Goal: Obtain resource: Obtain resource

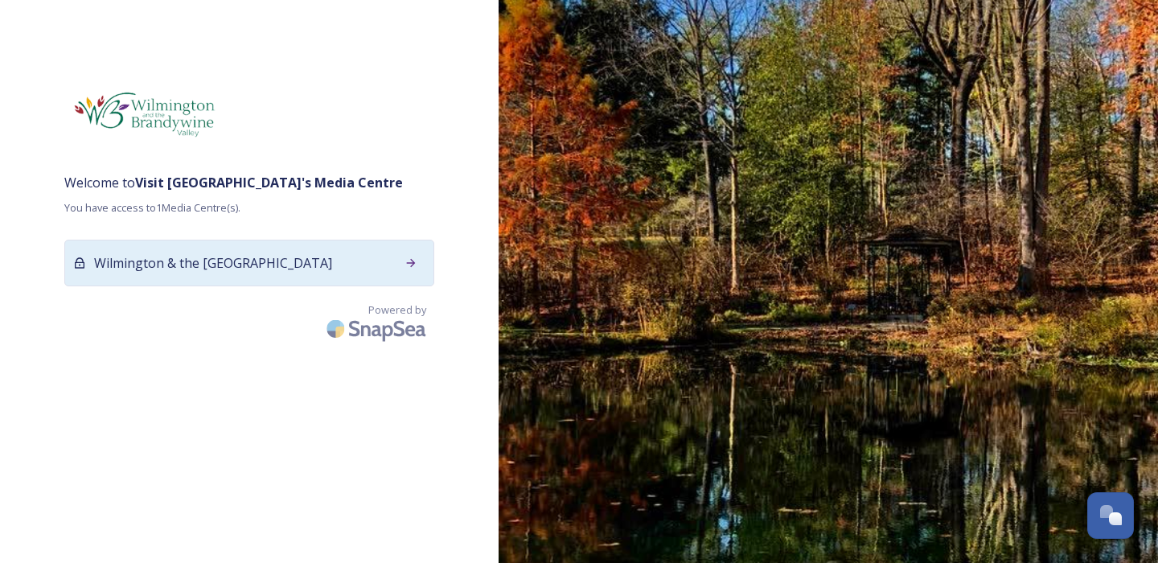
click at [258, 263] on span "Wilmington & the [GEOGRAPHIC_DATA]" at bounding box center [213, 262] width 238 height 19
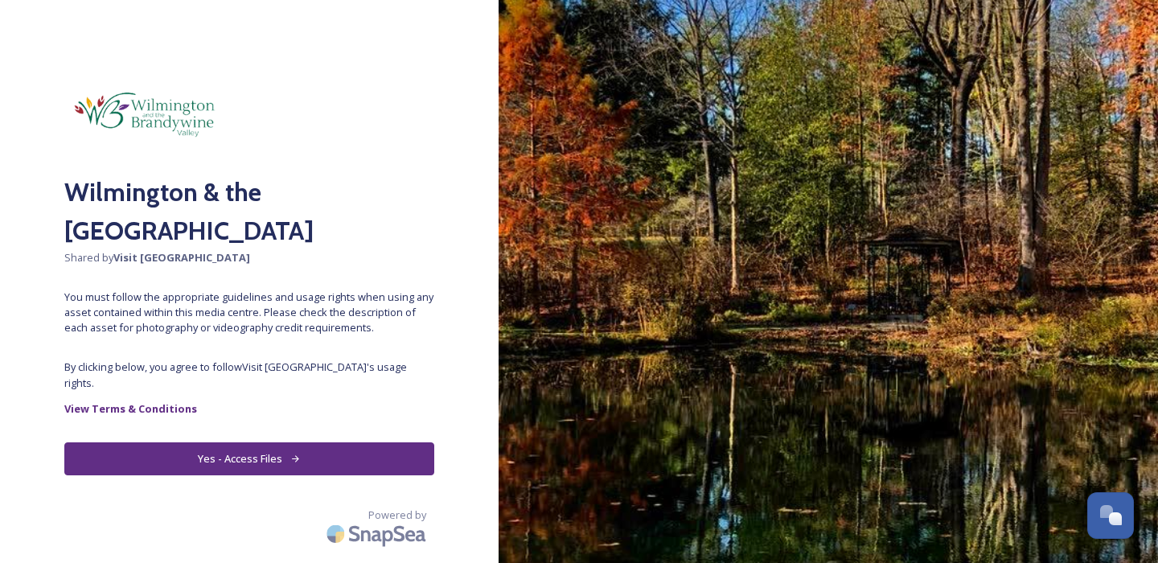
click at [276, 446] on button "Yes - Access Files" at bounding box center [249, 458] width 370 height 33
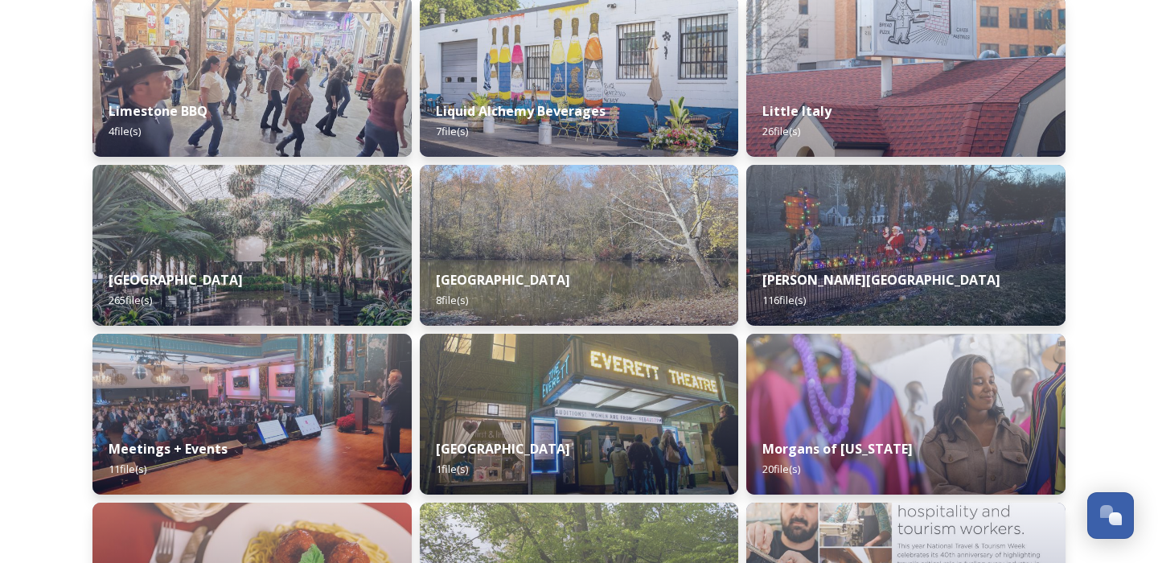
scroll to position [6349, 0]
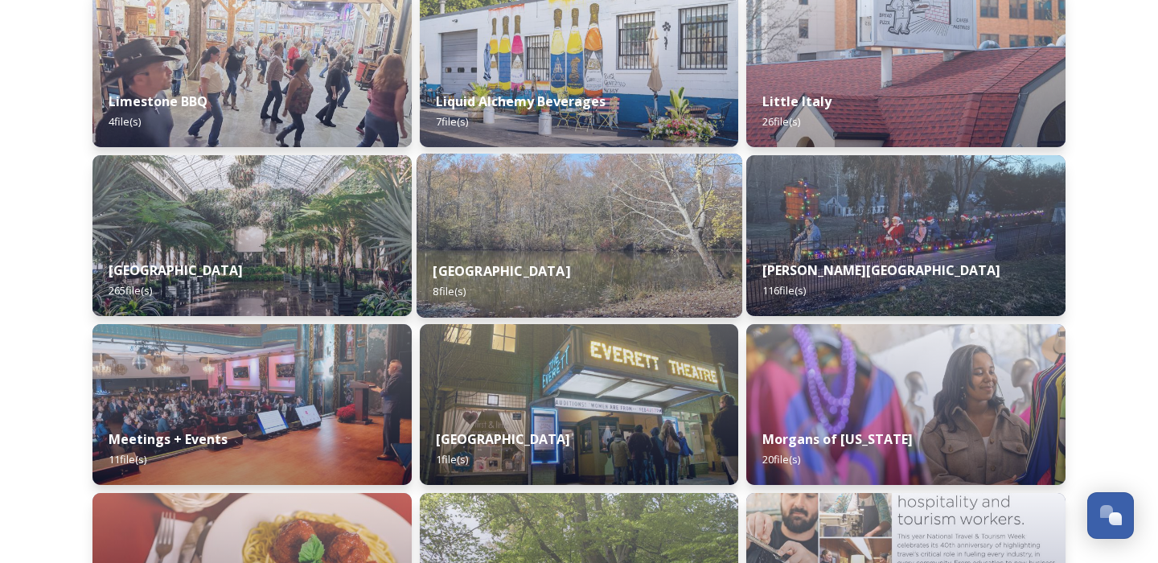
click at [576, 263] on div "[GEOGRAPHIC_DATA] 8 file(s)" at bounding box center [579, 280] width 326 height 73
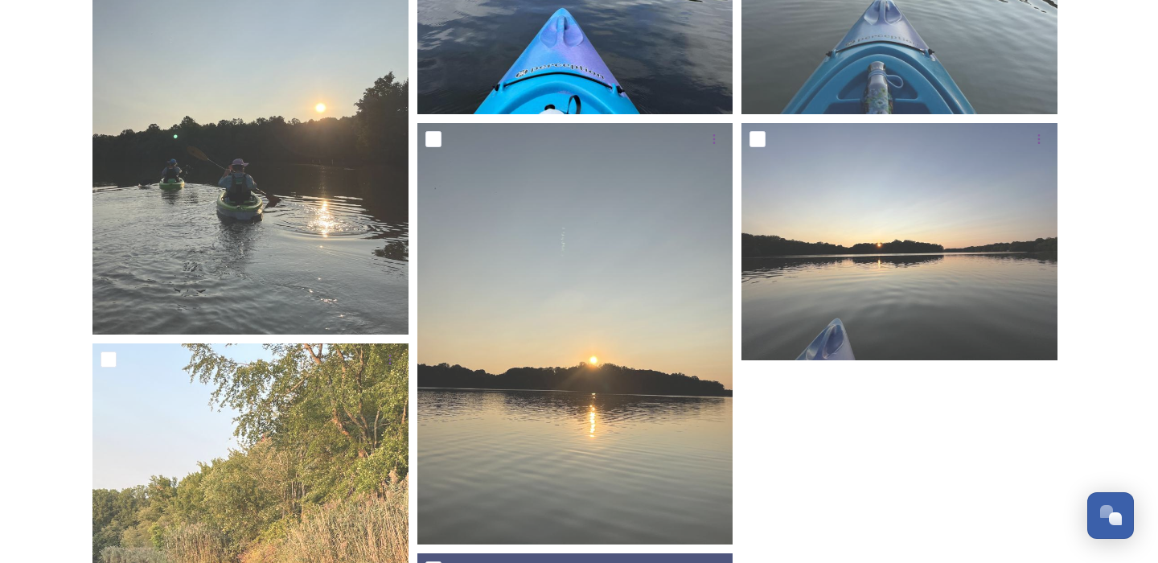
scroll to position [403, 0]
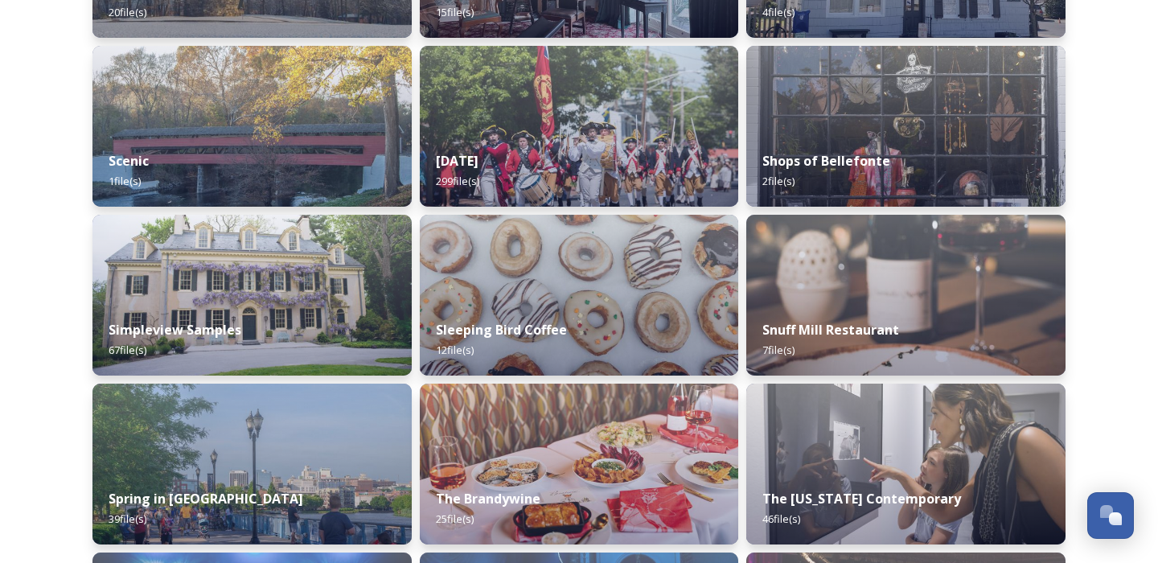
scroll to position [8148, 0]
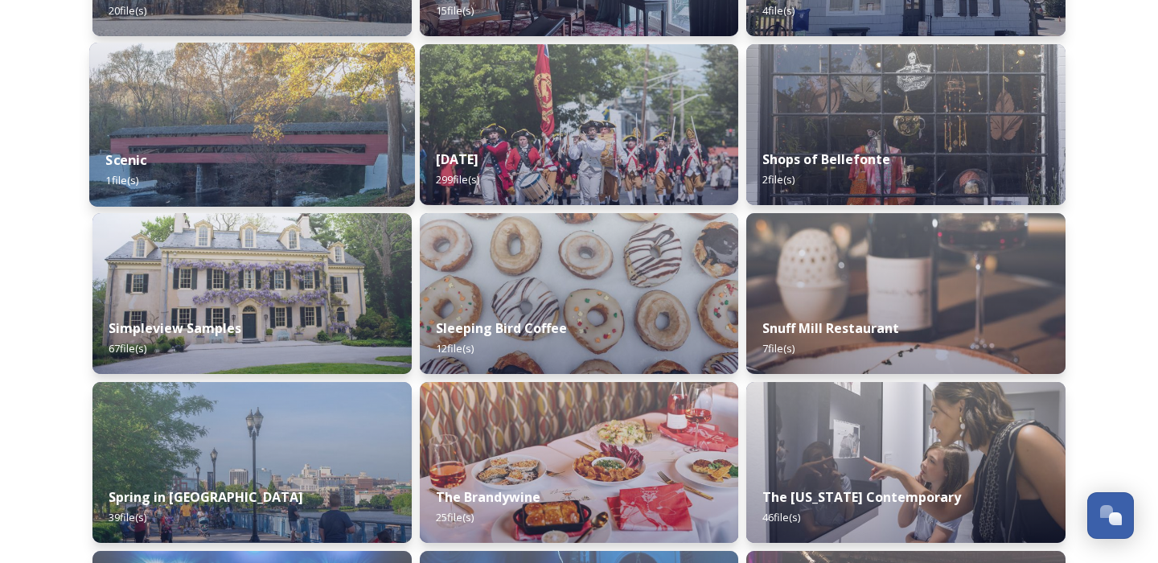
click at [282, 162] on div "Scenic 1 file(s)" at bounding box center [252, 169] width 326 height 73
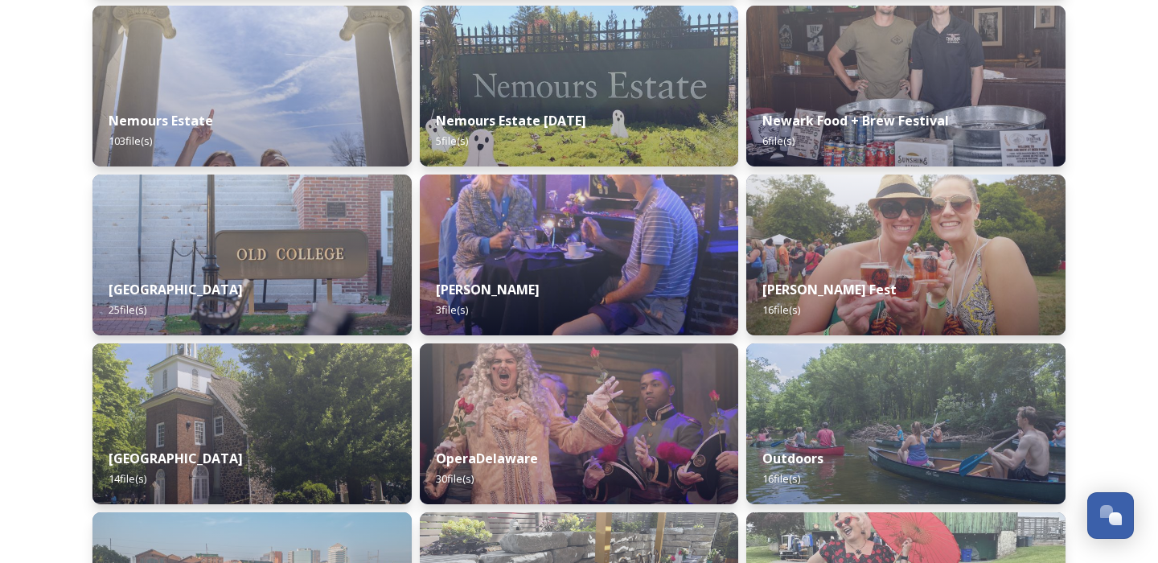
scroll to position [7018, 0]
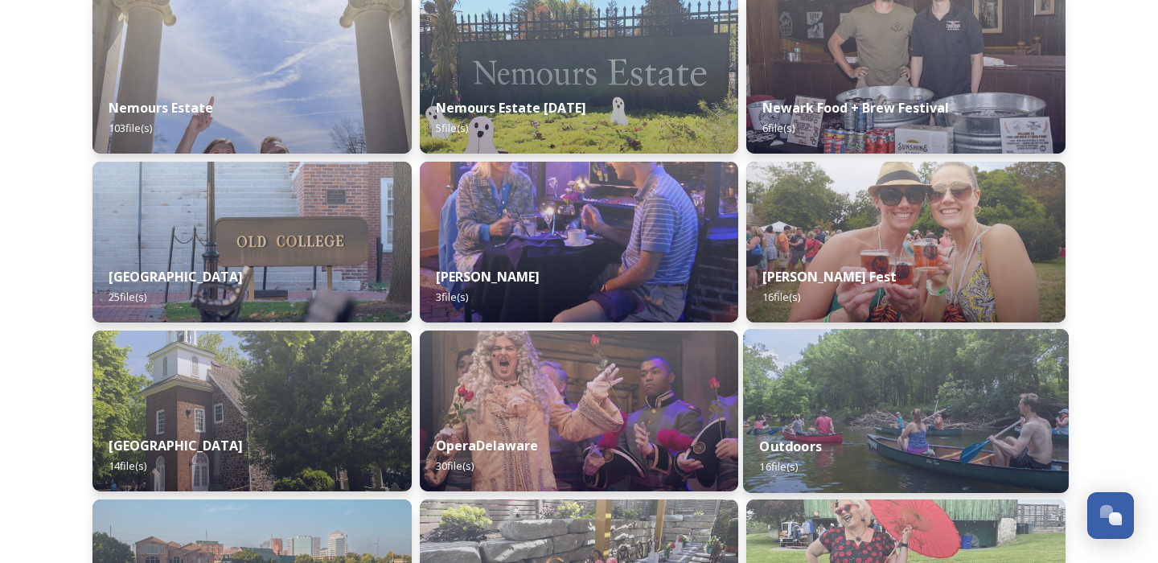
click at [792, 436] on div "Outdoors 16 file(s)" at bounding box center [906, 456] width 326 height 73
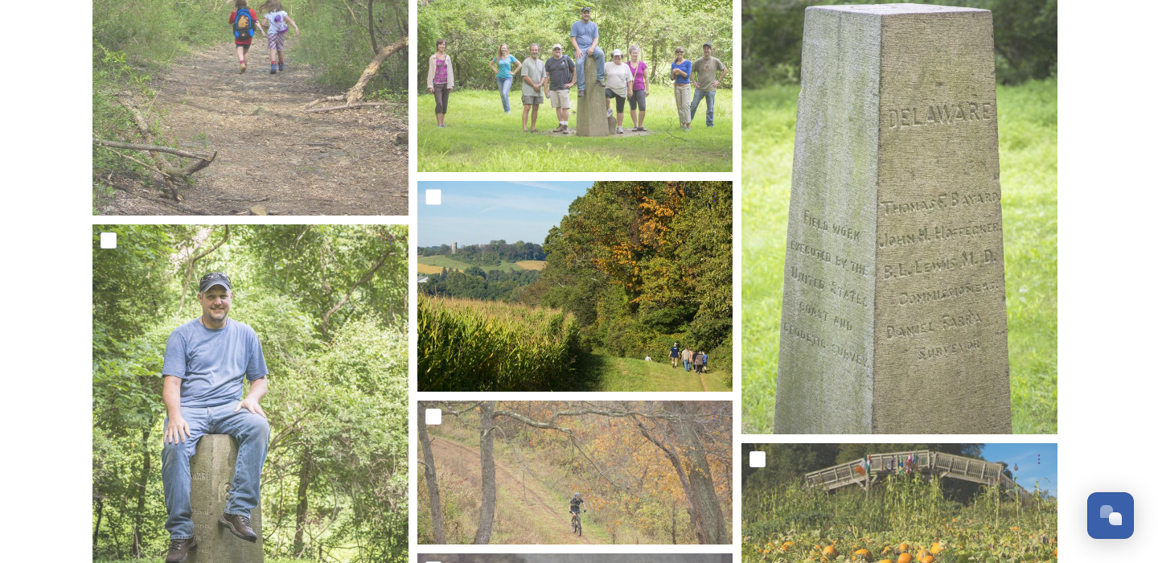
scroll to position [564, 0]
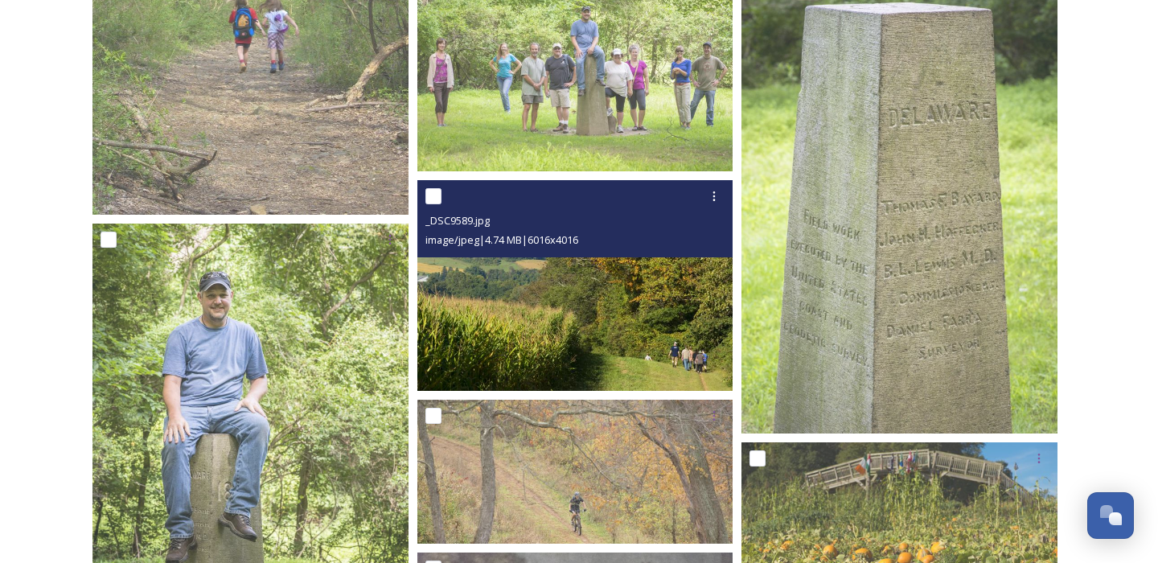
click at [434, 196] on input "checkbox" at bounding box center [433, 196] width 16 height 16
checkbox input "true"
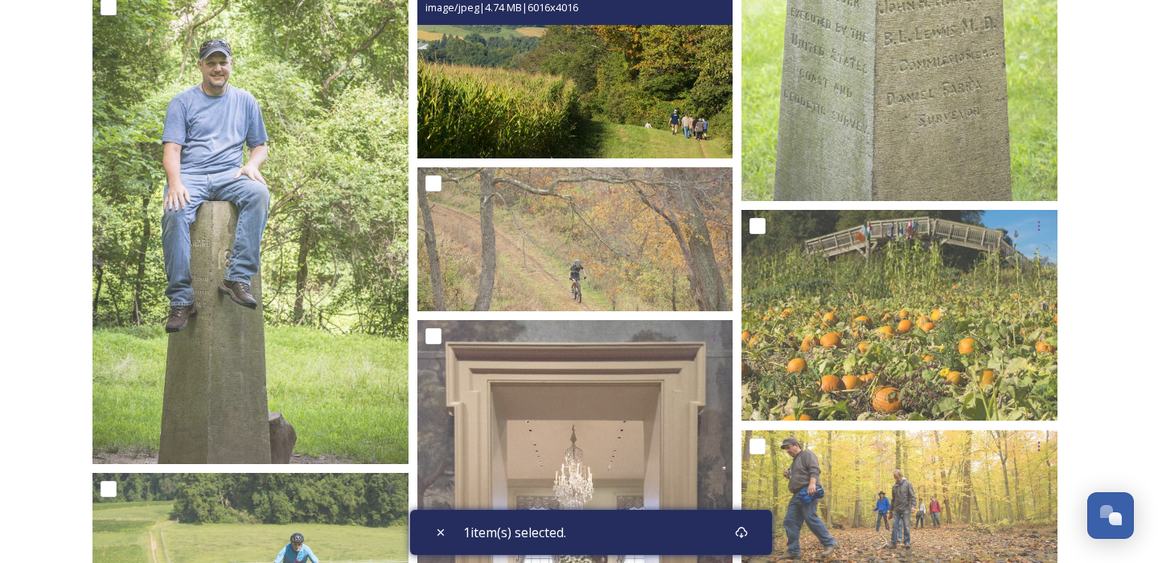
scroll to position [806, 0]
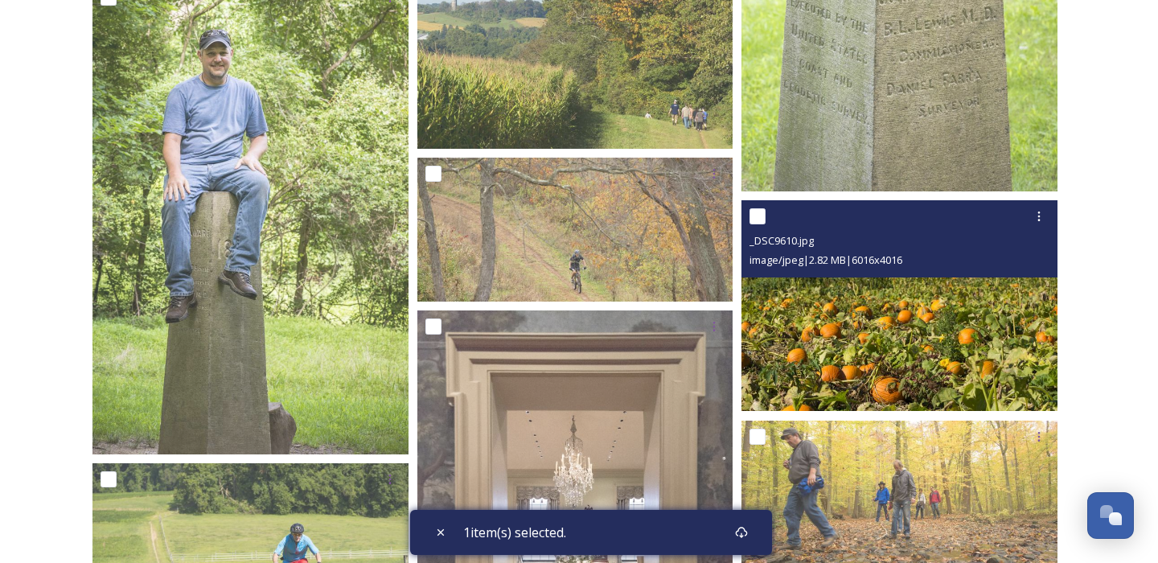
click at [757, 219] on input "checkbox" at bounding box center [757, 216] width 16 height 16
checkbox input "true"
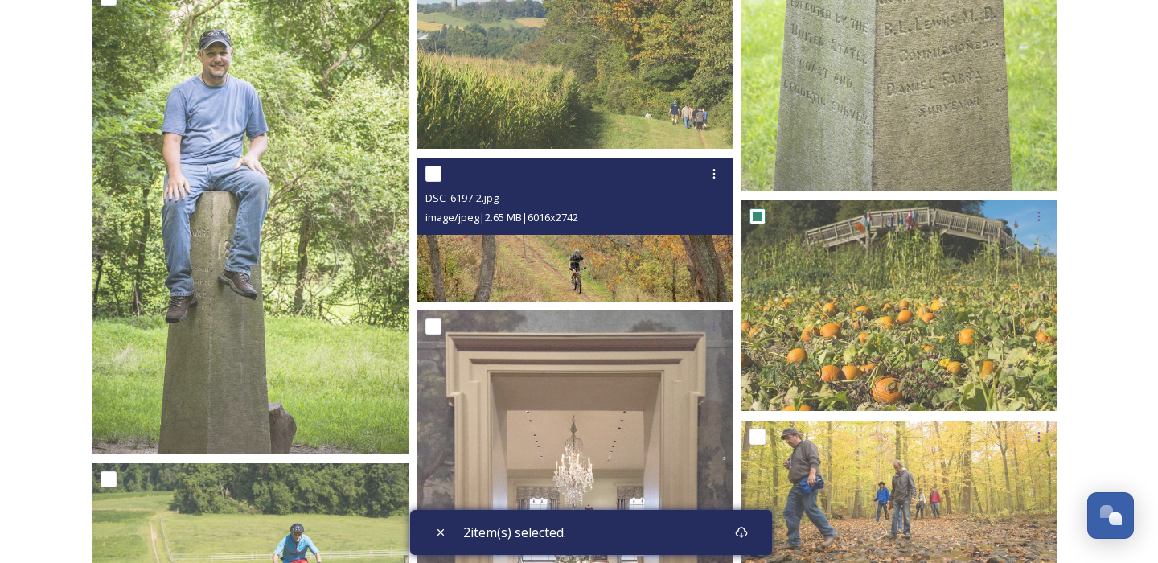
click at [434, 168] on input "checkbox" at bounding box center [433, 174] width 16 height 16
checkbox input "true"
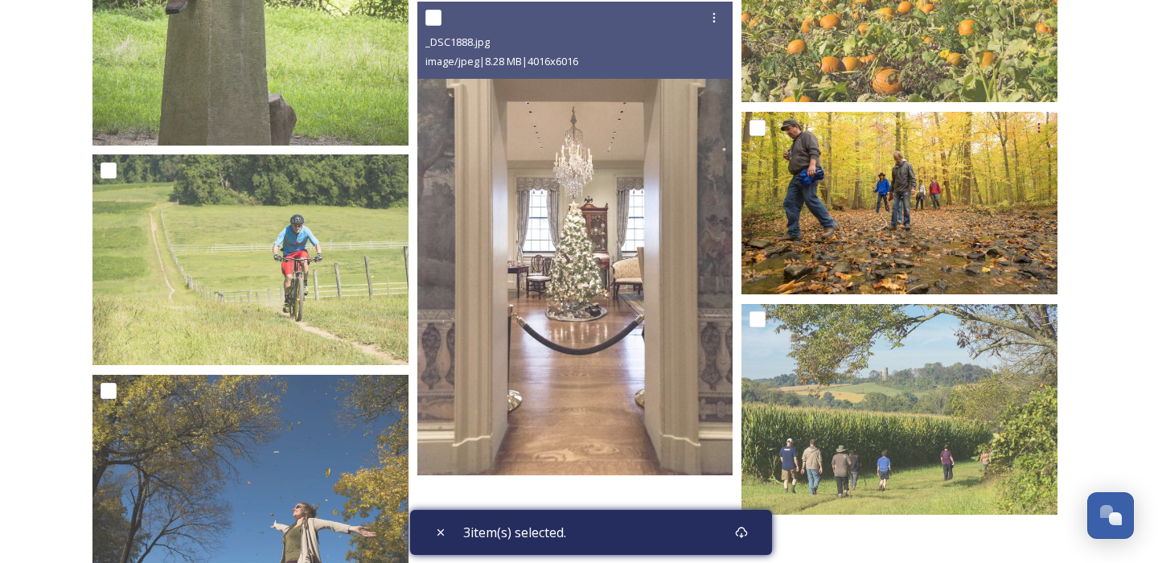
scroll to position [1120, 0]
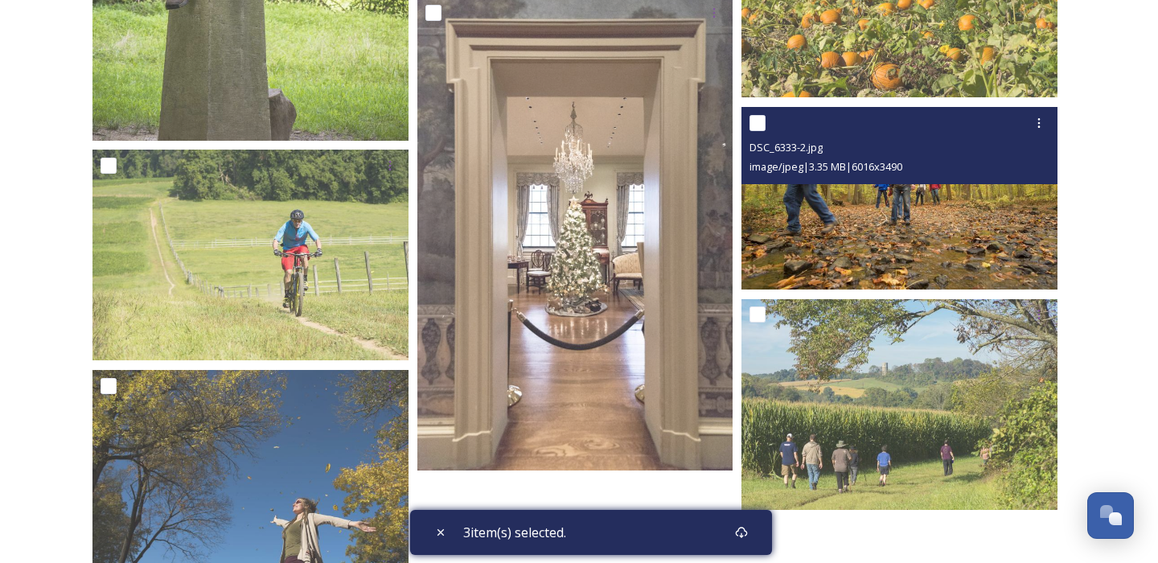
click at [761, 119] on input "checkbox" at bounding box center [757, 123] width 16 height 16
checkbox input "true"
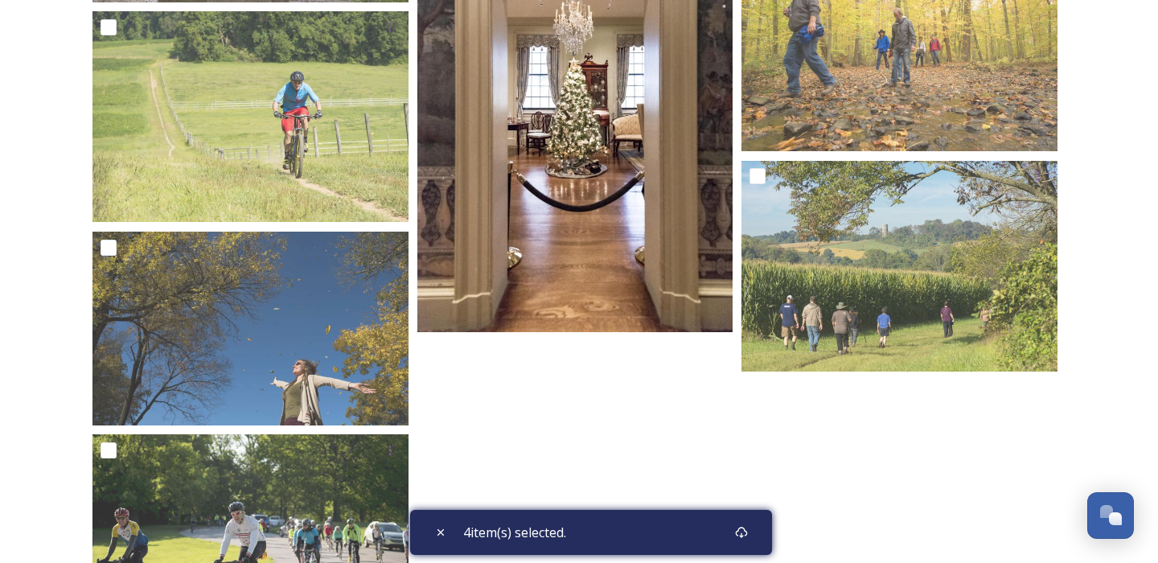
scroll to position [1331, 0]
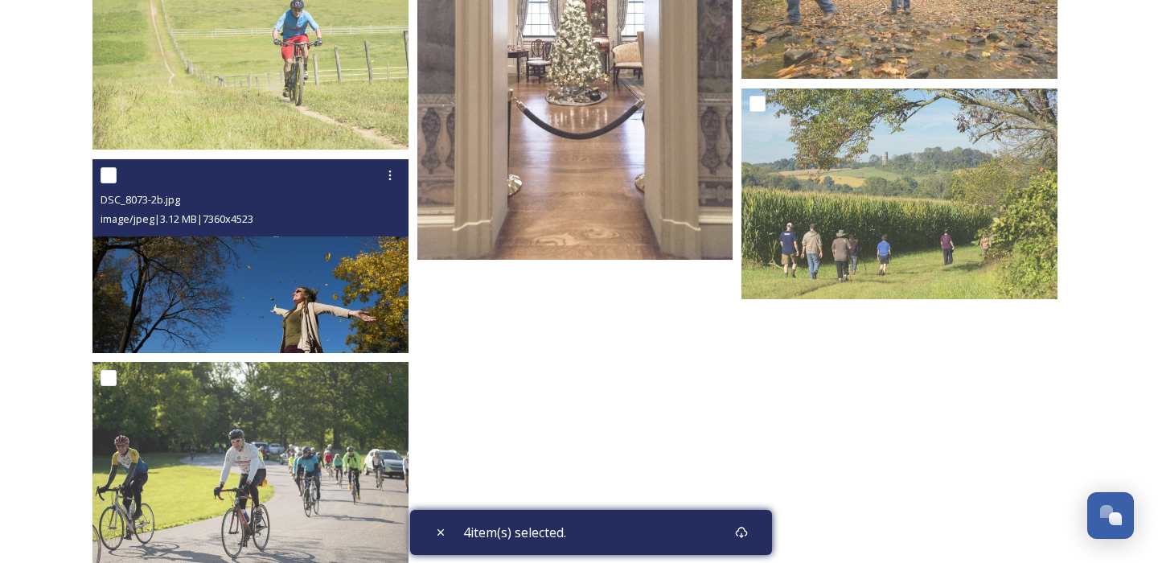
click at [109, 174] on input "checkbox" at bounding box center [108, 175] width 16 height 16
checkbox input "true"
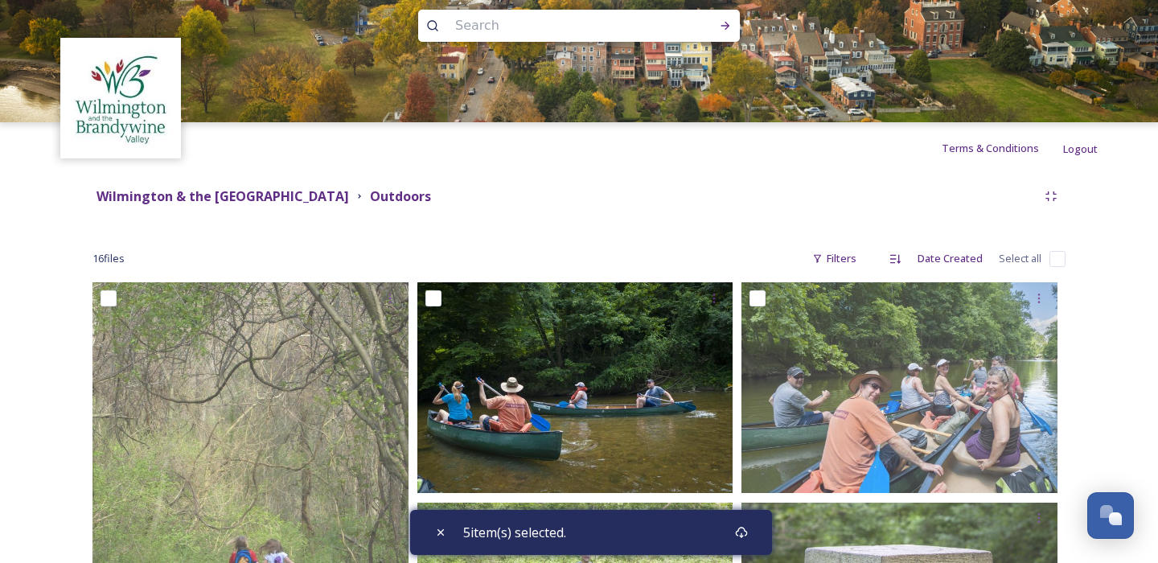
scroll to position [0, 0]
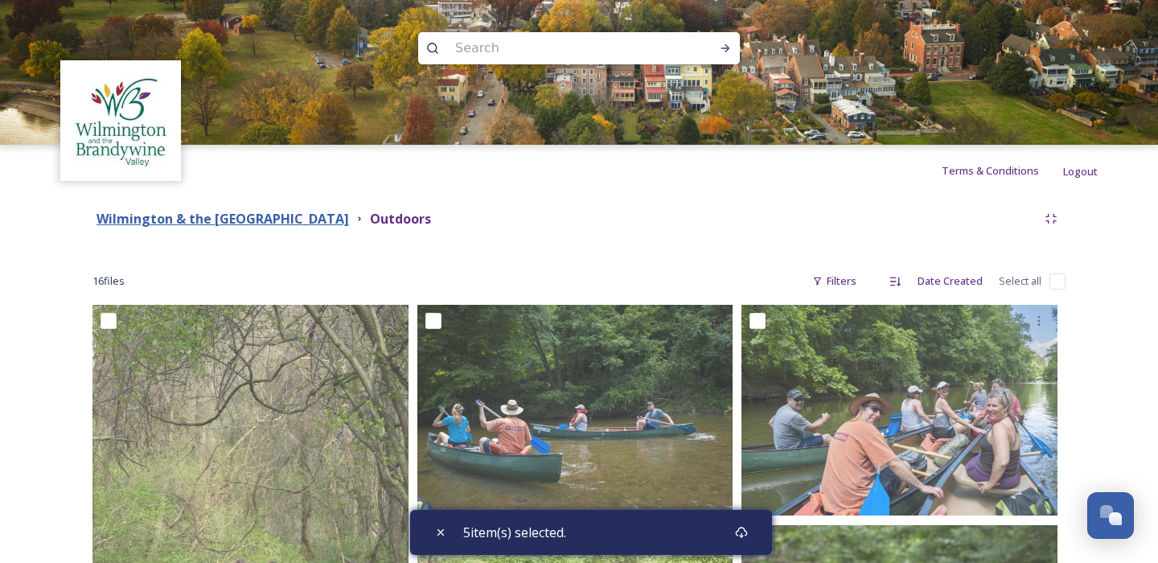
click at [349, 220] on strong "Wilmington & the [GEOGRAPHIC_DATA]" at bounding box center [222, 219] width 252 height 18
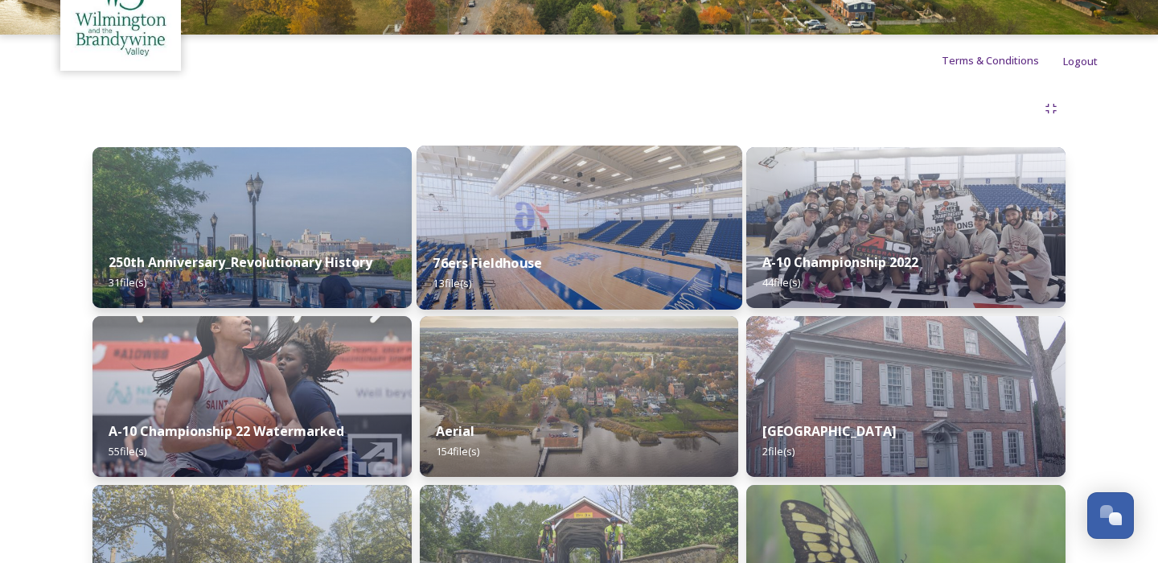
scroll to position [141, 0]
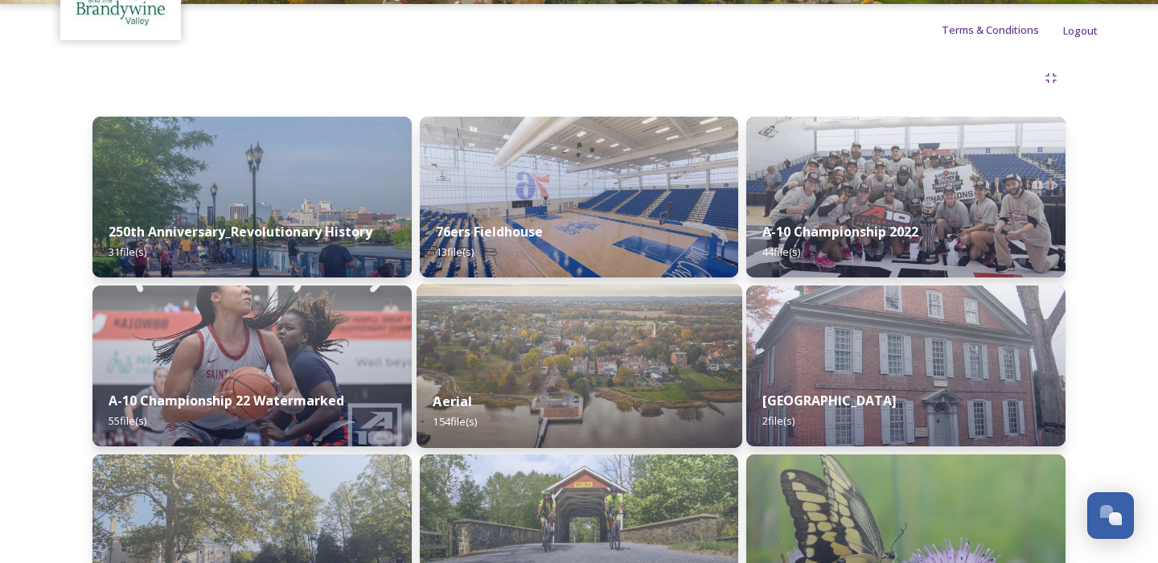
click at [580, 372] on img at bounding box center [579, 366] width 326 height 164
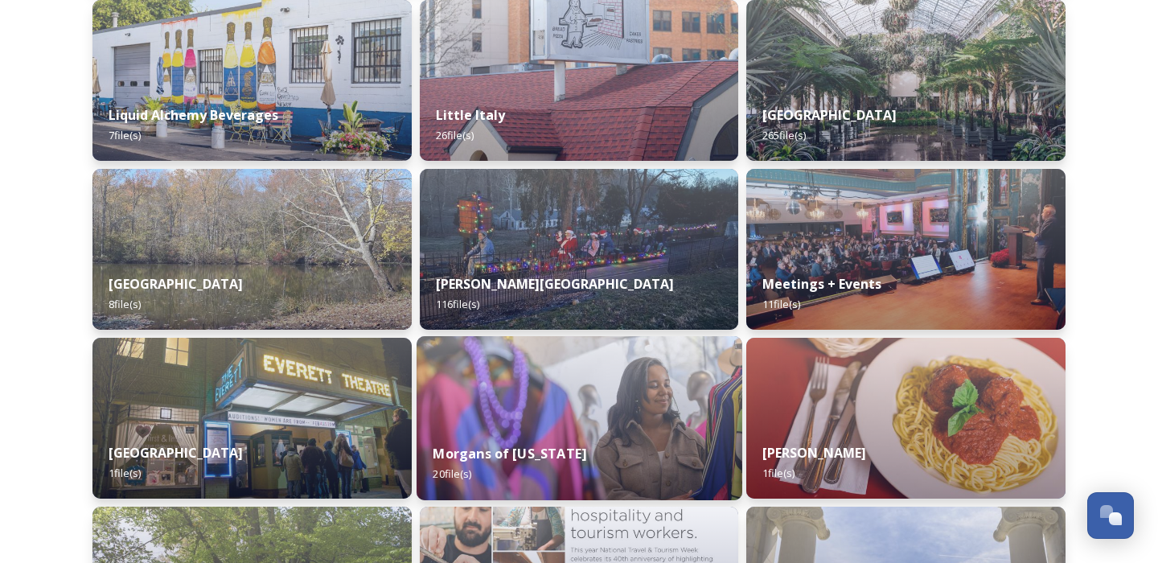
scroll to position [767, 0]
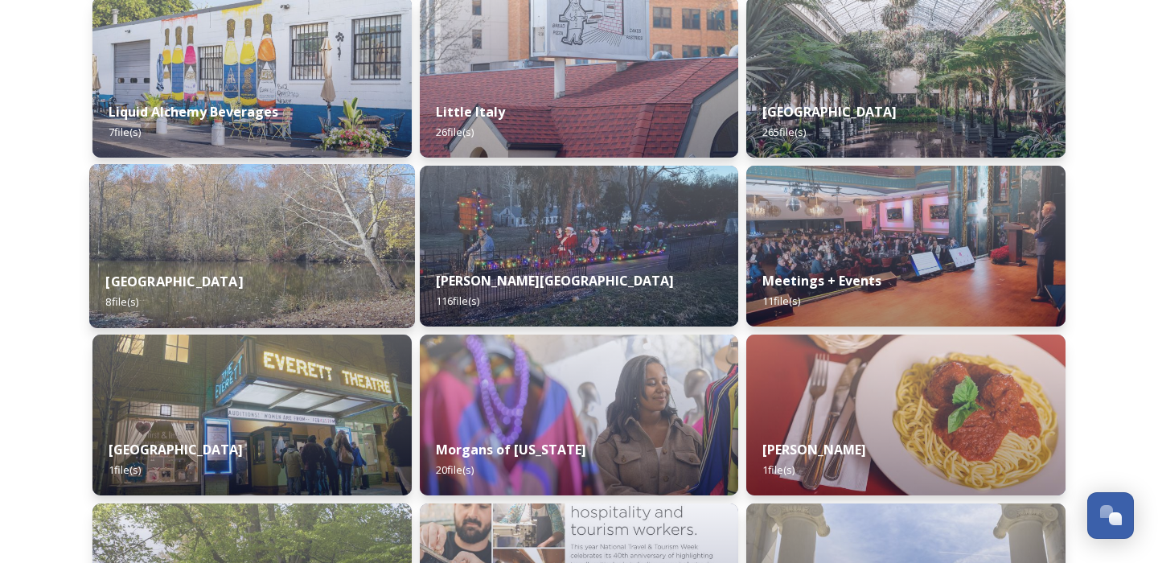
click at [292, 275] on div "[GEOGRAPHIC_DATA] 8 file(s)" at bounding box center [252, 291] width 326 height 73
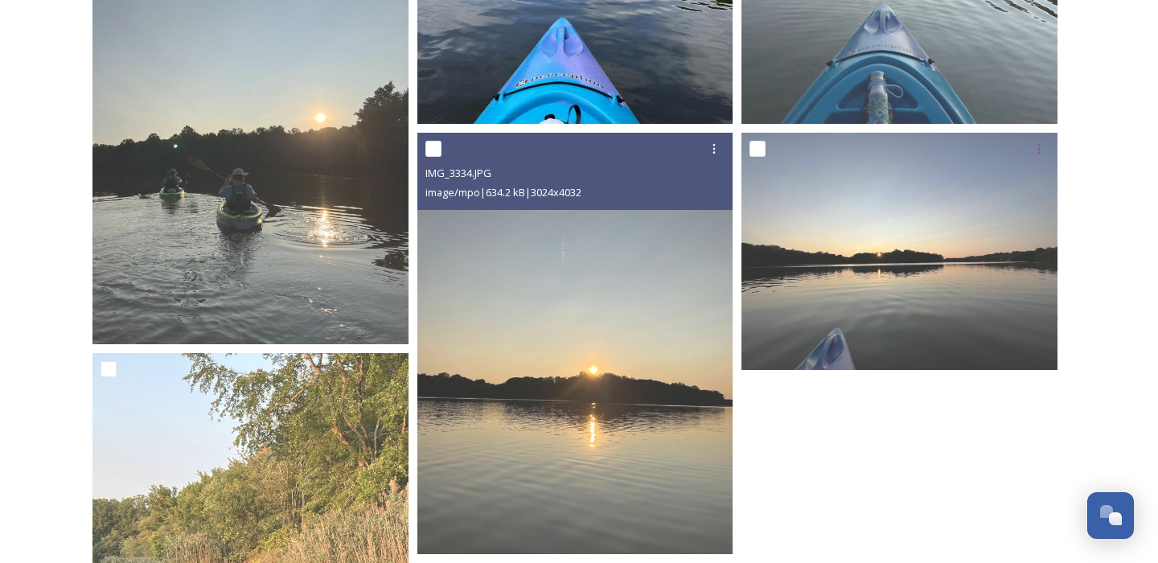
scroll to position [309, 0]
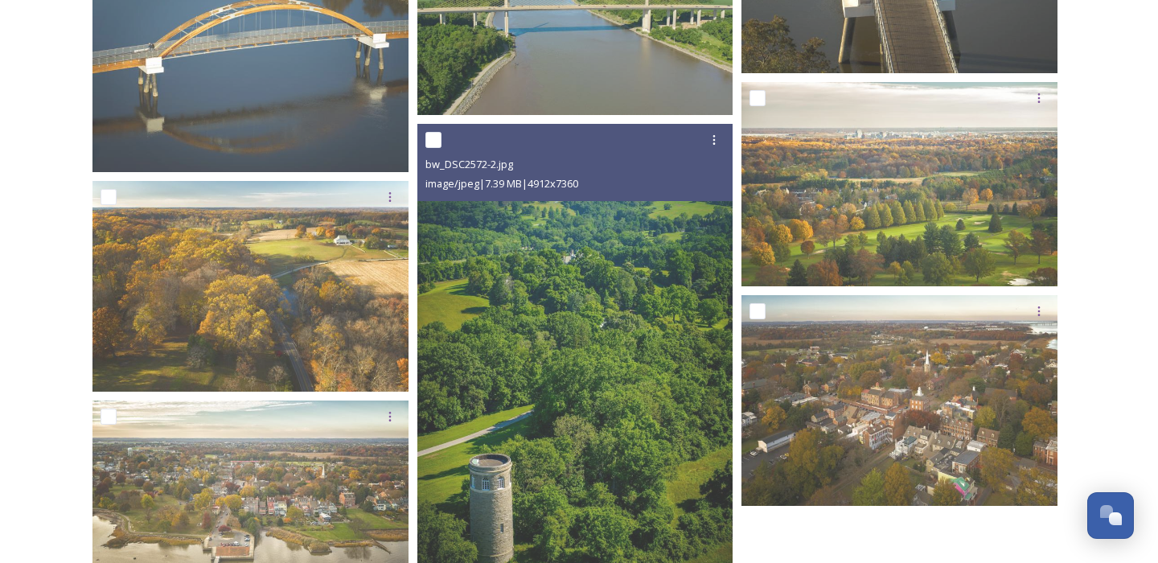
scroll to position [13772, 0]
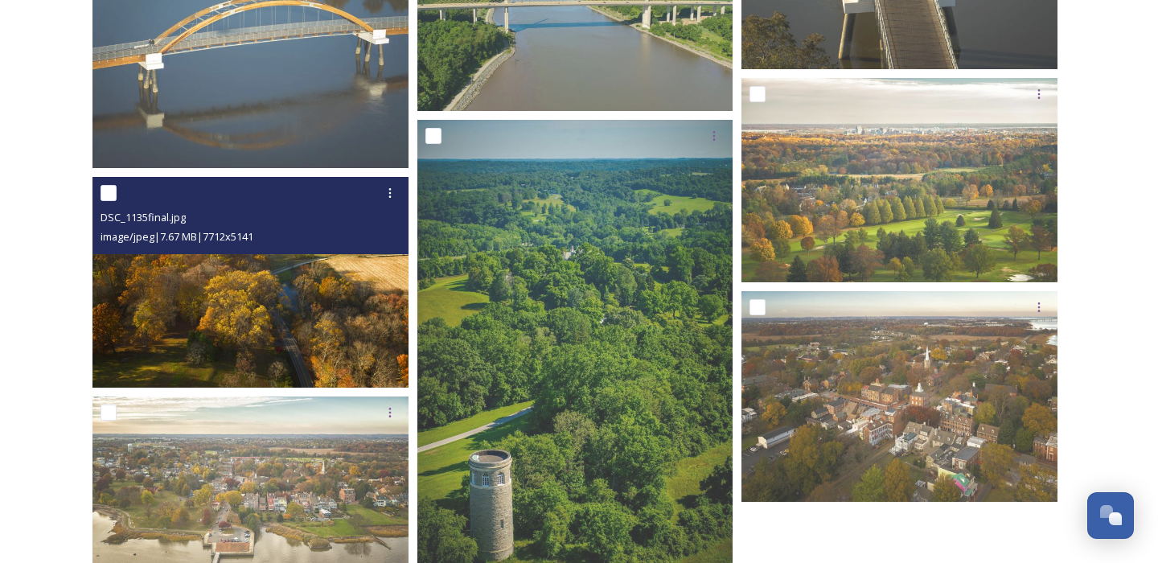
click at [109, 192] on input "checkbox" at bounding box center [108, 193] width 16 height 16
checkbox input "true"
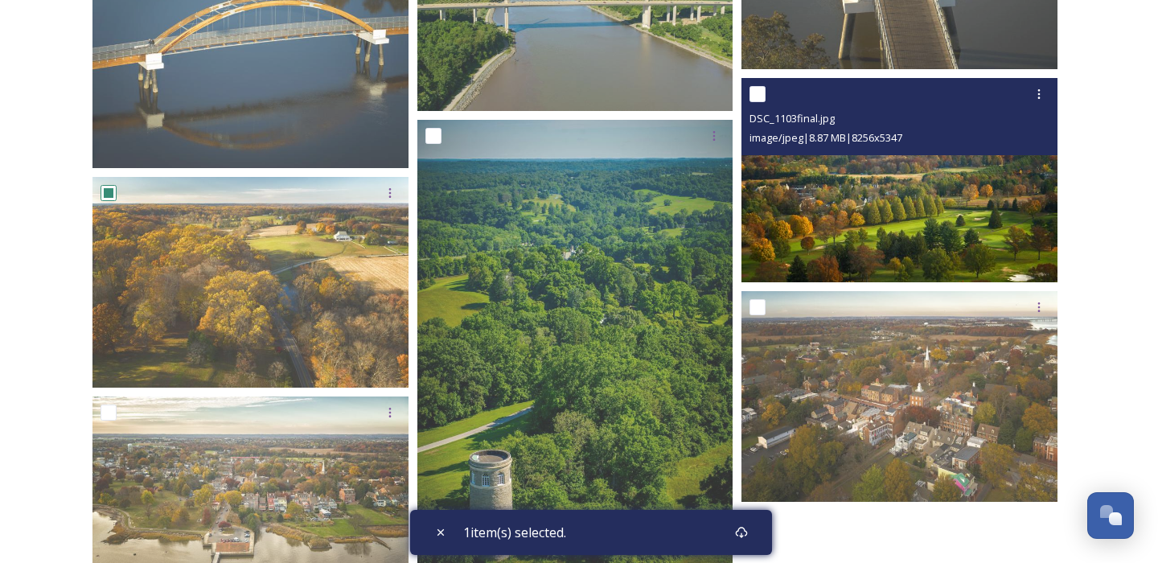
click at [757, 96] on input "checkbox" at bounding box center [757, 94] width 16 height 16
checkbox input "true"
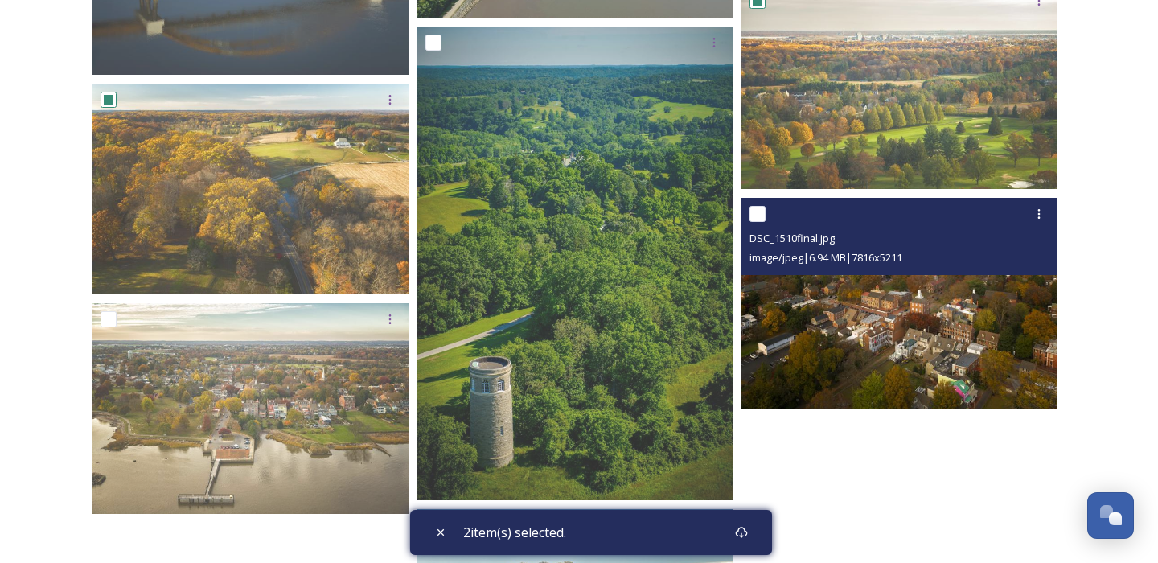
scroll to position [13887, 0]
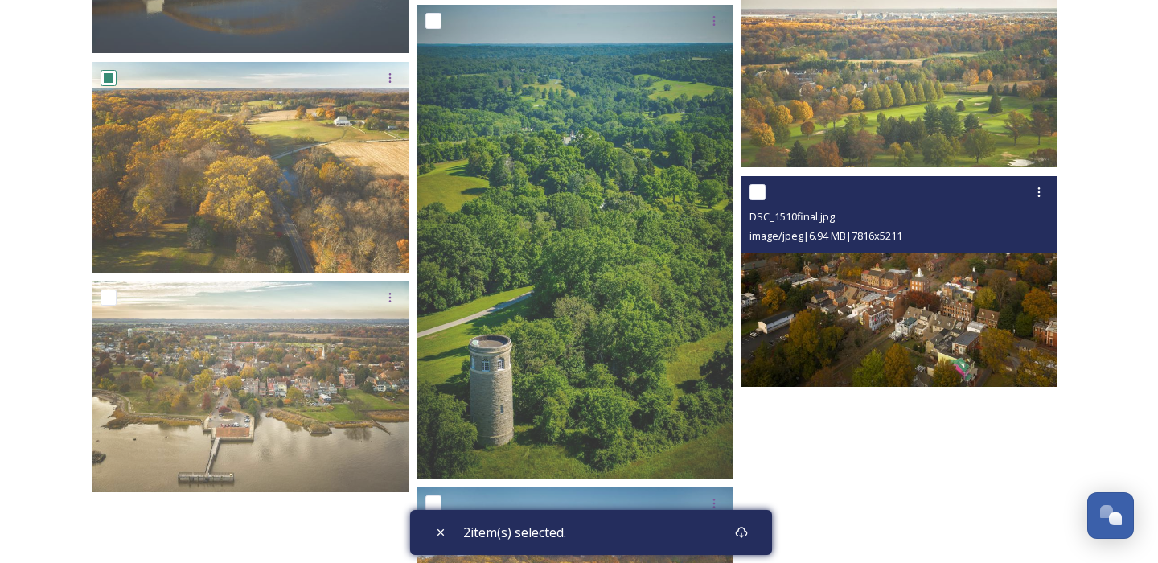
click at [755, 192] on input "checkbox" at bounding box center [757, 192] width 16 height 16
checkbox input "true"
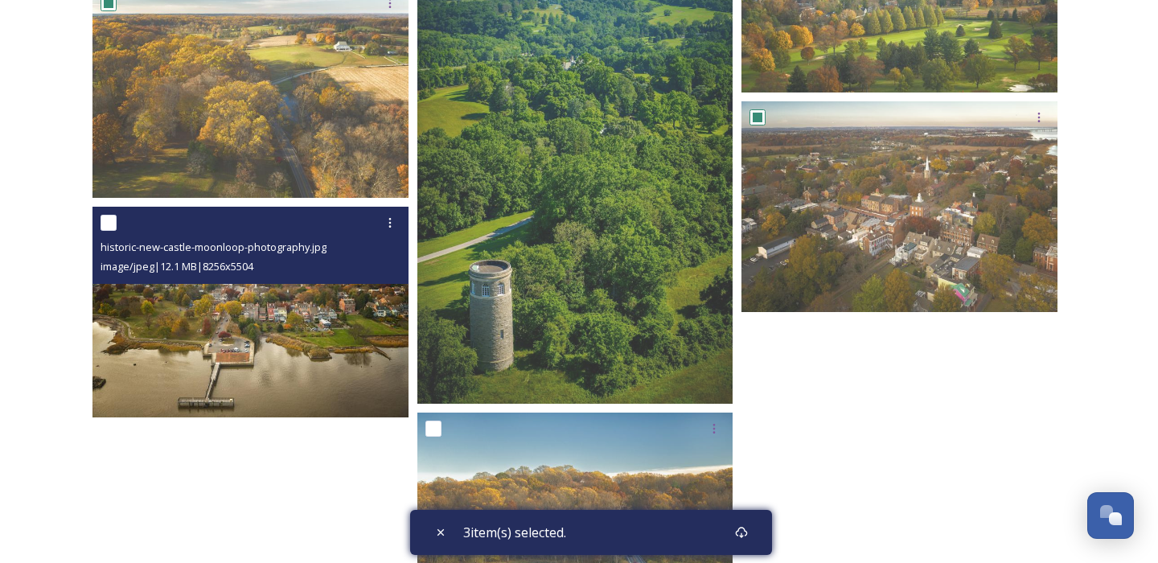
scroll to position [13966, 0]
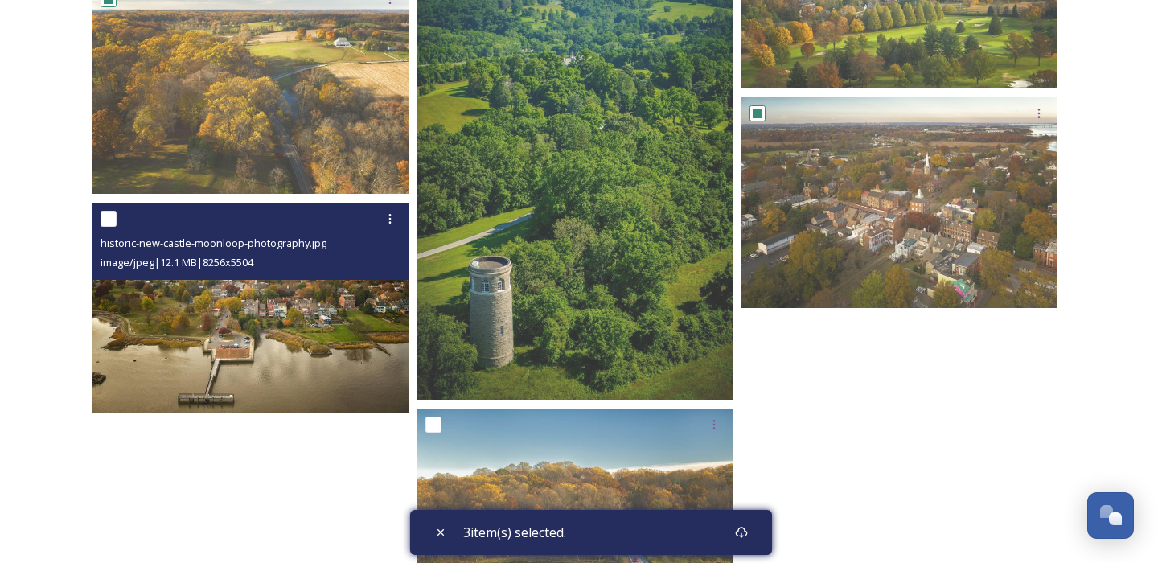
click at [109, 220] on input "checkbox" at bounding box center [108, 219] width 16 height 16
checkbox input "true"
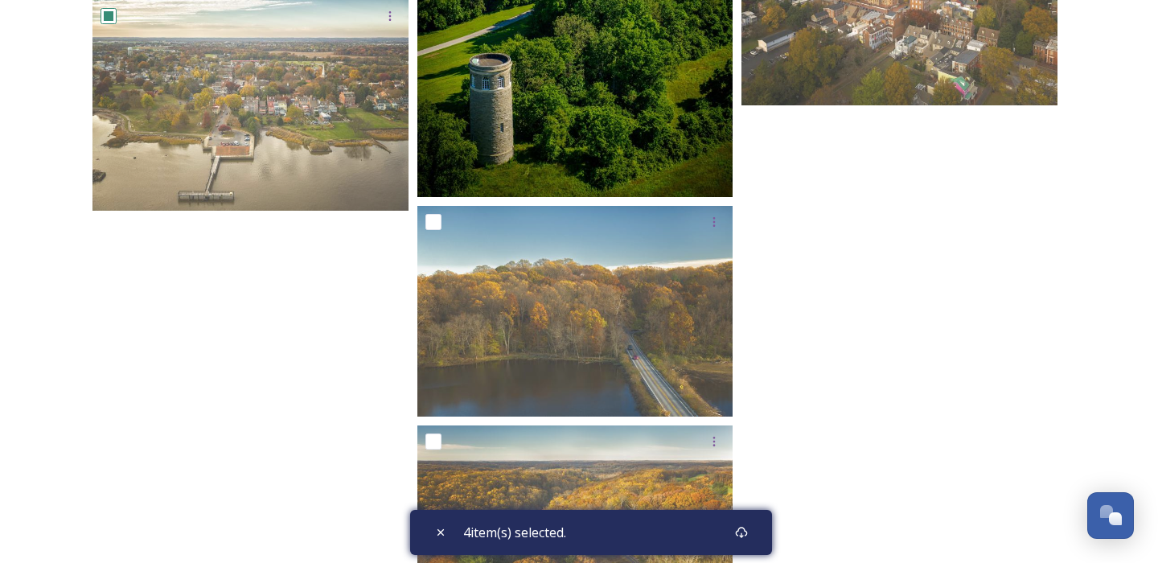
scroll to position [14177, 0]
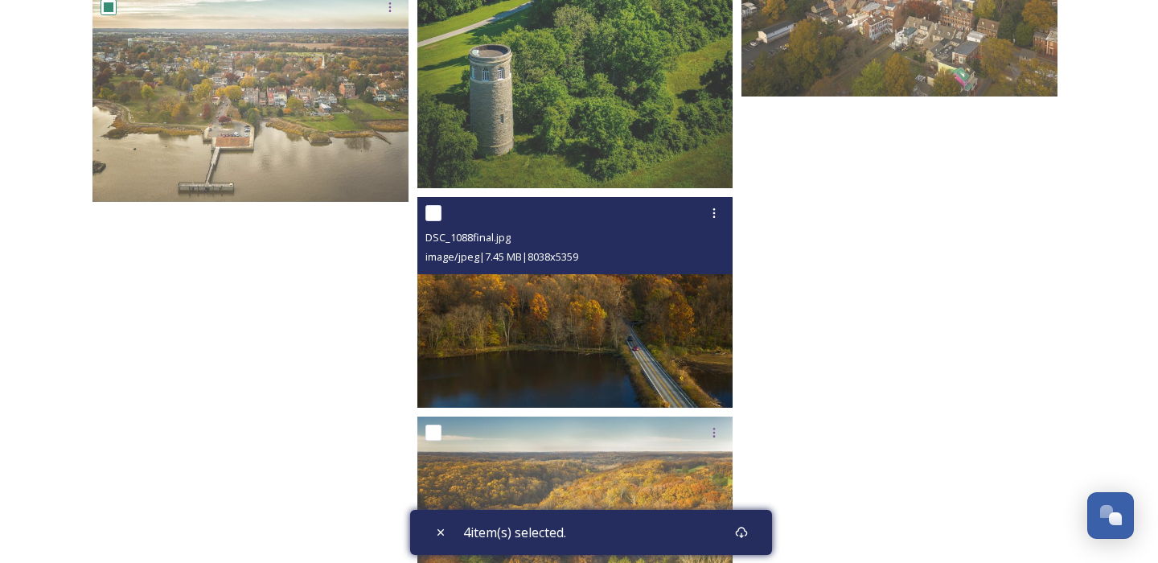
click at [437, 219] on input "checkbox" at bounding box center [433, 213] width 16 height 16
checkbox input "true"
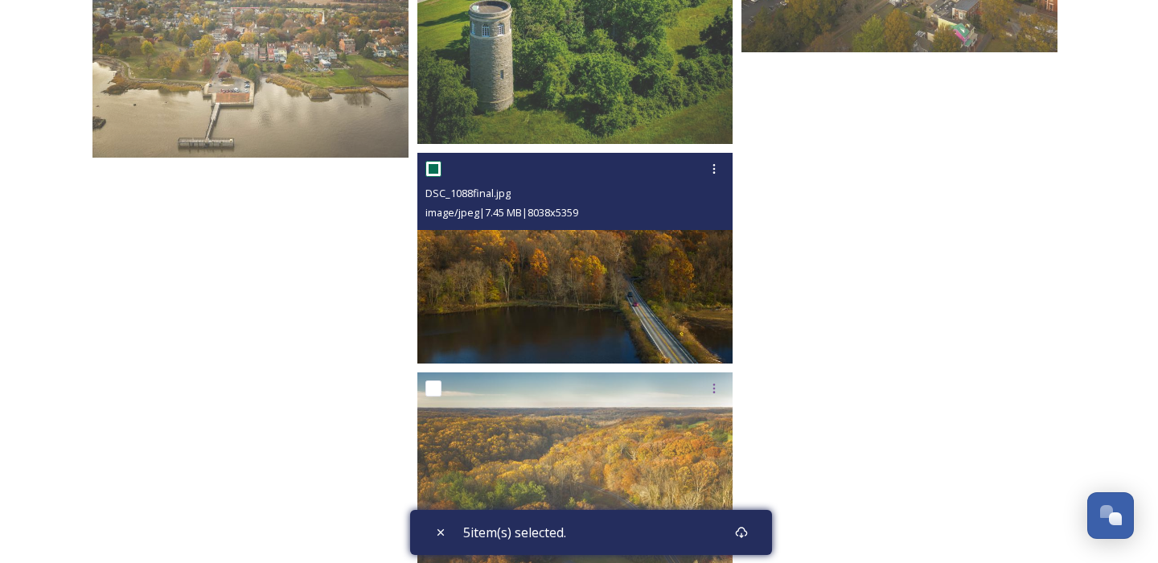
scroll to position [14277, 0]
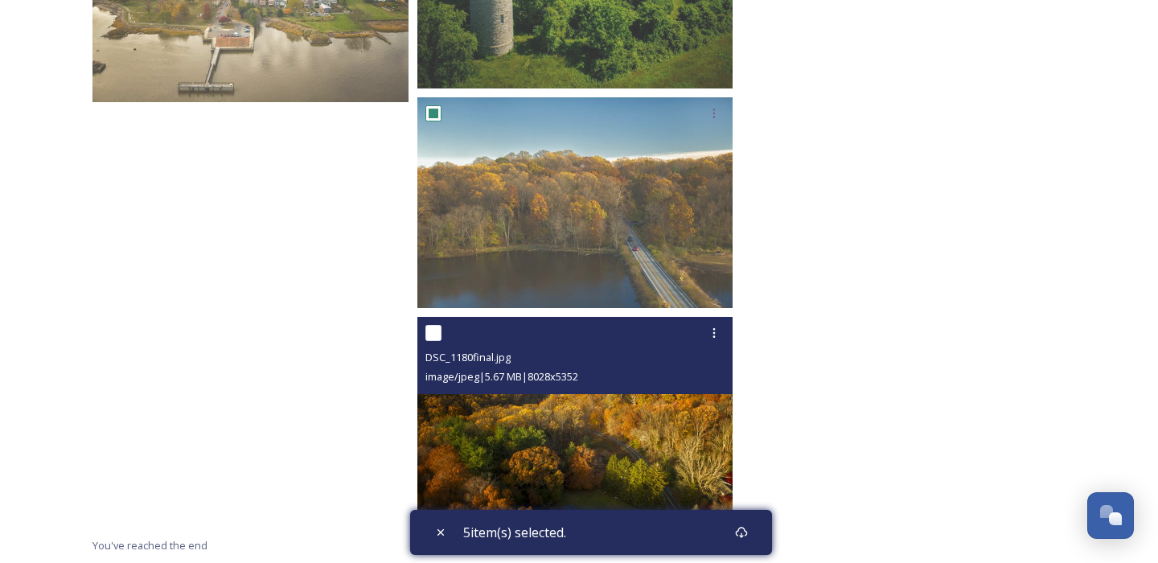
click at [427, 333] on input "checkbox" at bounding box center [433, 333] width 16 height 16
checkbox input "true"
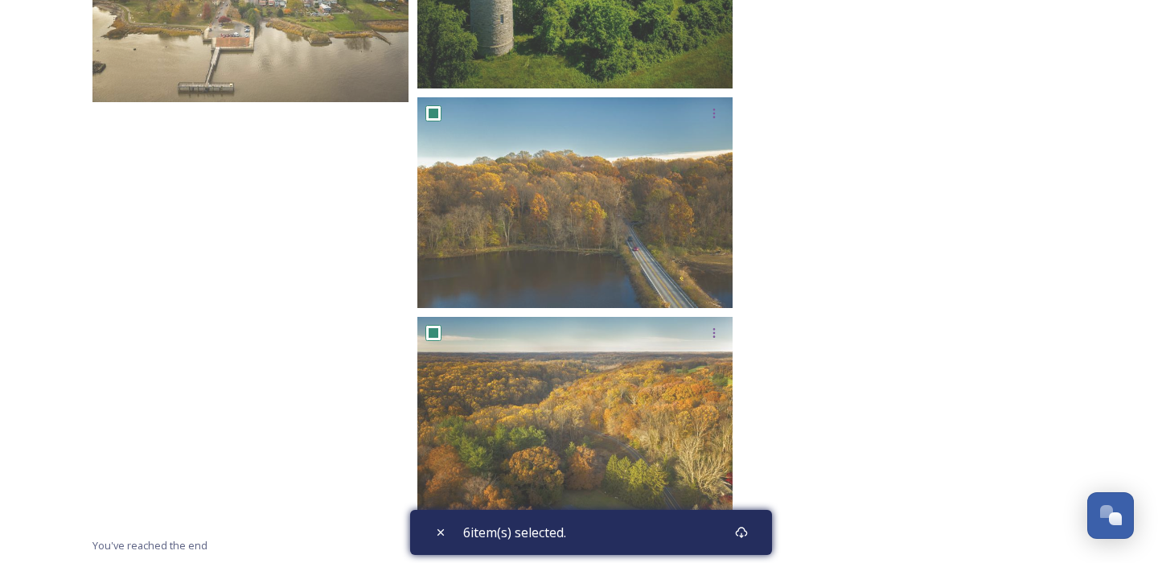
click at [712, 535] on div "6 item(s) selected." at bounding box center [591, 532] width 362 height 45
click at [745, 535] on icon at bounding box center [742, 532] width 12 height 11
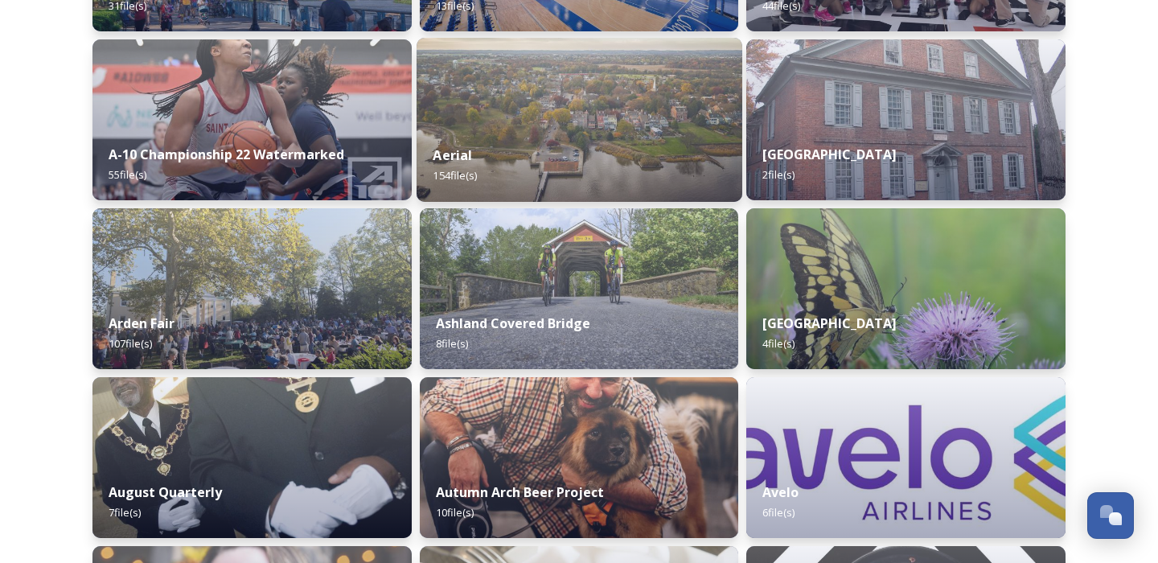
scroll to position [396, 0]
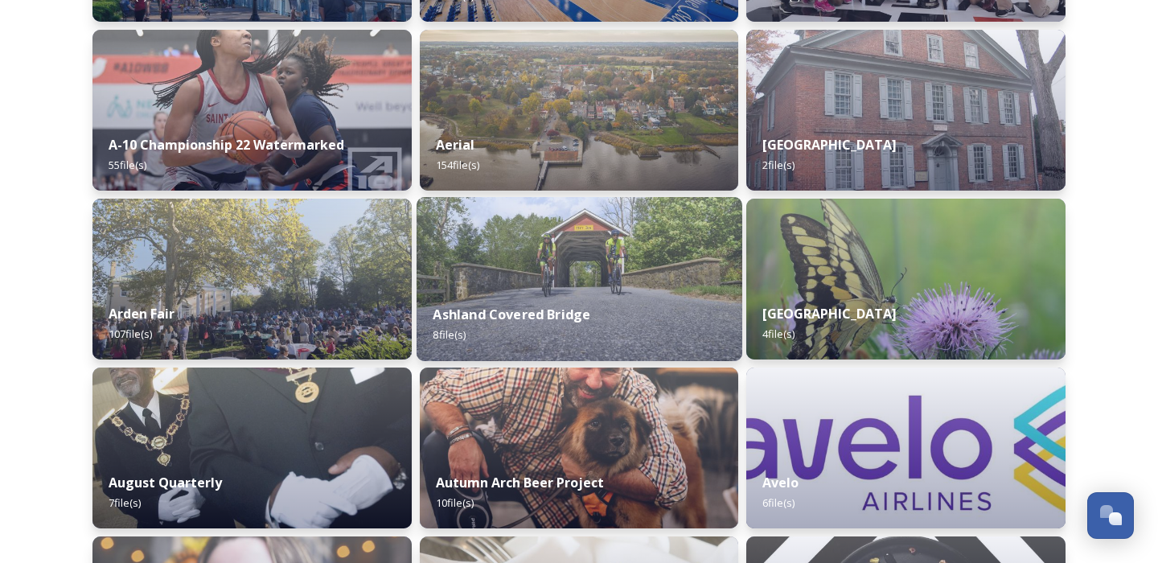
click at [553, 293] on div "Ashland Covered Bridge 8 file(s)" at bounding box center [579, 324] width 326 height 73
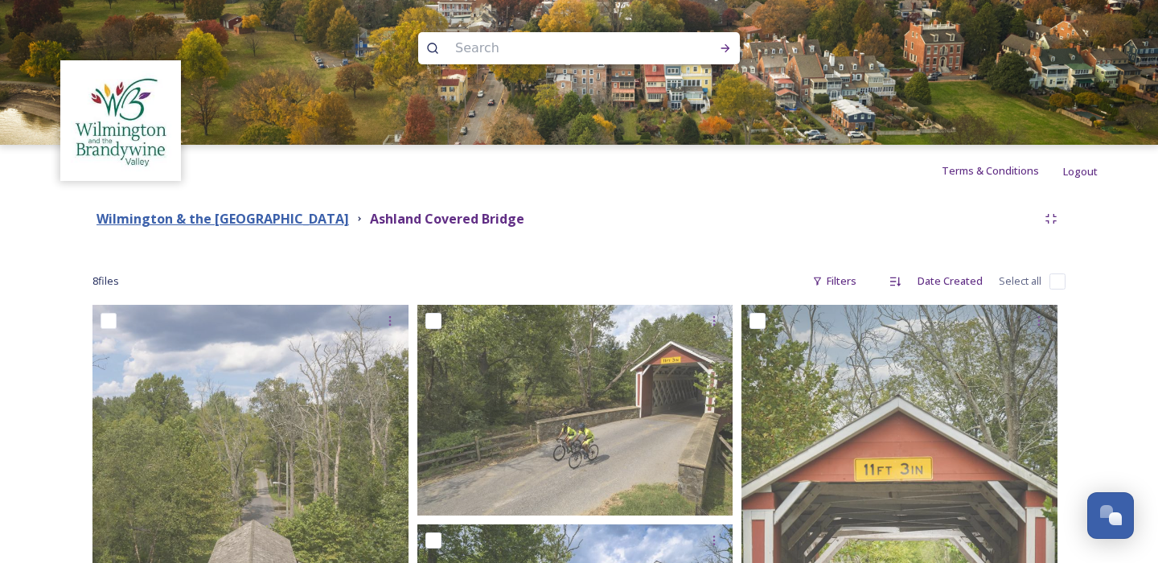
click at [309, 219] on strong "Wilmington & the [GEOGRAPHIC_DATA]" at bounding box center [222, 219] width 252 height 18
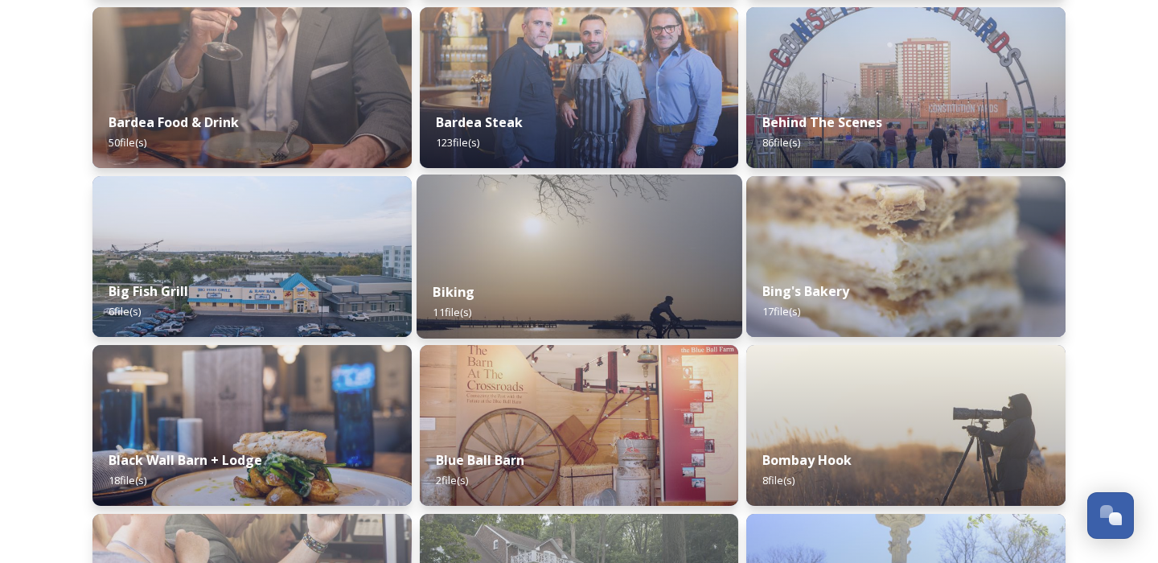
scroll to position [1108, 0]
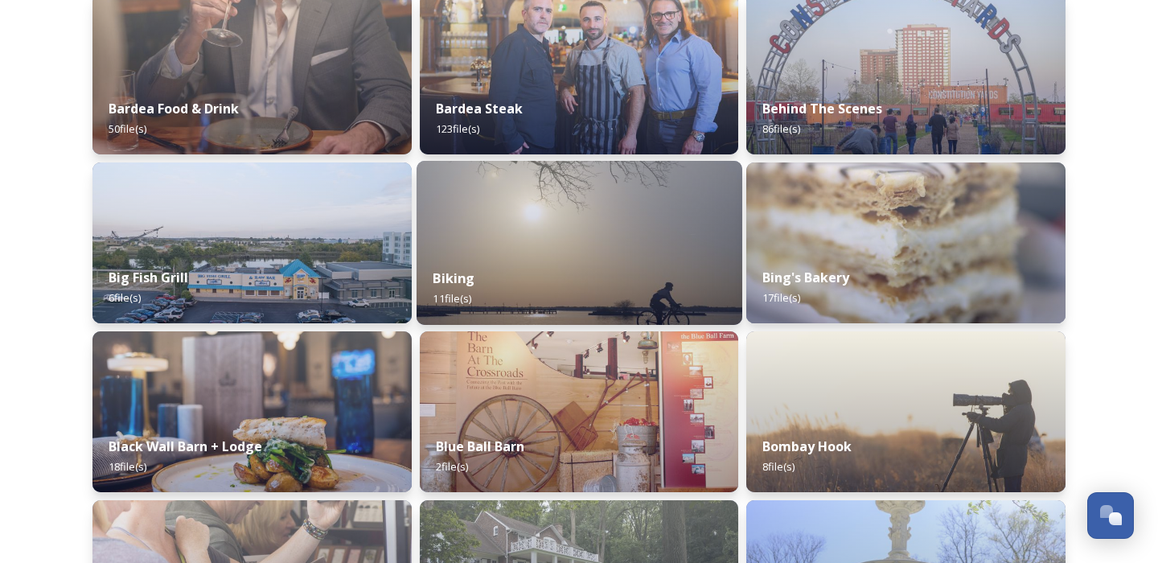
click at [554, 269] on div "Biking 11 file(s)" at bounding box center [579, 288] width 326 height 73
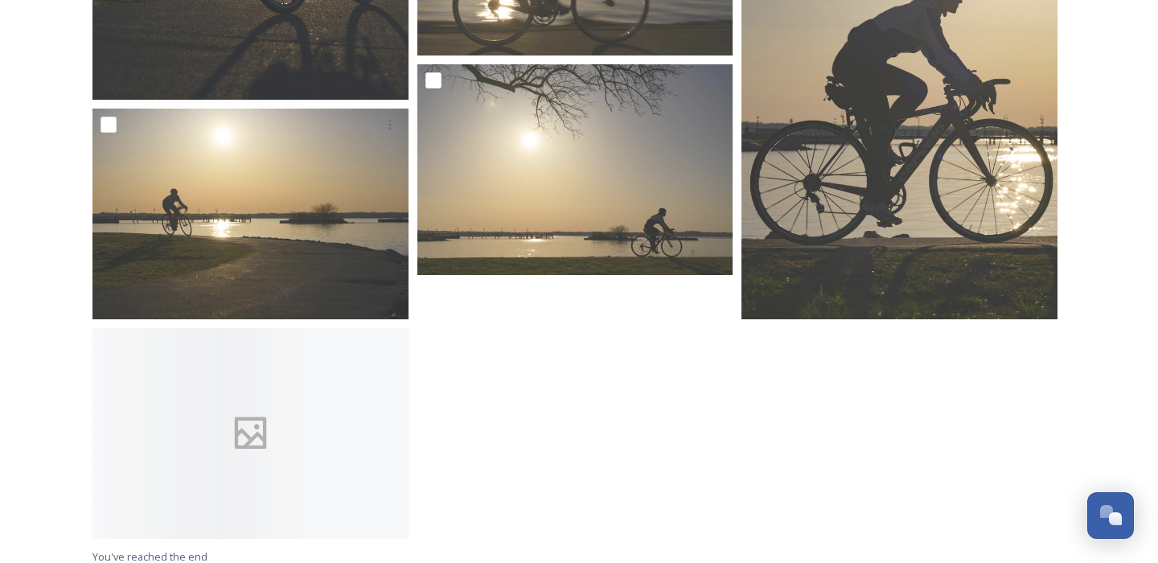
scroll to position [910, 0]
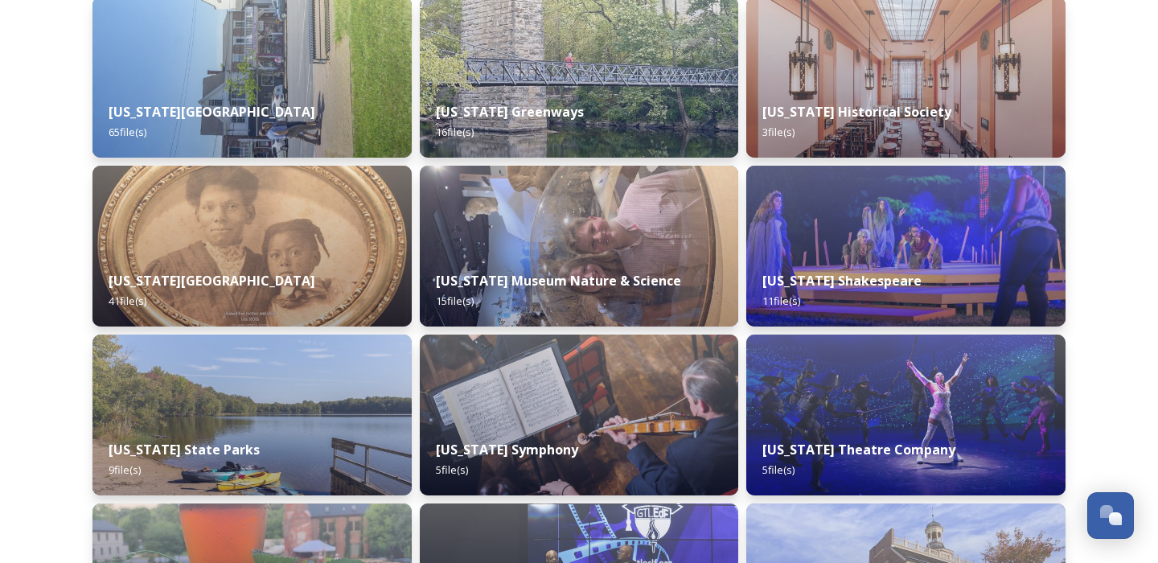
scroll to position [3138, 0]
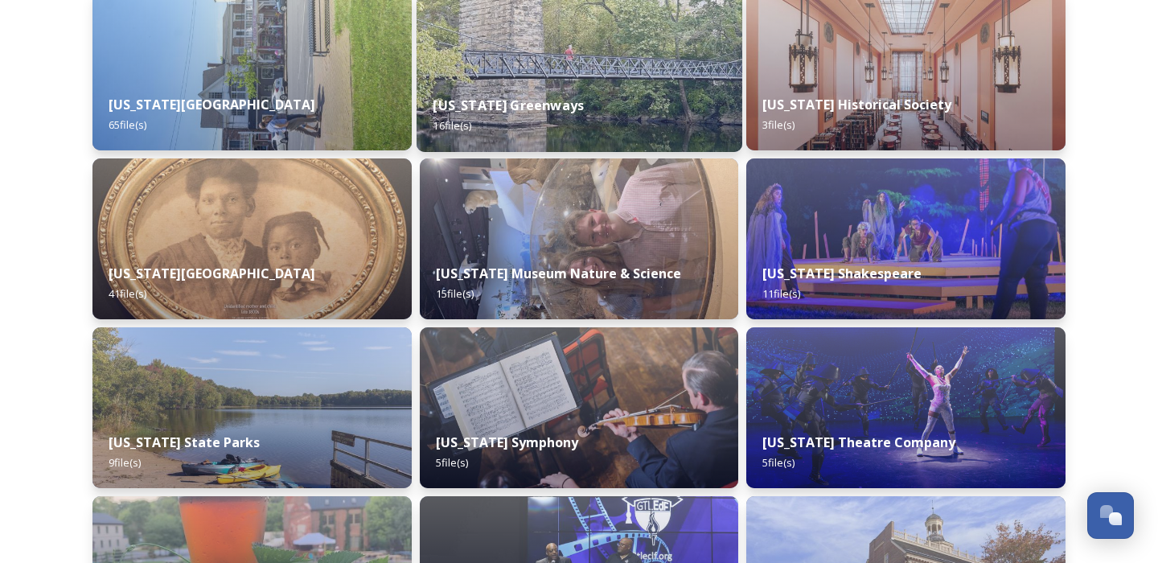
click at [601, 121] on div "[US_STATE] Greenways 16 file(s)" at bounding box center [579, 115] width 326 height 73
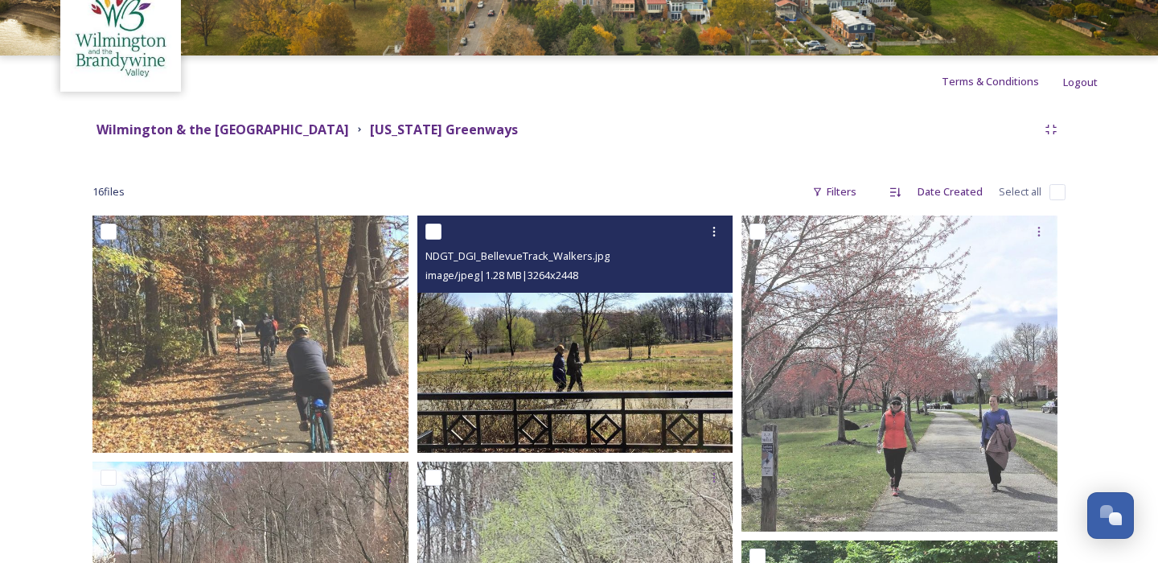
scroll to position [102, 0]
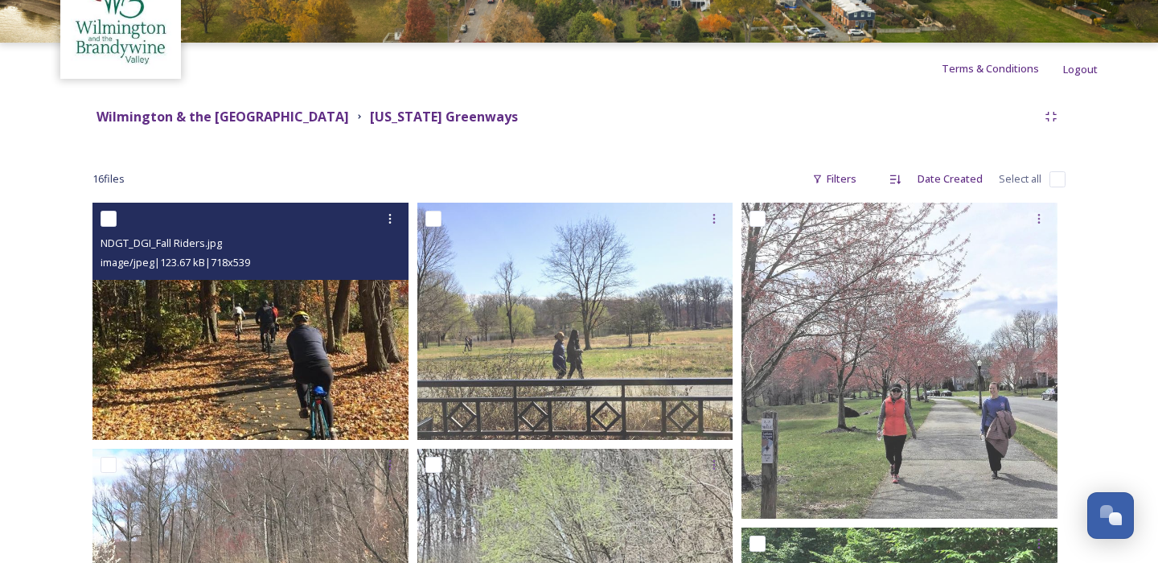
click at [116, 222] on input "checkbox" at bounding box center [108, 219] width 16 height 16
checkbox input "true"
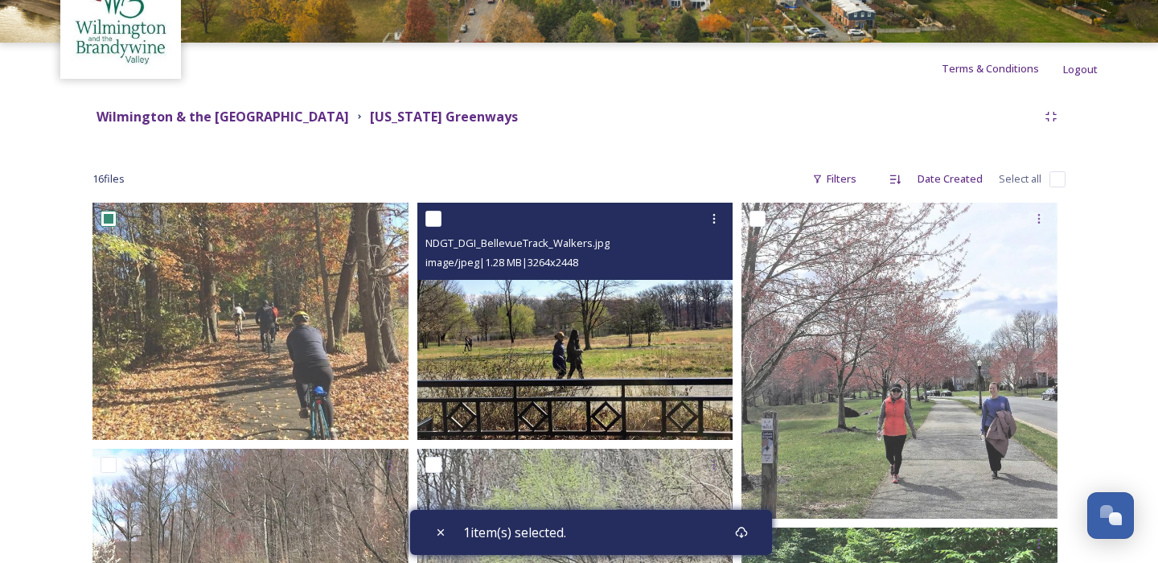
click at [436, 220] on input "checkbox" at bounding box center [433, 219] width 16 height 16
checkbox input "true"
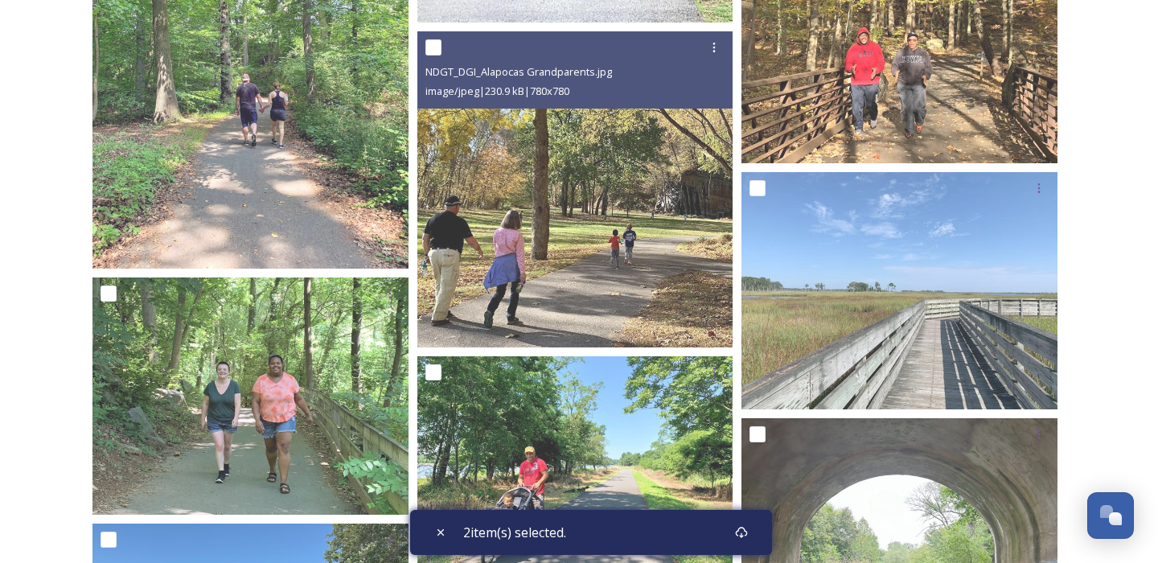
scroll to position [950, 0]
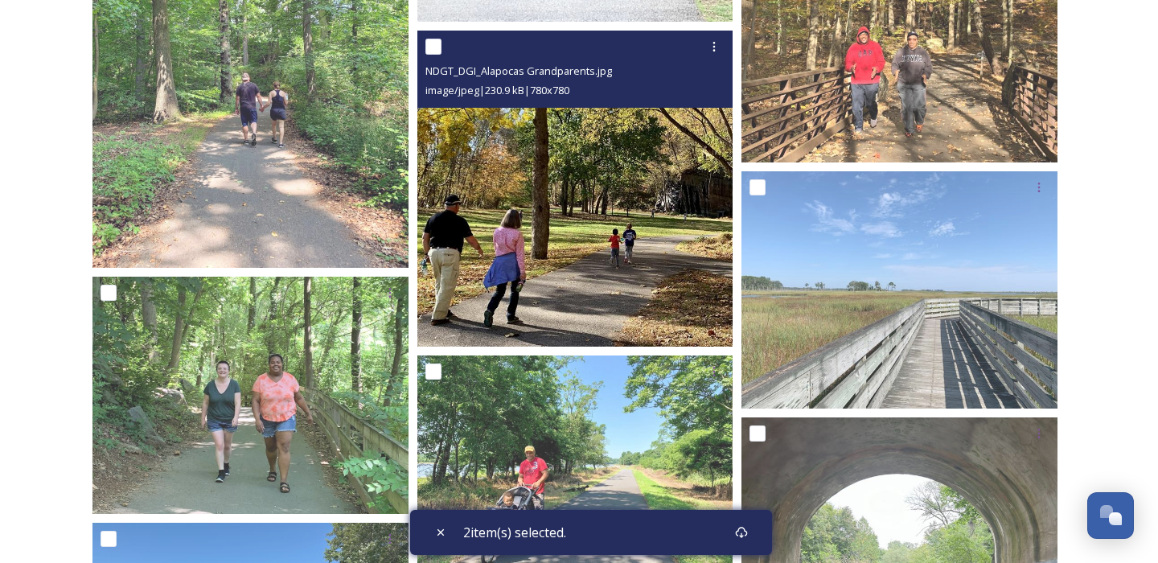
click at [431, 50] on input "checkbox" at bounding box center [433, 47] width 16 height 16
checkbox input "true"
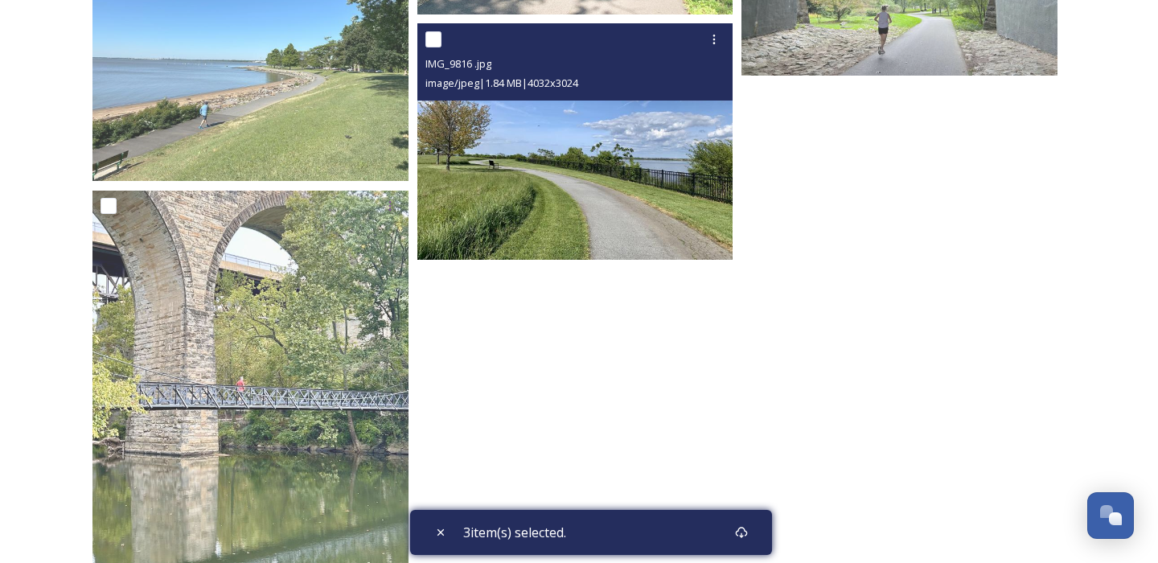
scroll to position [1612, 0]
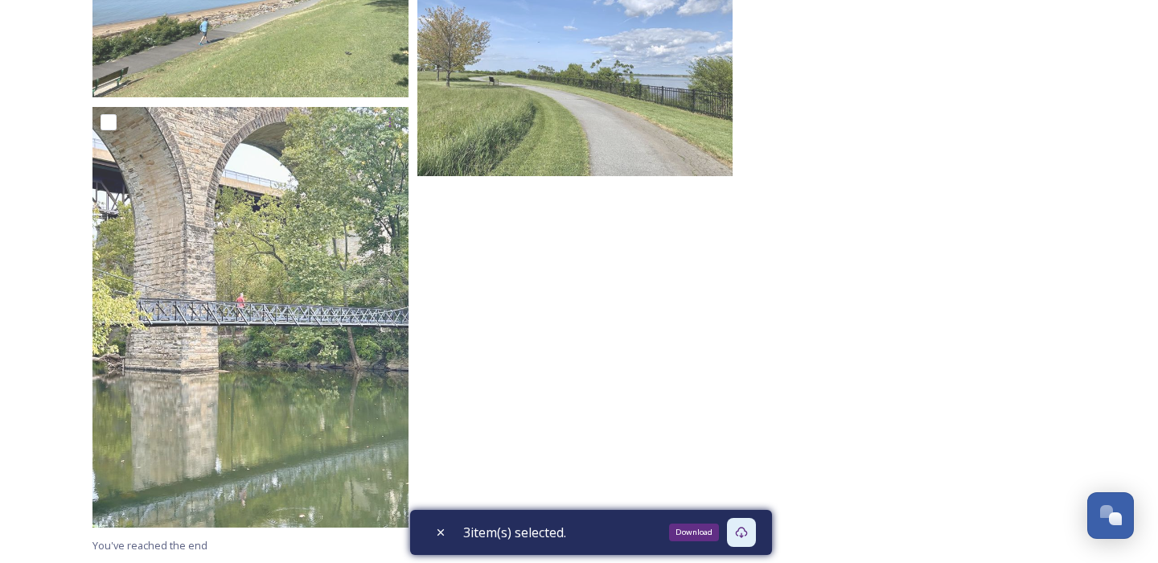
click at [748, 538] on icon at bounding box center [741, 532] width 13 height 13
click at [748, 535] on icon at bounding box center [741, 532] width 13 height 13
click at [748, 532] on icon at bounding box center [742, 532] width 12 height 11
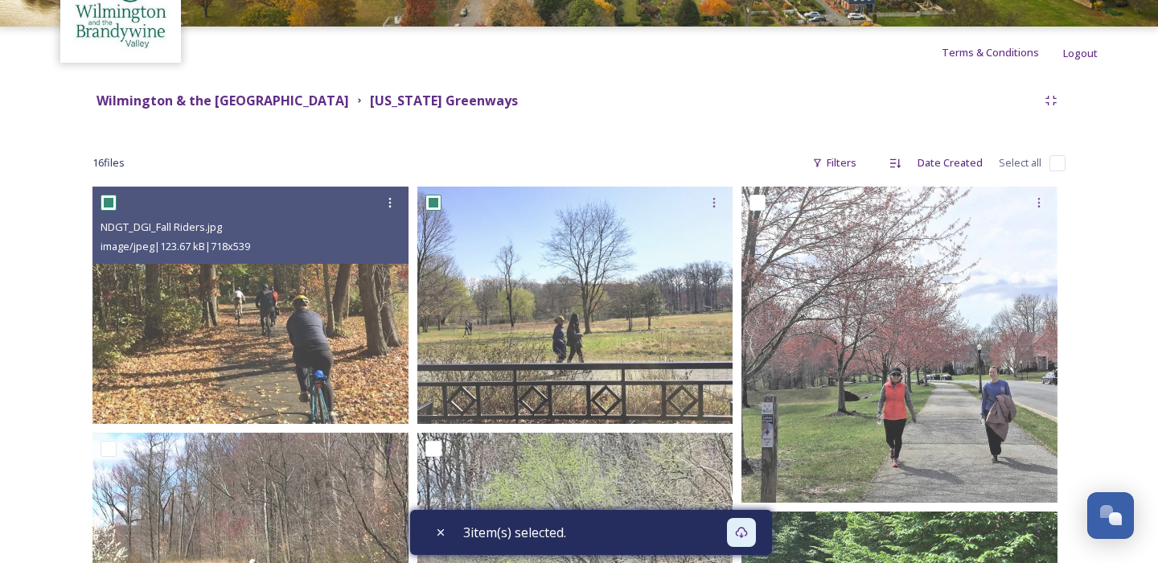
scroll to position [45, 0]
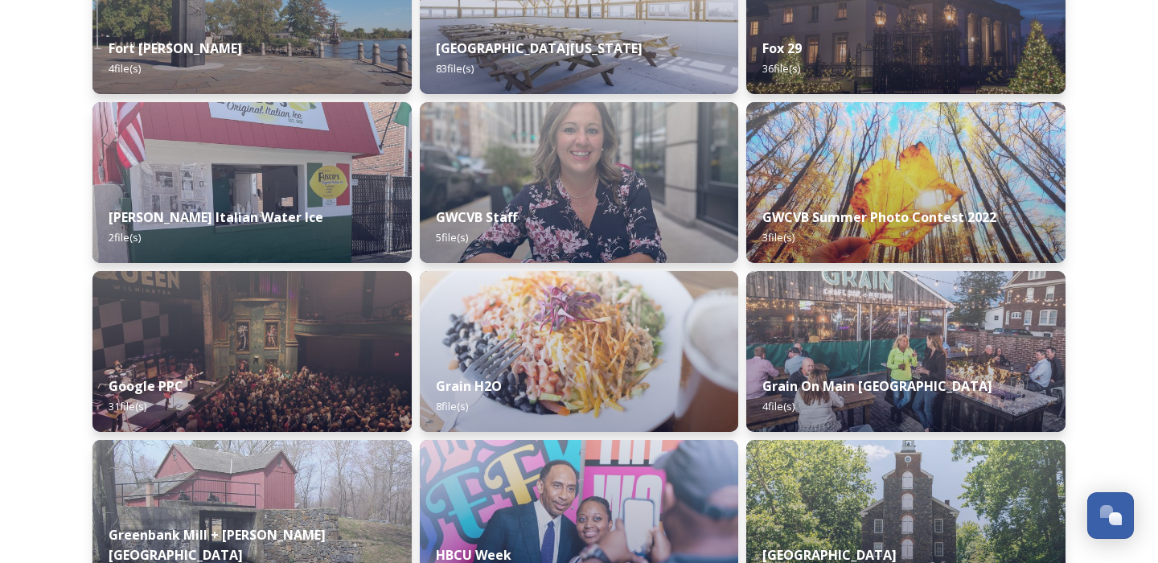
scroll to position [4378, 0]
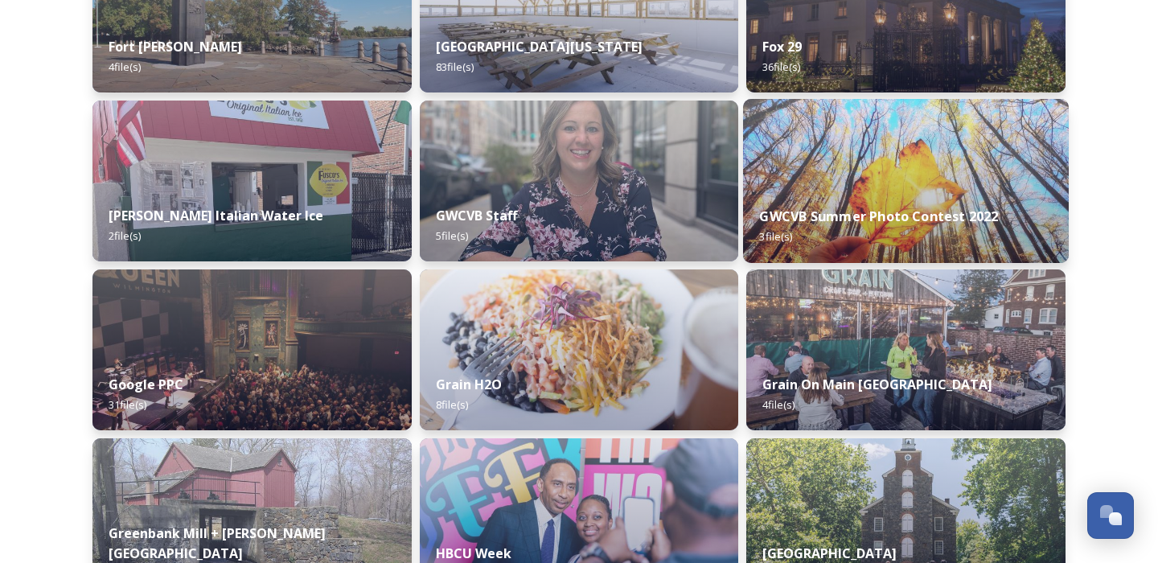
click at [929, 227] on div "GWCVB Summer Photo Contest 2022 3 file(s)" at bounding box center [906, 226] width 326 height 73
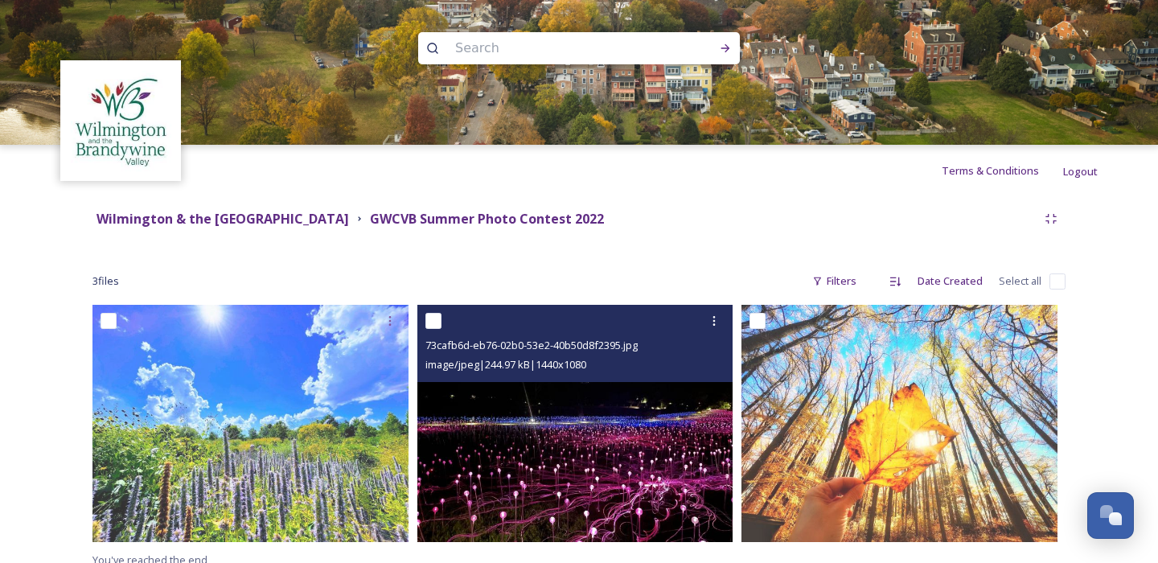
scroll to position [14, 0]
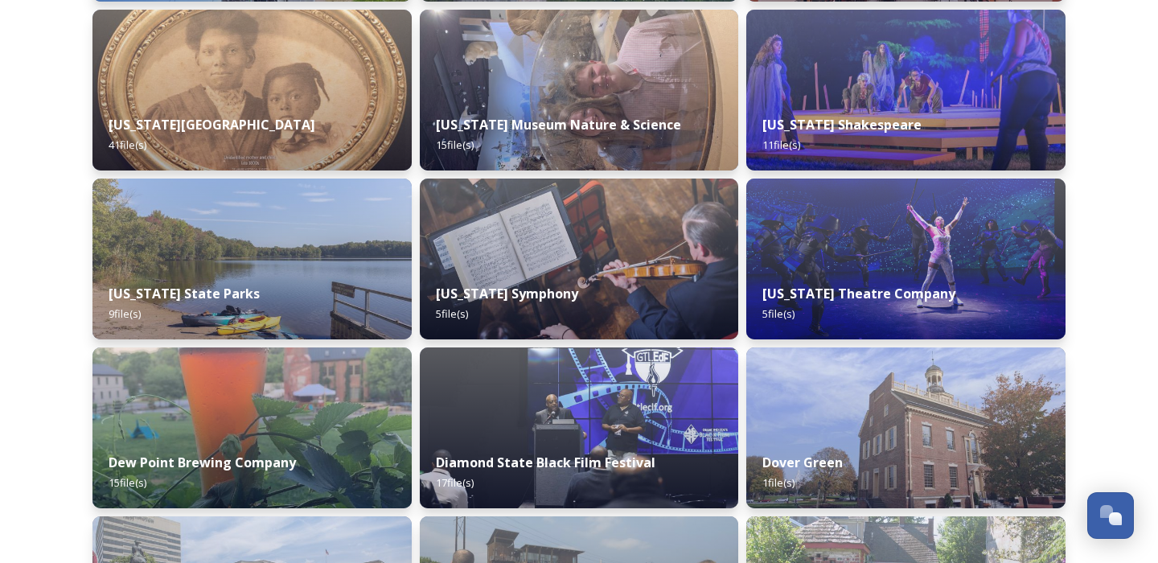
scroll to position [3290, 0]
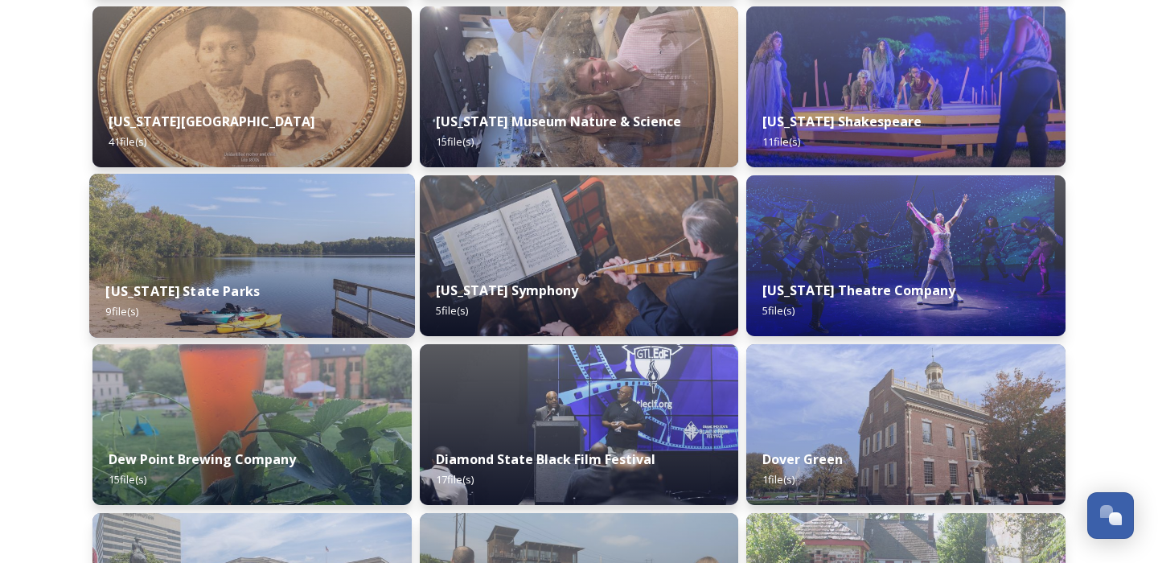
click at [303, 273] on div "[US_STATE] State Parks 9 file(s)" at bounding box center [252, 301] width 326 height 73
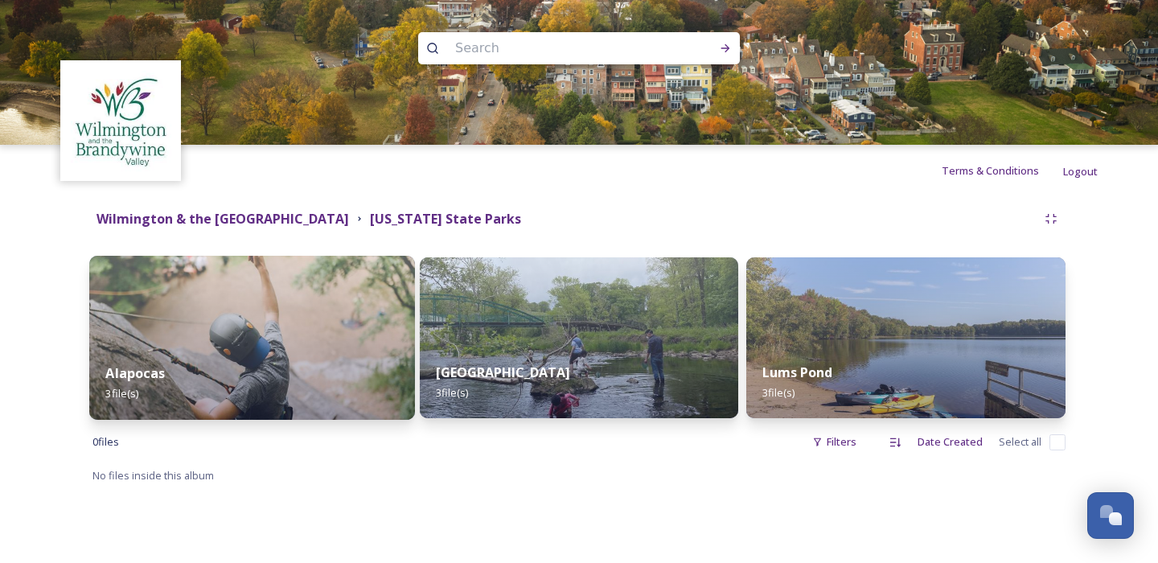
click at [324, 362] on div "Alapocas 3 file(s)" at bounding box center [252, 383] width 326 height 73
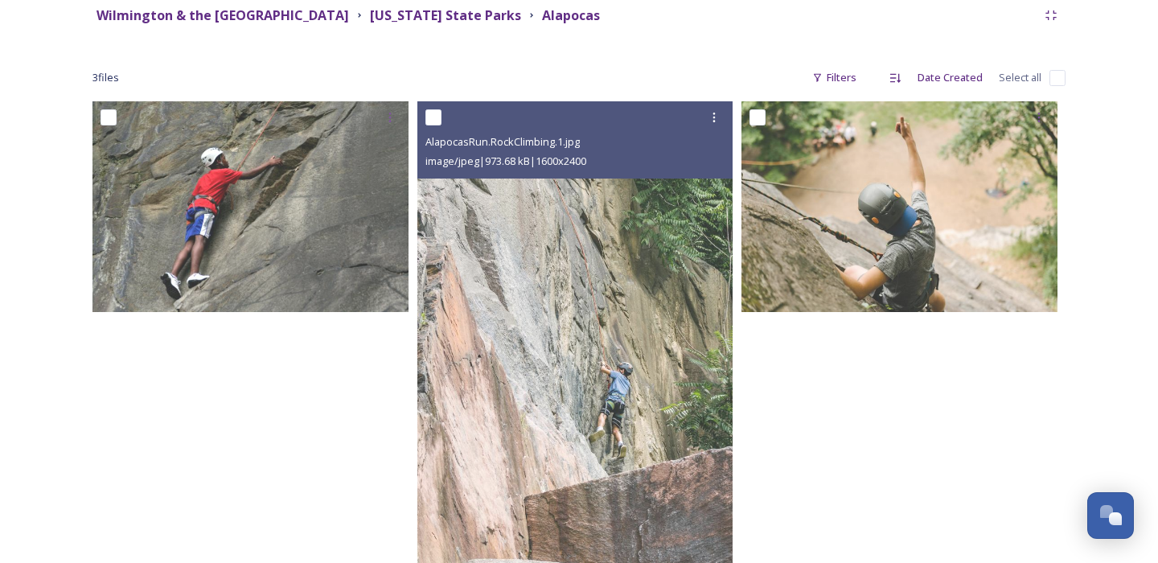
scroll to position [206, 0]
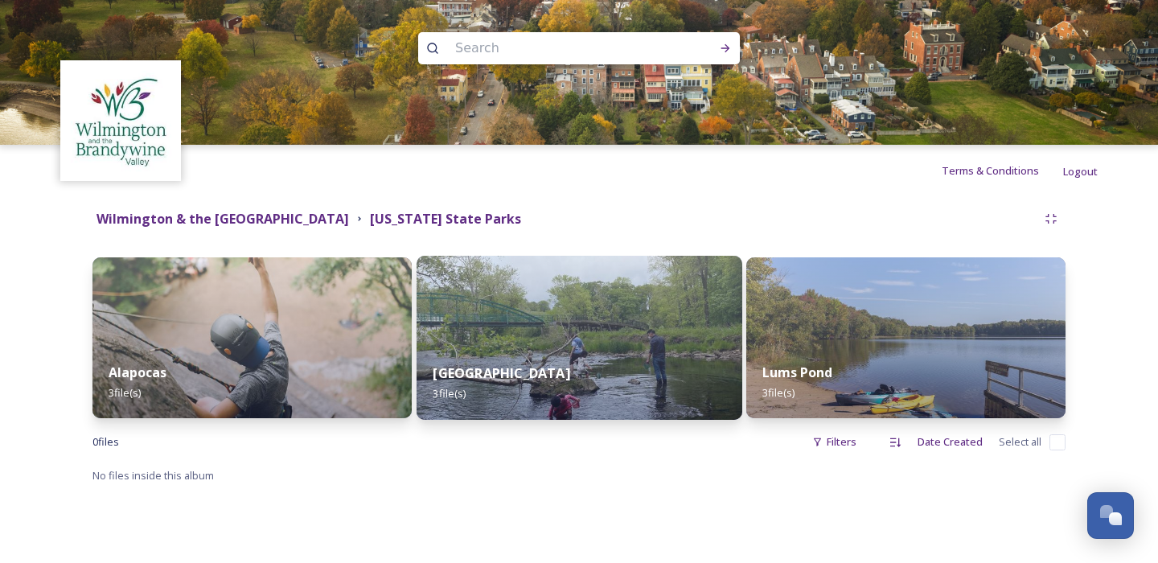
click at [500, 330] on img at bounding box center [579, 338] width 326 height 164
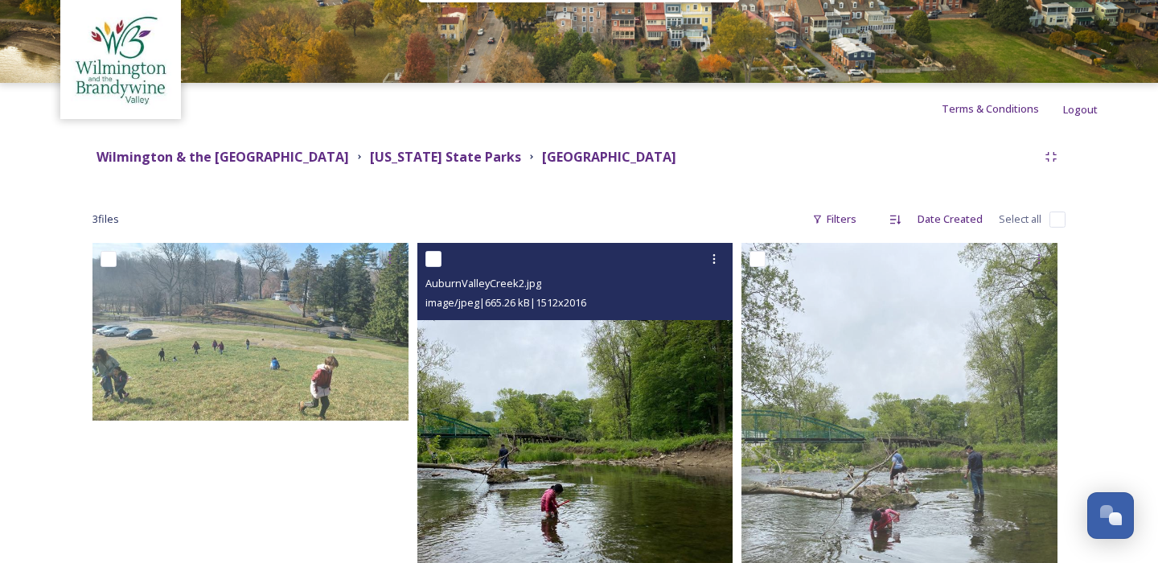
scroll to position [199, 0]
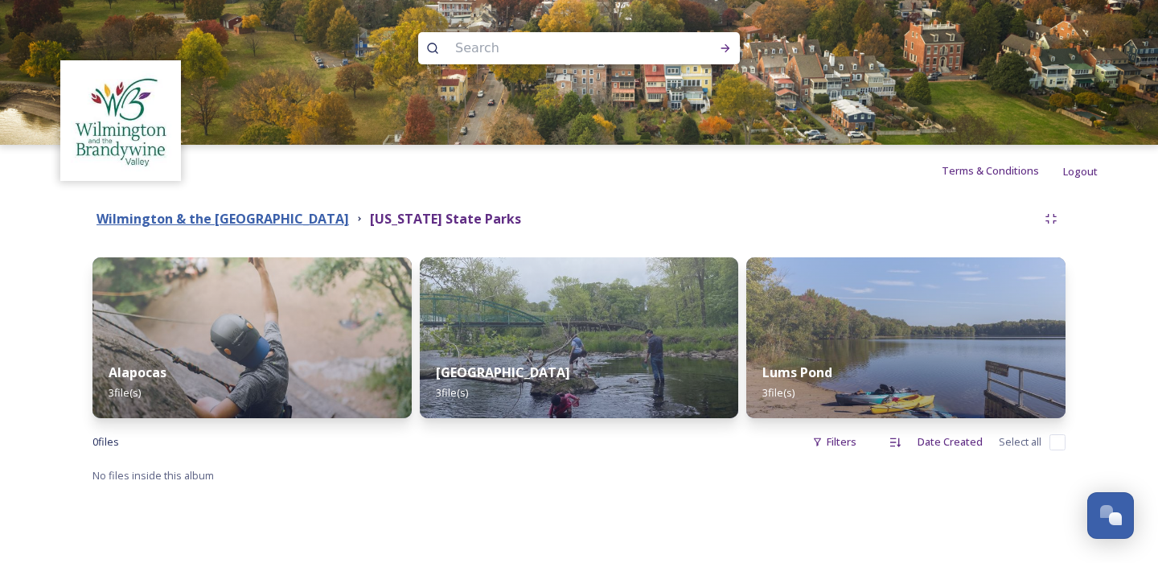
click at [323, 221] on strong "Wilmington & the [GEOGRAPHIC_DATA]" at bounding box center [222, 219] width 252 height 18
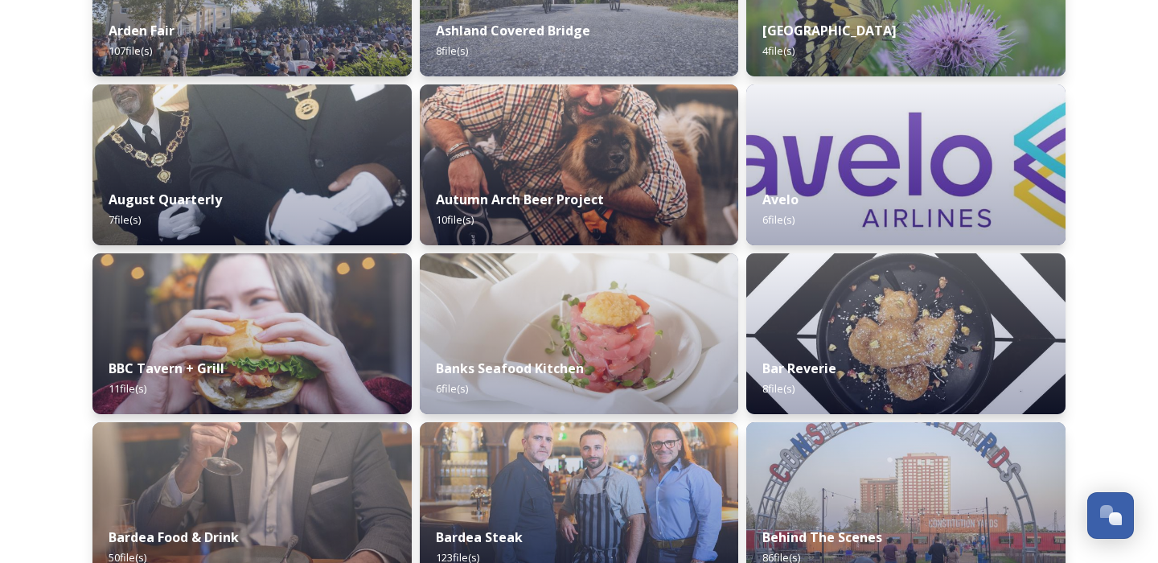
scroll to position [590, 0]
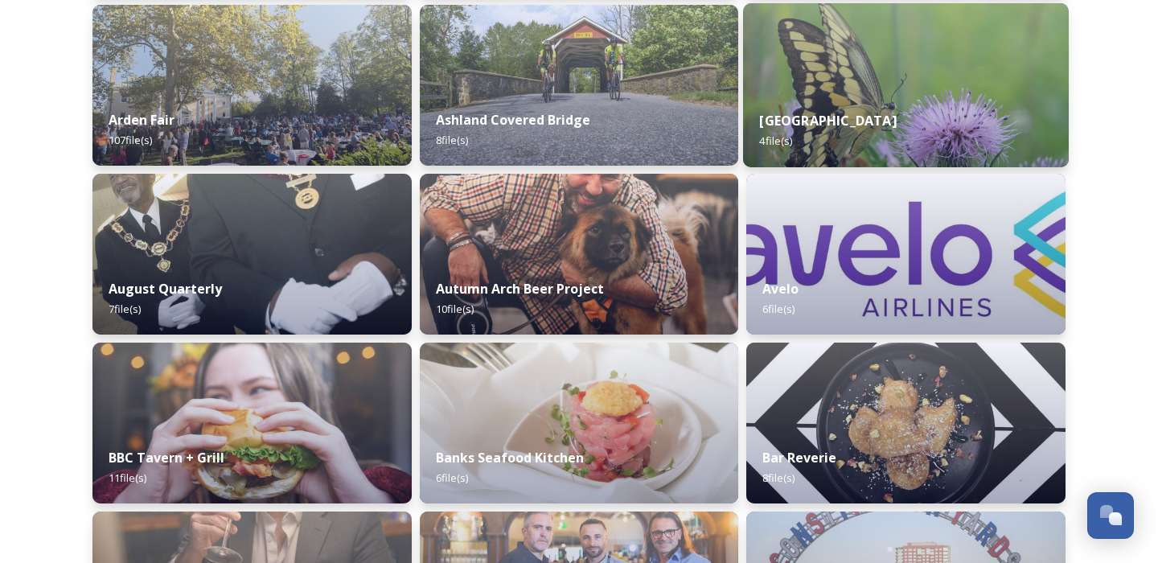
click at [797, 133] on div "[GEOGRAPHIC_DATA] 4 file(s)" at bounding box center [906, 130] width 326 height 73
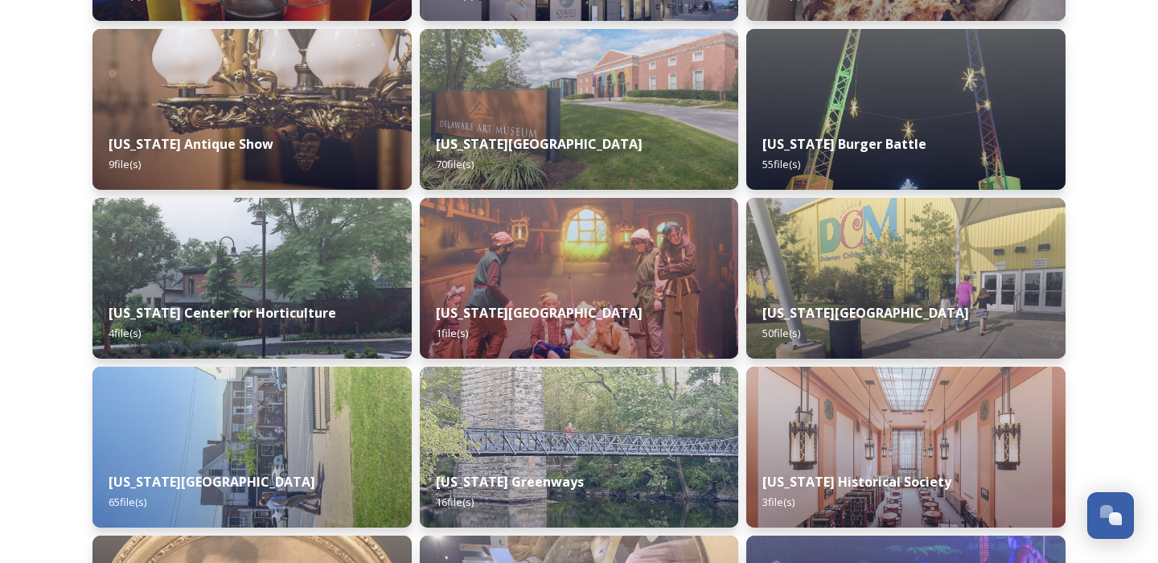
scroll to position [2762, 0]
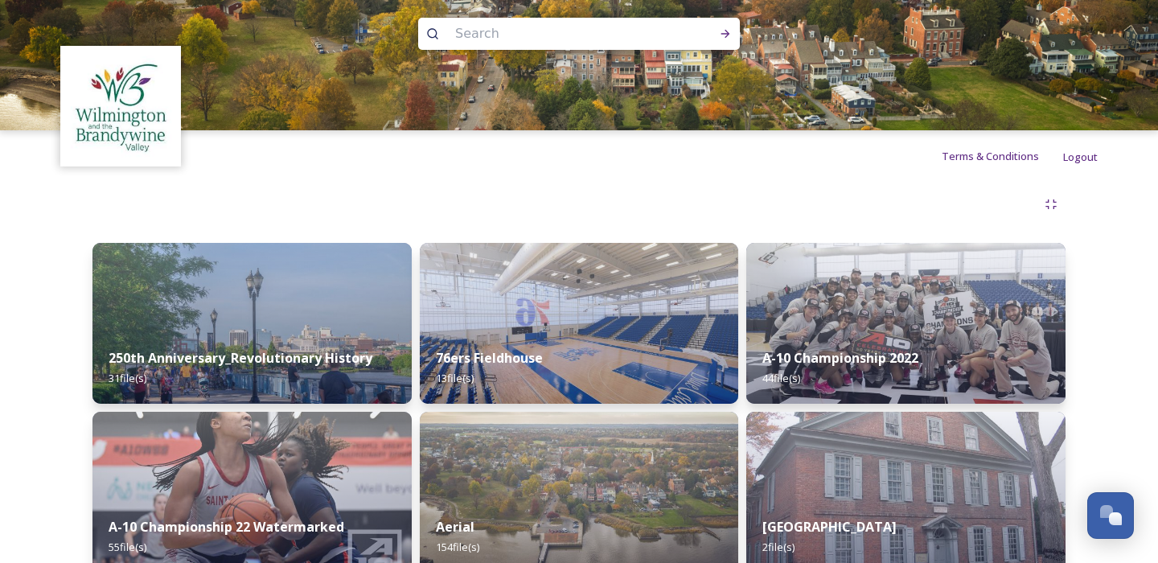
scroll to position [0, 0]
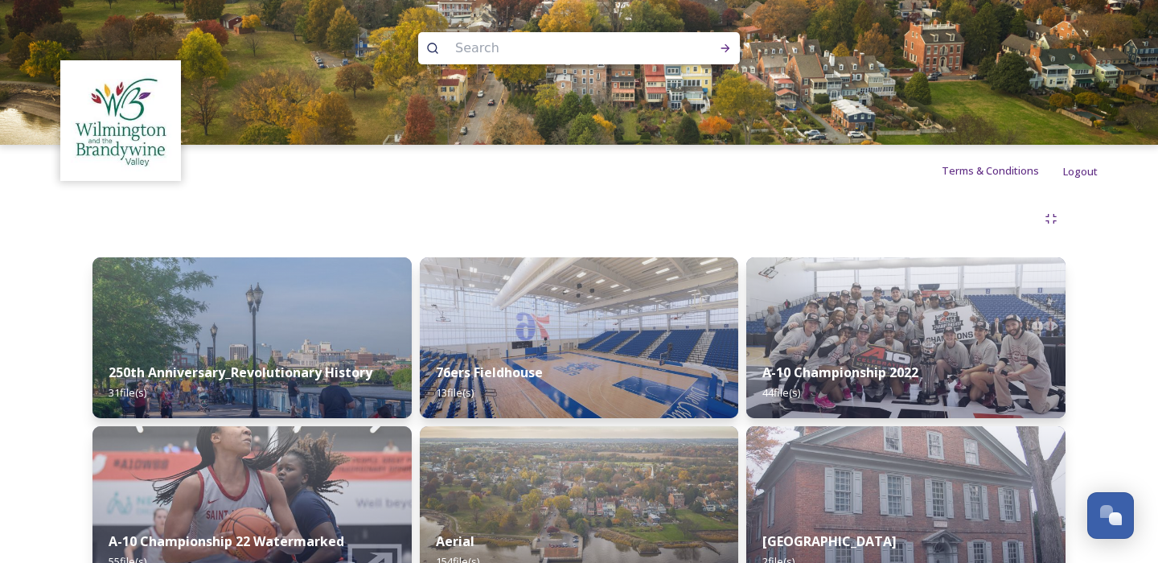
click at [523, 43] on input at bounding box center [557, 48] width 220 height 35
type input "[DATE]"
type input "fall"
click at [718, 45] on div "Run Search" at bounding box center [725, 48] width 29 height 29
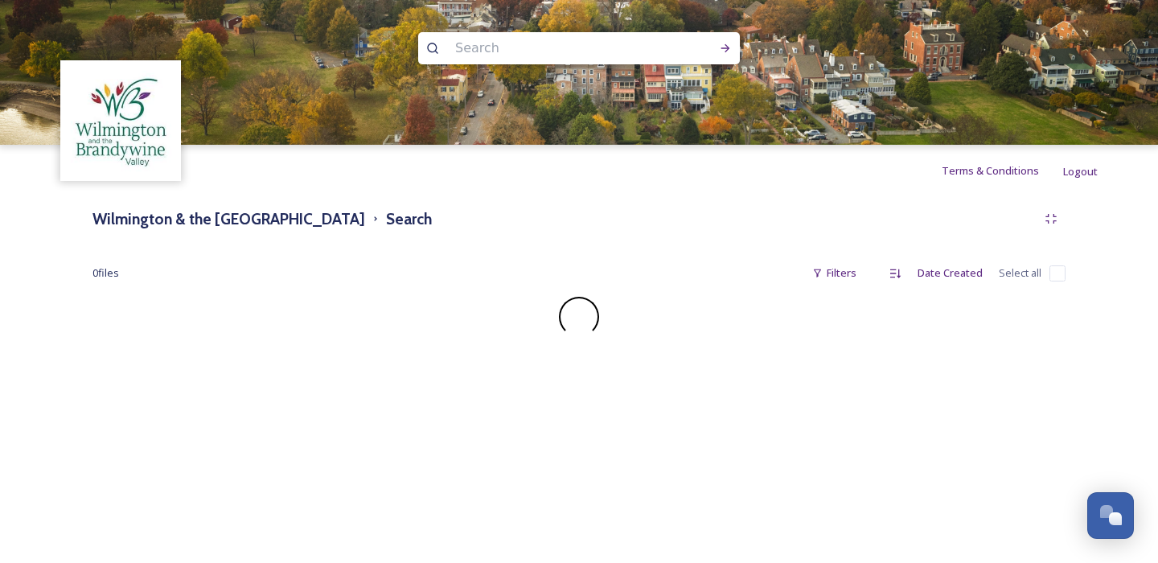
click at [522, 47] on input at bounding box center [557, 48] width 220 height 35
type input "fall"
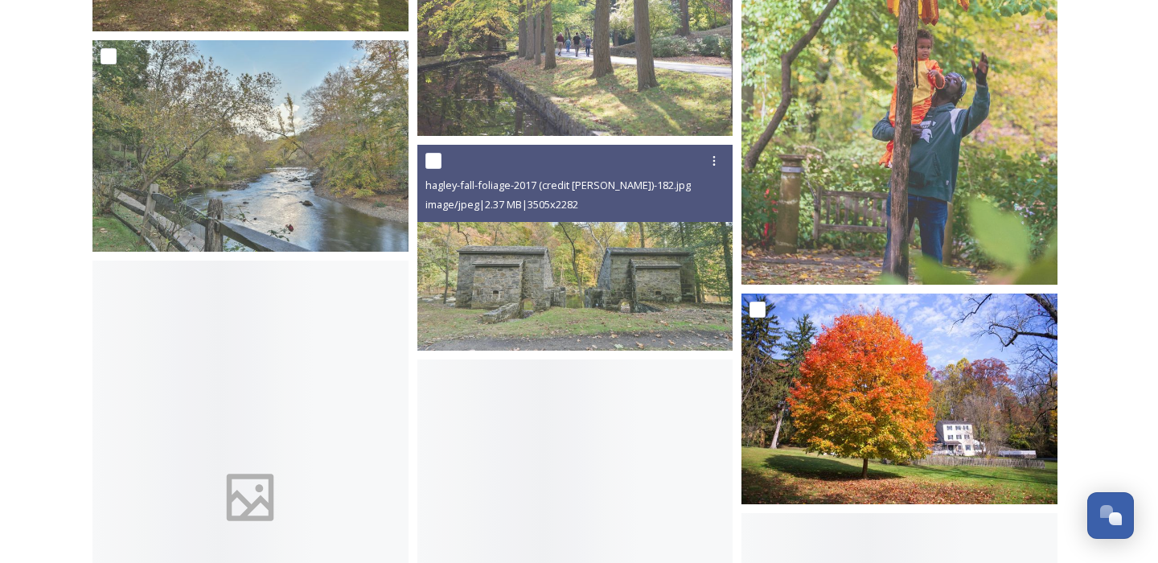
scroll to position [1577, 0]
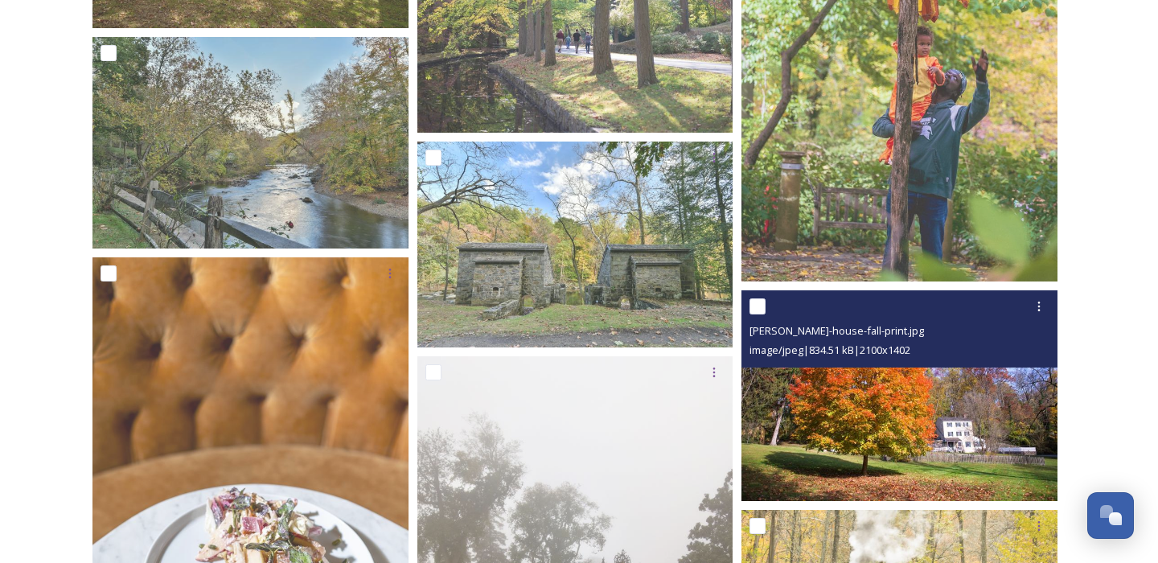
click at [758, 304] on input "checkbox" at bounding box center [757, 306] width 16 height 16
checkbox input "true"
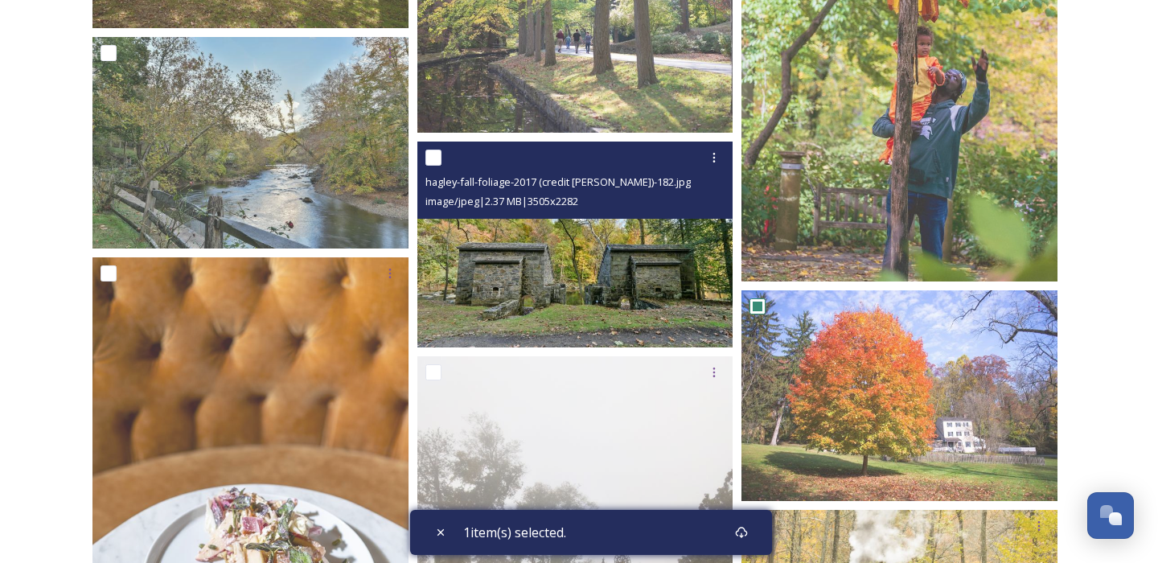
click at [438, 154] on input "checkbox" at bounding box center [433, 158] width 16 height 16
checkbox input "true"
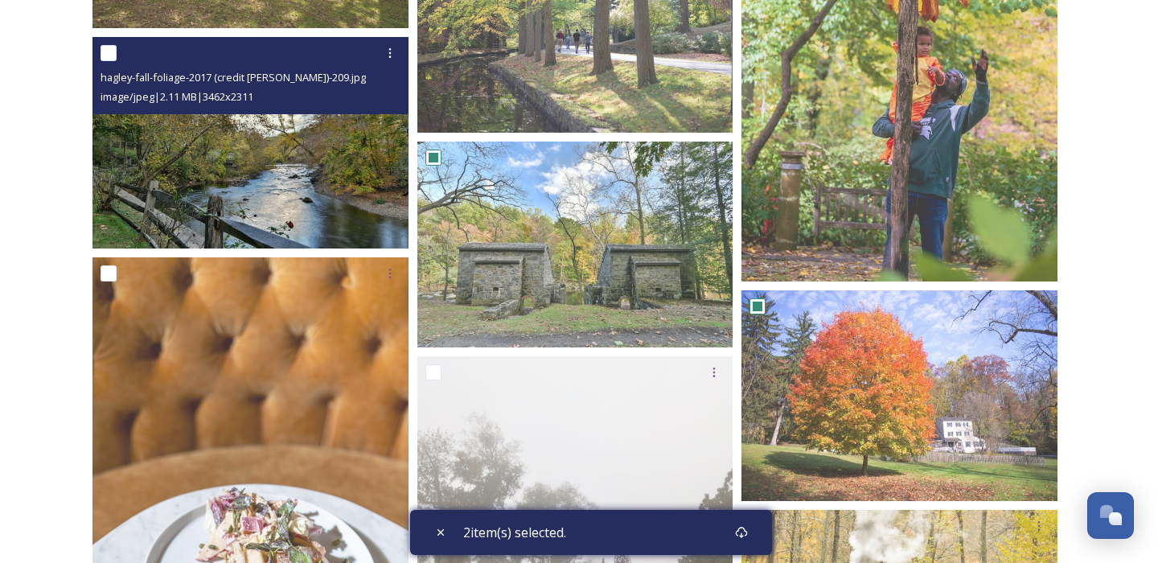
click at [111, 52] on input "checkbox" at bounding box center [108, 53] width 16 height 16
checkbox input "true"
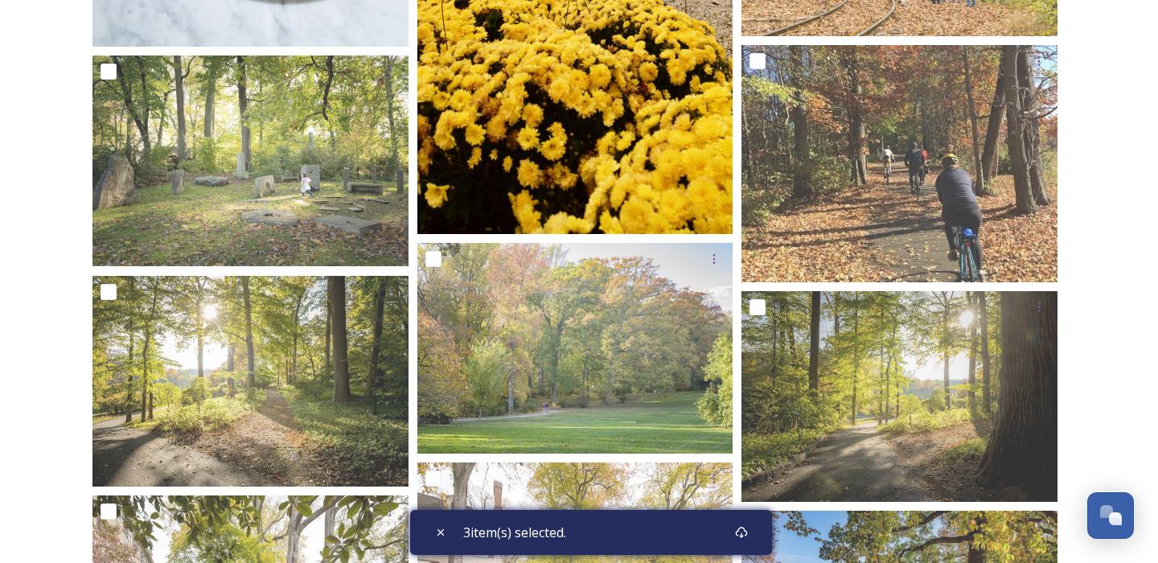
scroll to position [2266, 0]
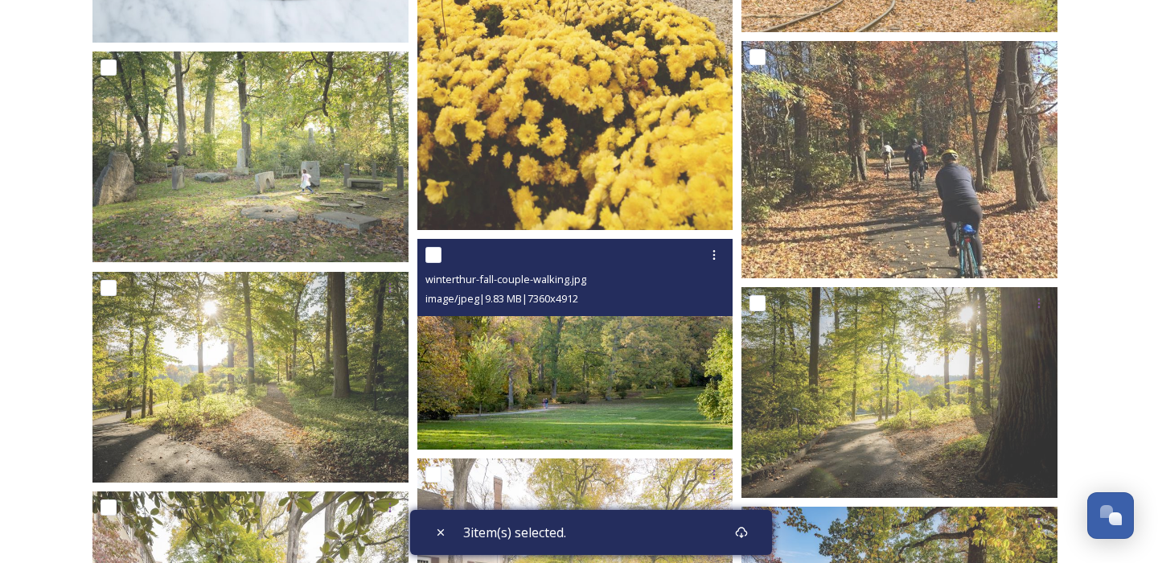
click at [433, 254] on input "checkbox" at bounding box center [433, 255] width 16 height 16
click at [432, 256] on input "checkbox" at bounding box center [433, 255] width 16 height 16
checkbox input "false"
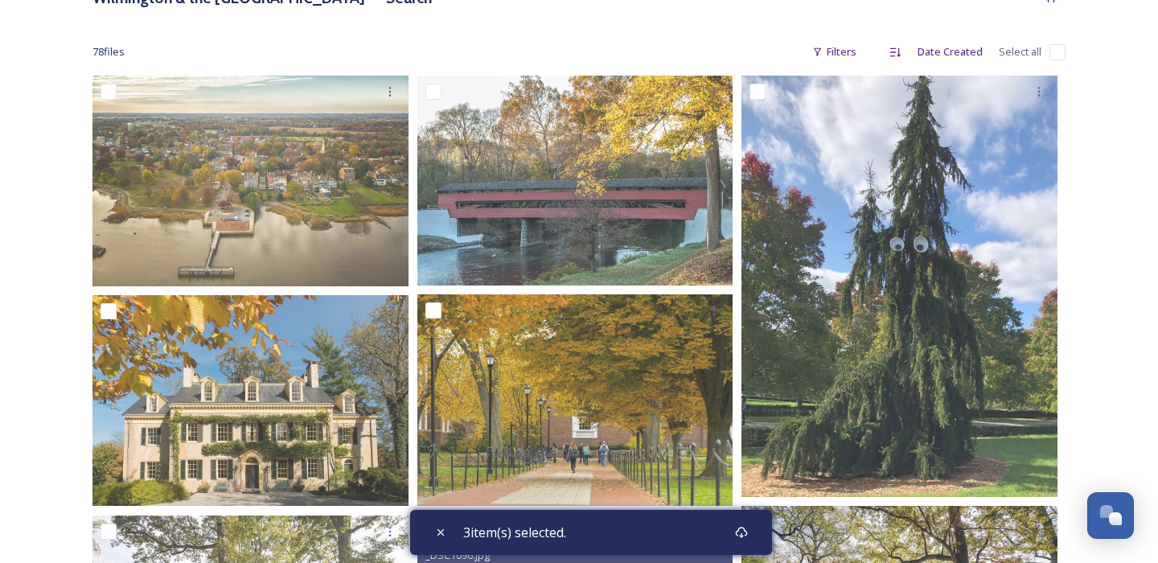
scroll to position [0, 0]
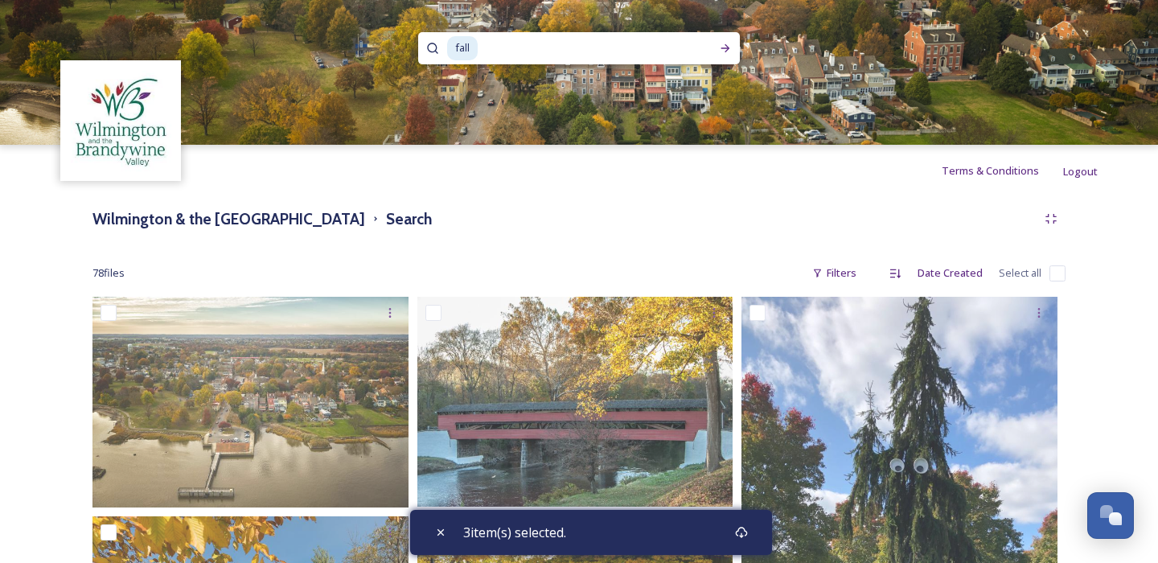
click at [1056, 277] on input "checkbox" at bounding box center [1057, 273] width 16 height 16
checkbox input "true"
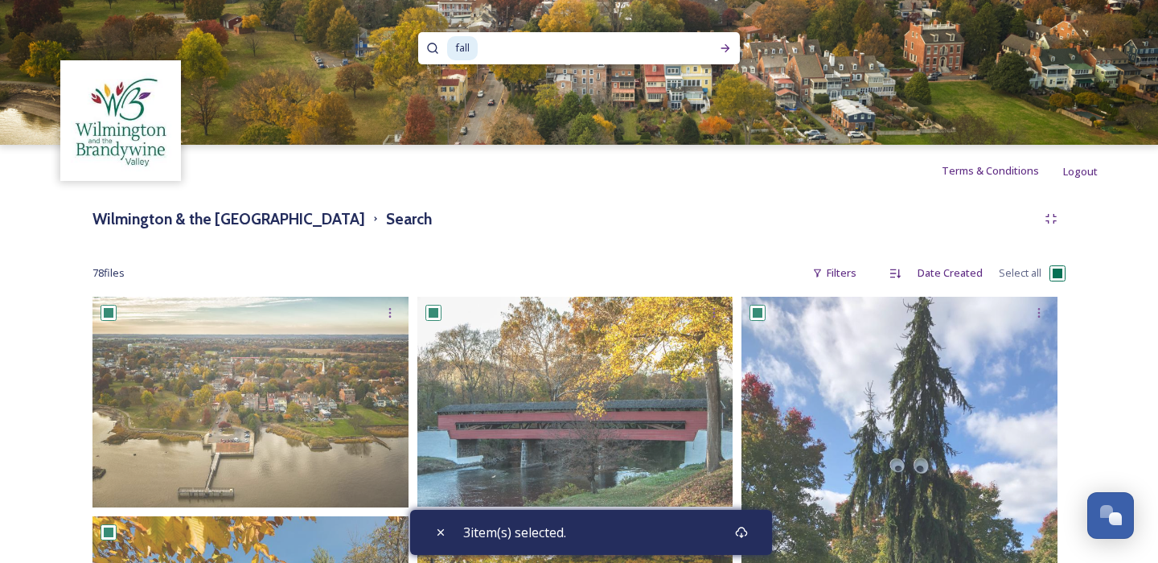
checkbox input "true"
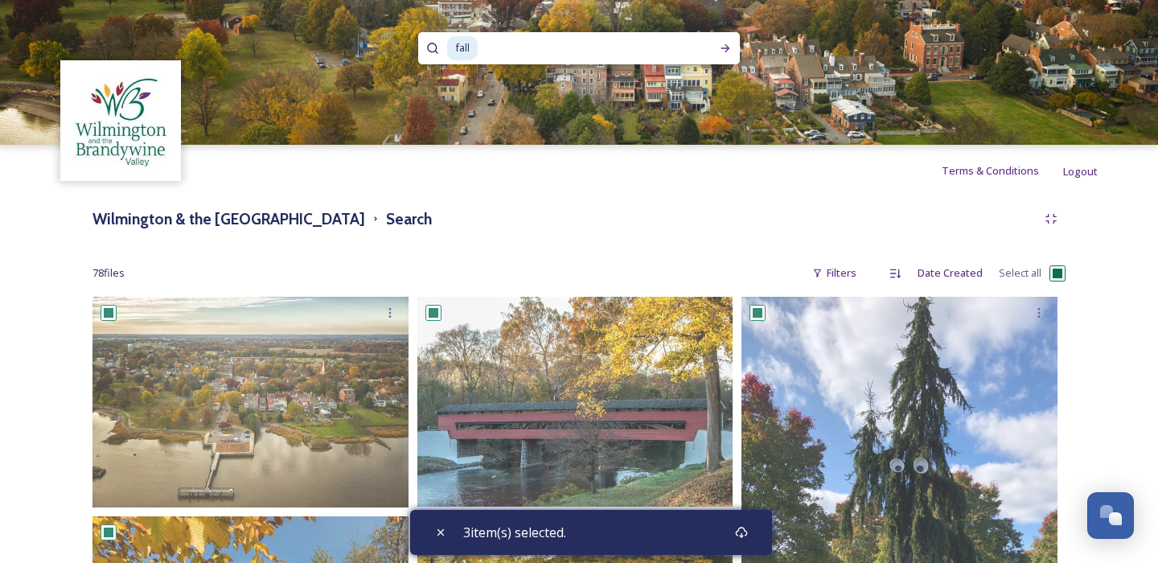
checkbox input "true"
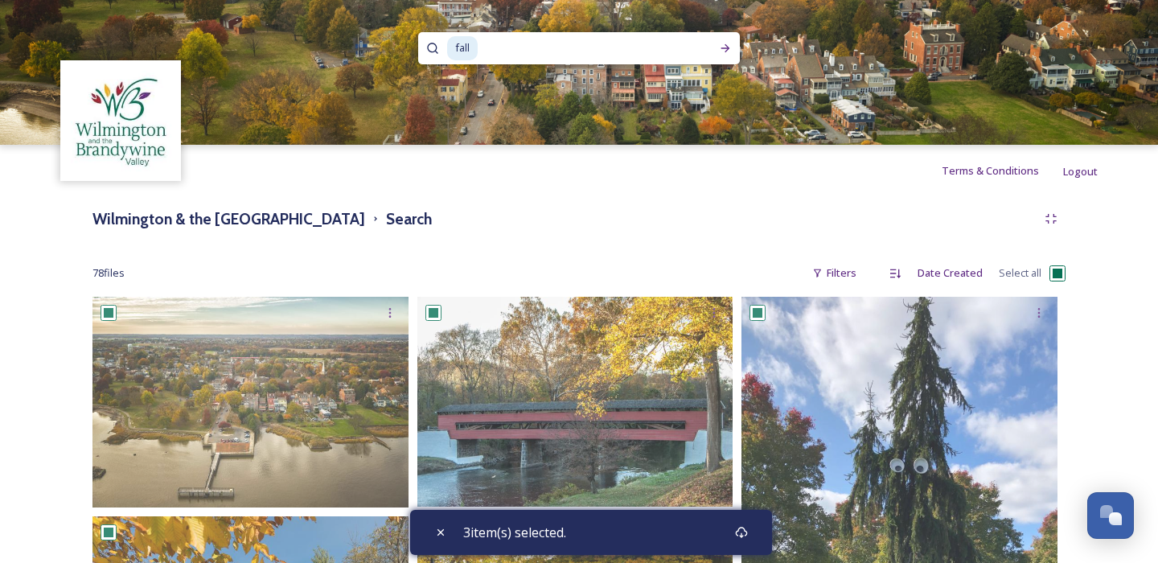
checkbox input "true"
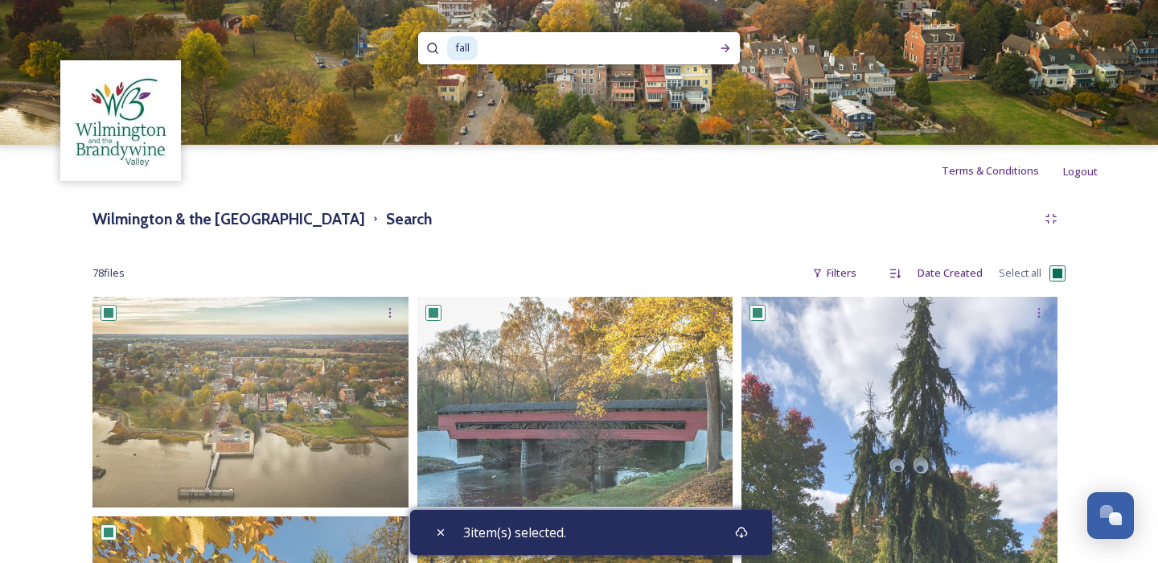
checkbox input "true"
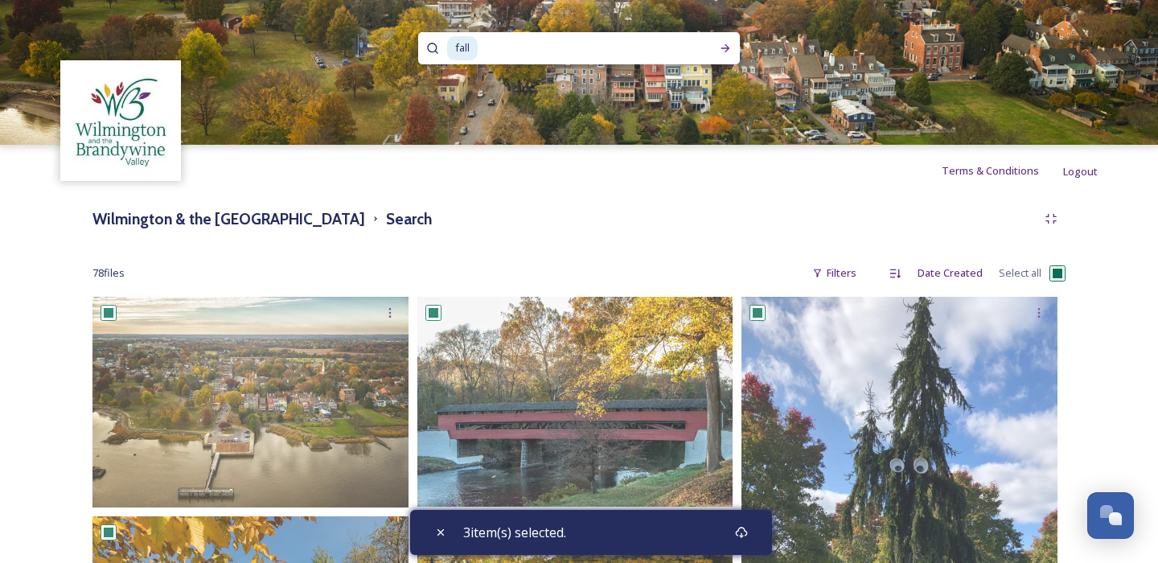
checkbox input "true"
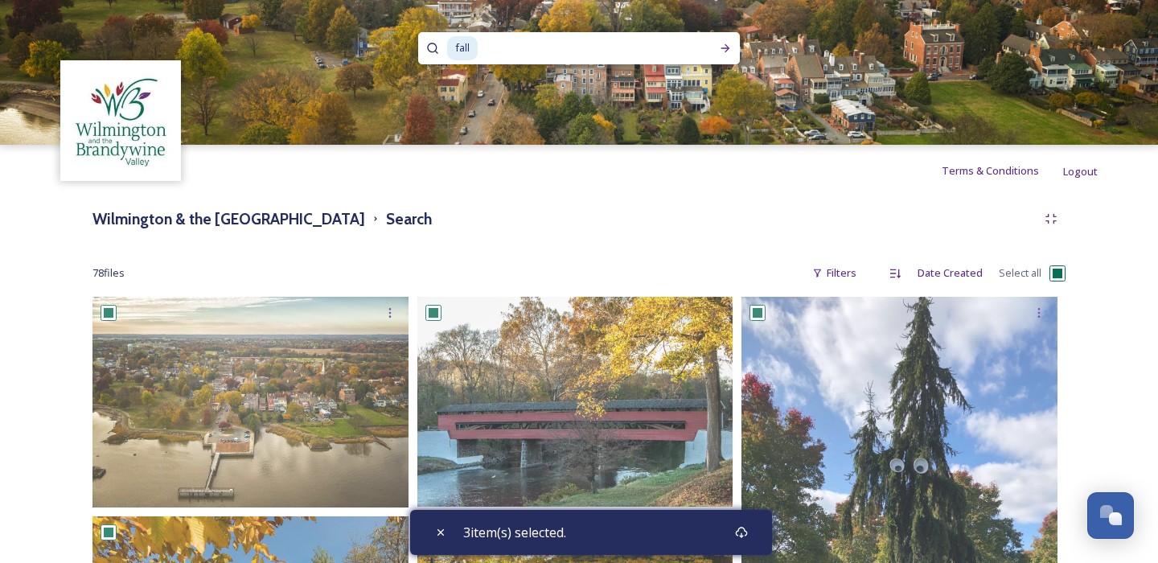
checkbox input "true"
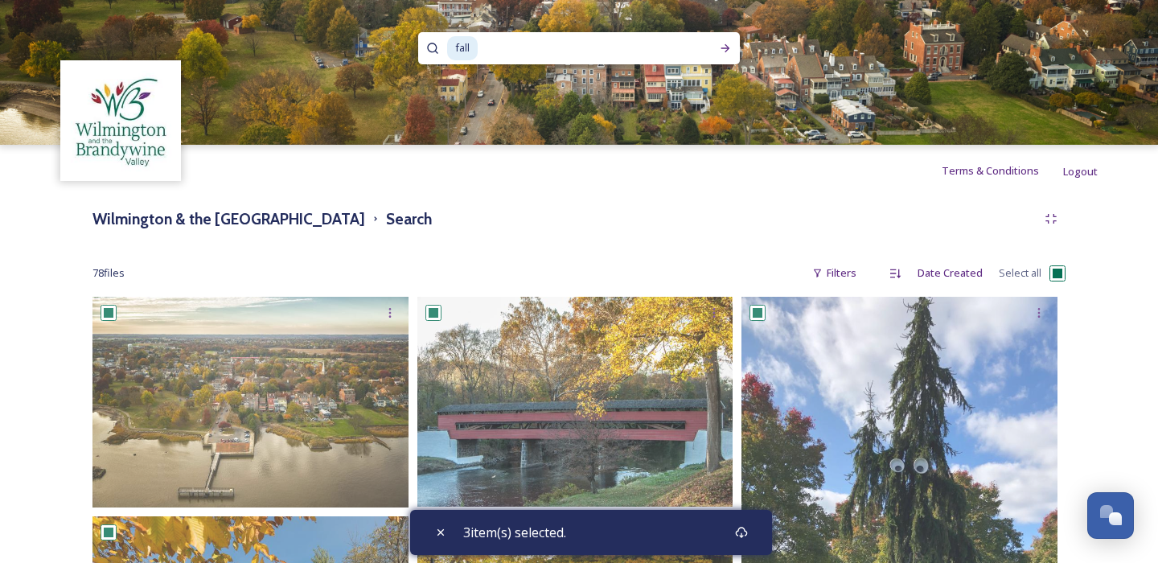
checkbox input "true"
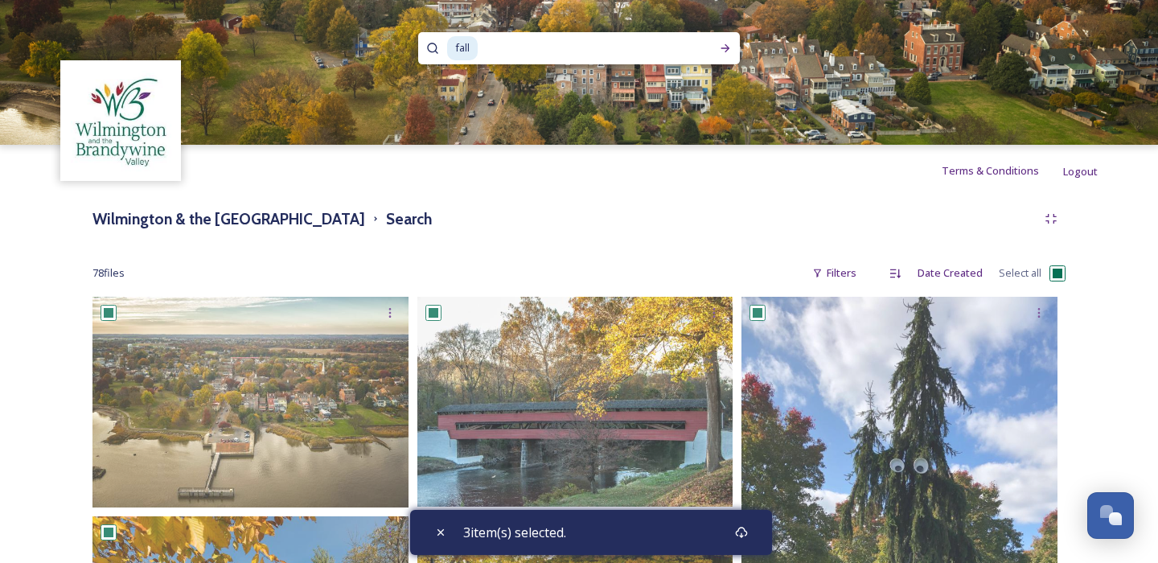
checkbox input "true"
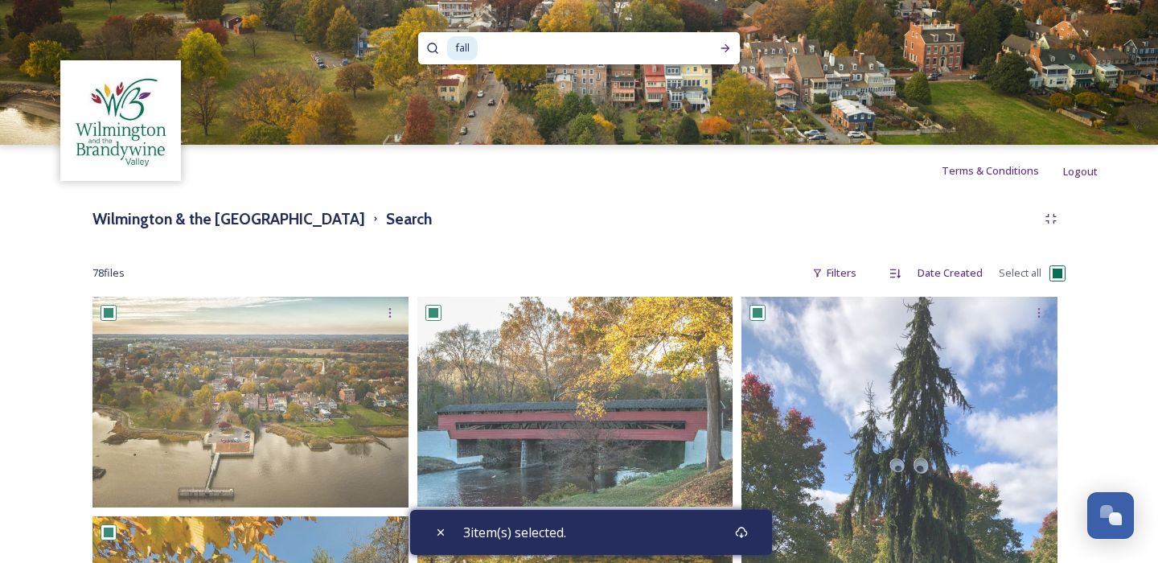
checkbox input "true"
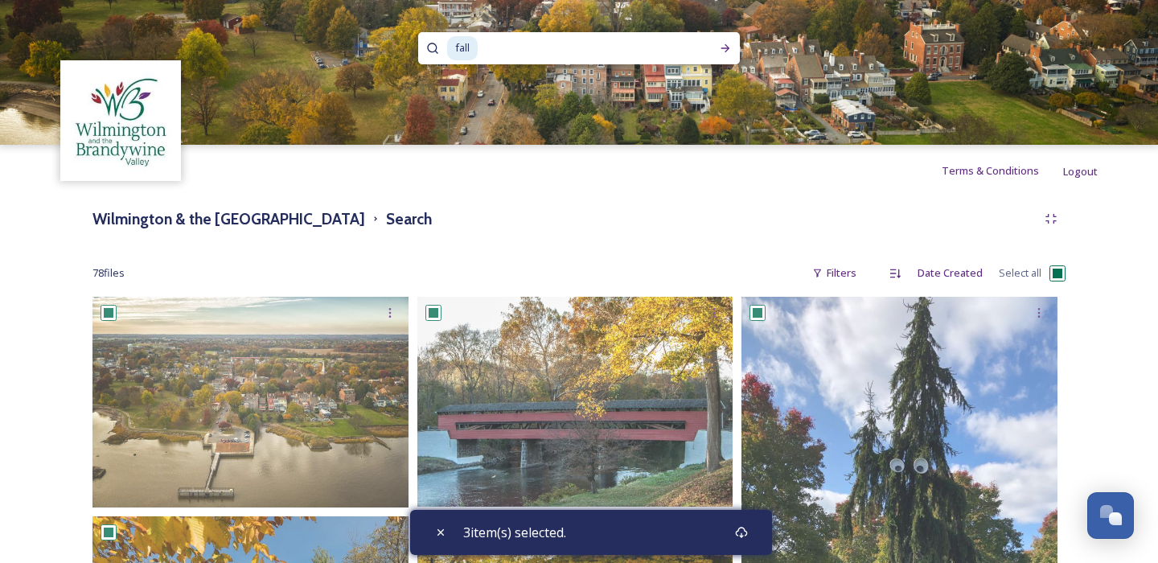
checkbox input "true"
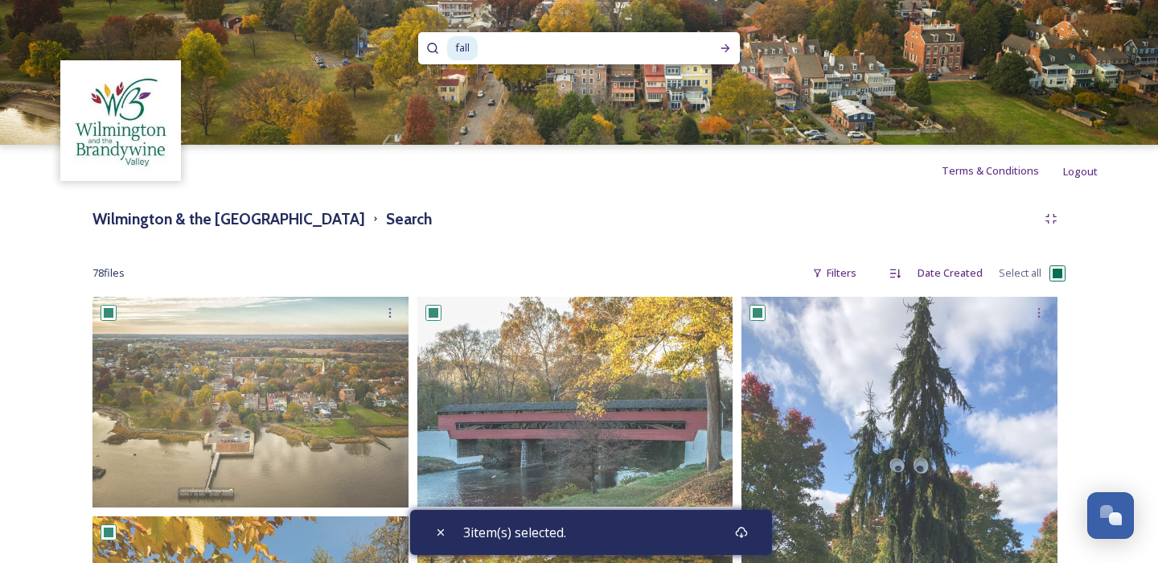
checkbox input "true"
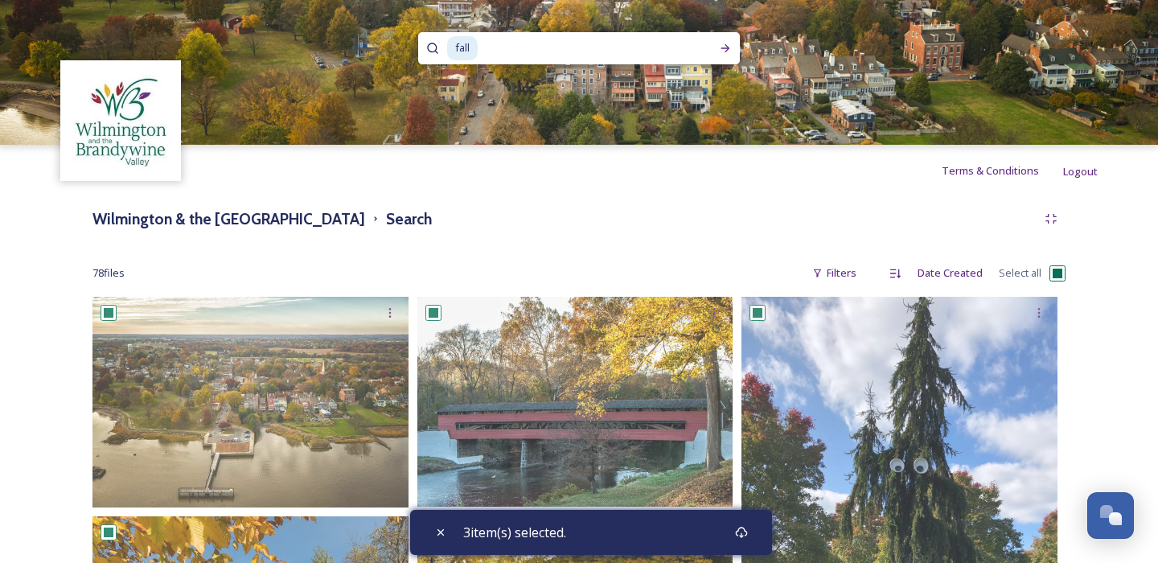
checkbox input "true"
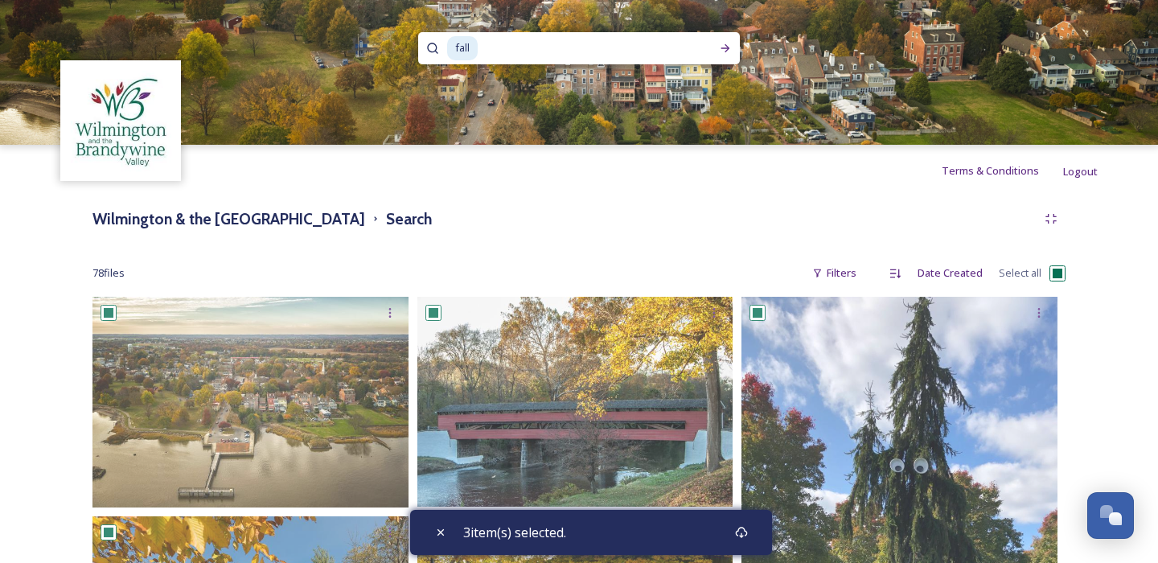
checkbox input "true"
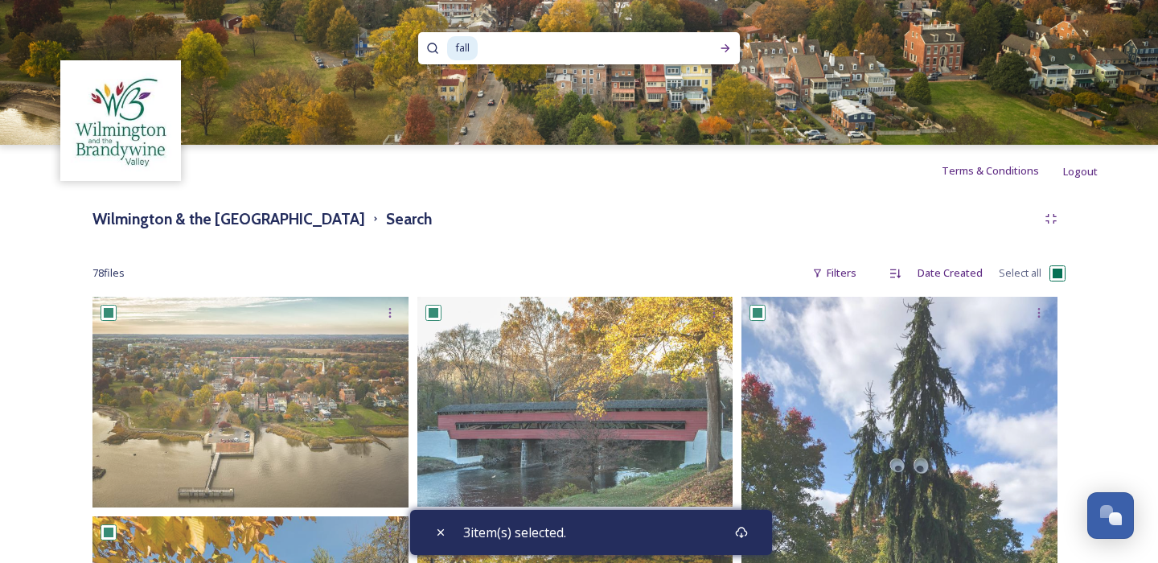
checkbox input "true"
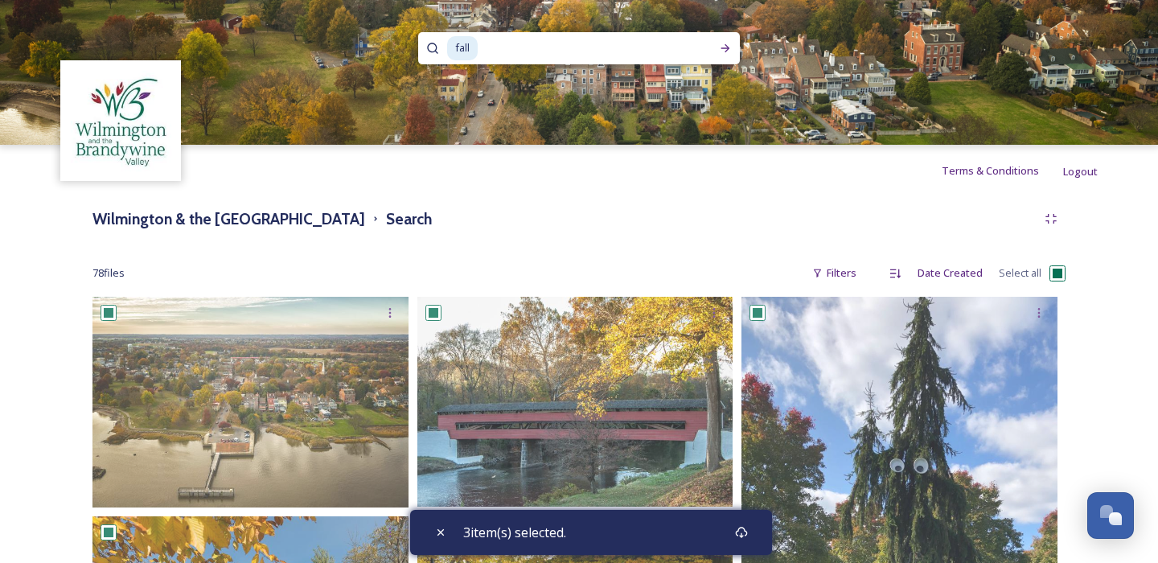
checkbox input "true"
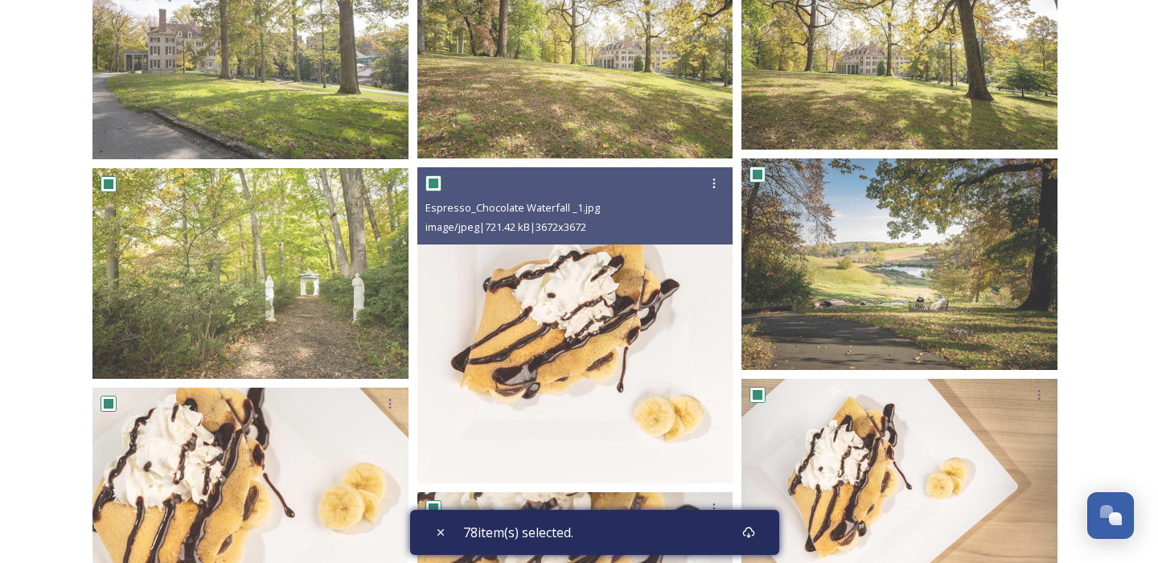
scroll to position [803, 0]
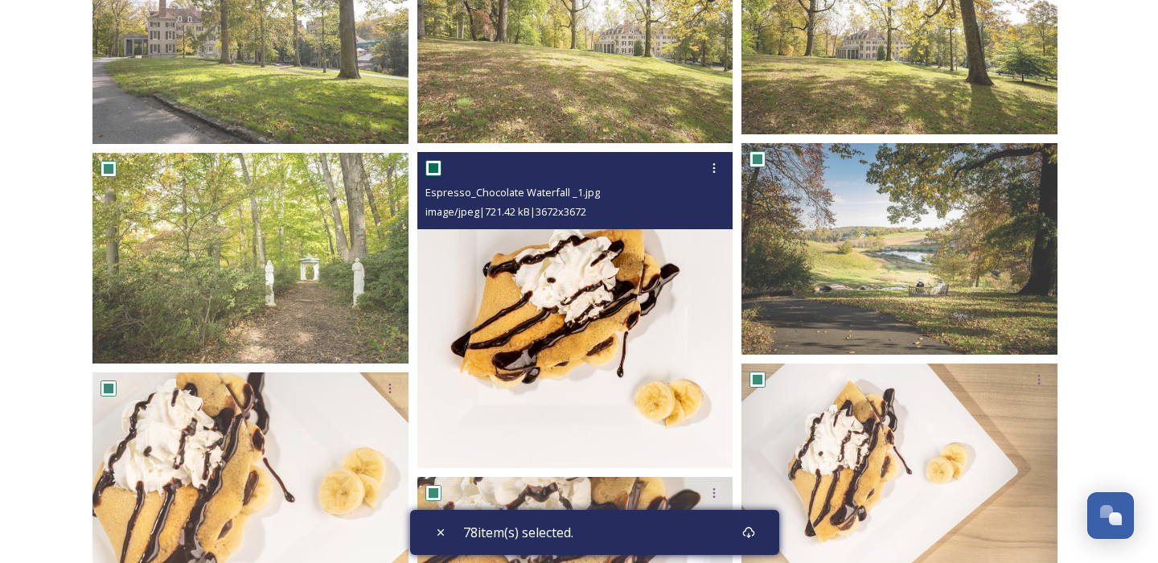
click at [437, 169] on input "checkbox" at bounding box center [433, 168] width 16 height 16
checkbox input "false"
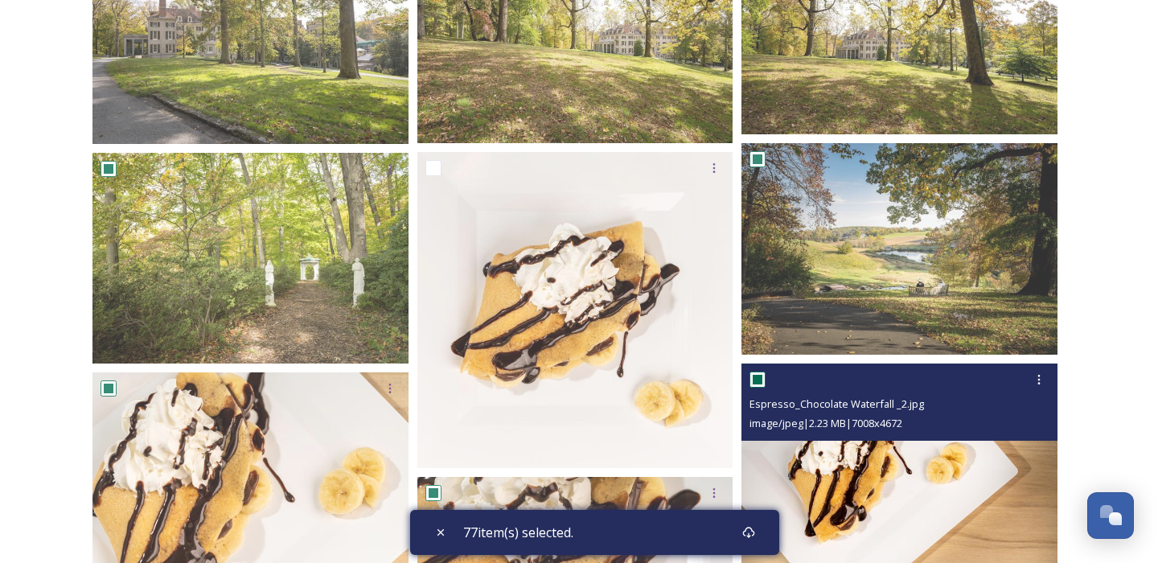
click at [759, 382] on input "checkbox" at bounding box center [757, 379] width 16 height 16
checkbox input "false"
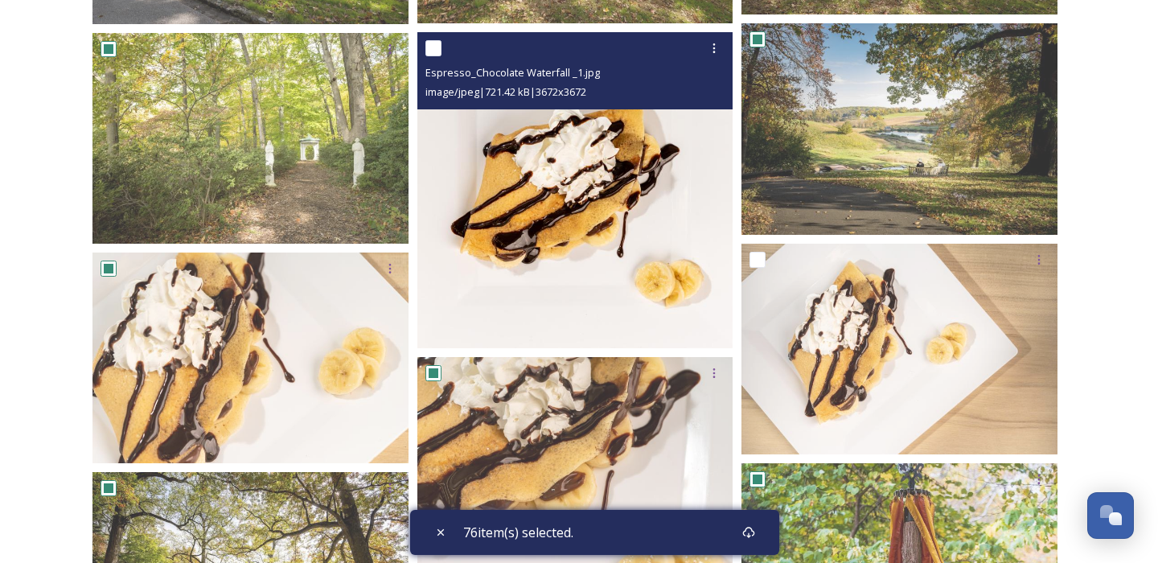
scroll to position [965, 0]
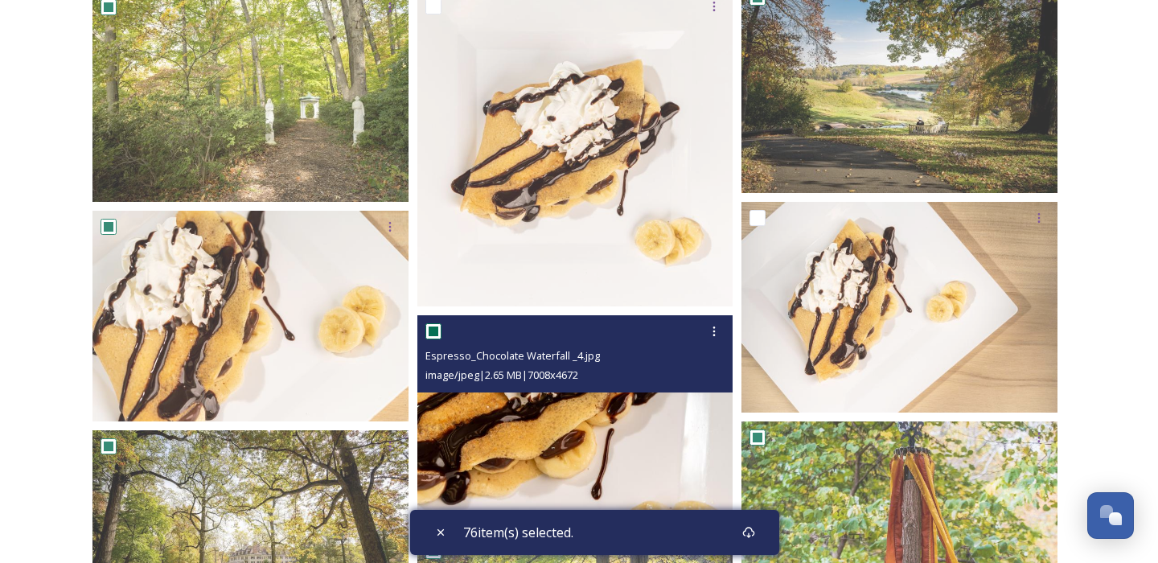
click at [434, 330] on input "checkbox" at bounding box center [433, 331] width 16 height 16
checkbox input "false"
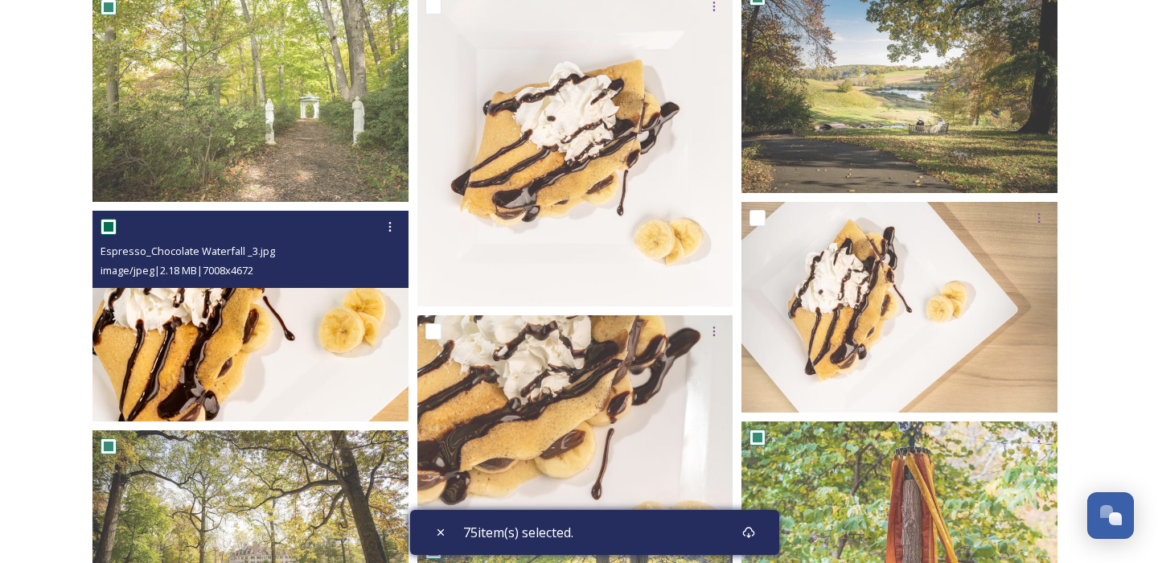
click at [109, 224] on input "checkbox" at bounding box center [108, 227] width 16 height 16
checkbox input "false"
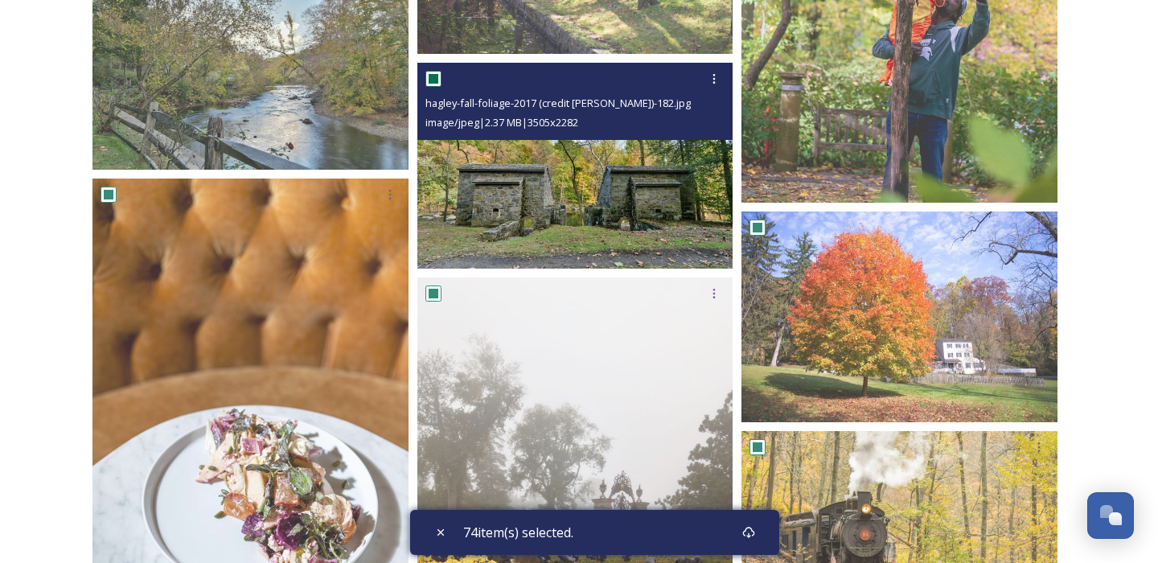
scroll to position [1709, 0]
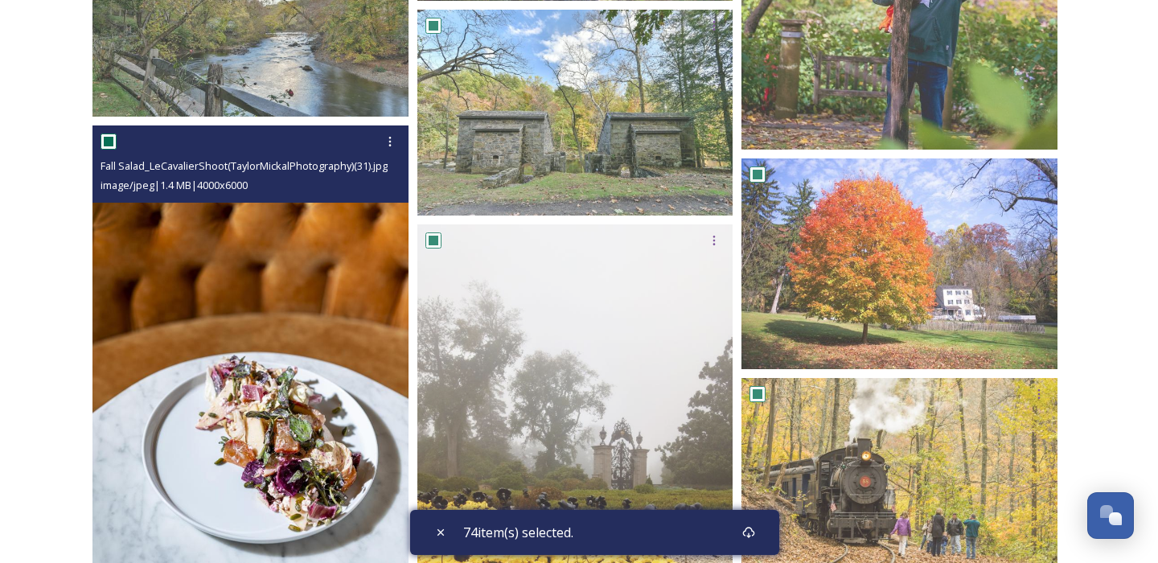
click at [109, 144] on input "checkbox" at bounding box center [108, 141] width 16 height 16
checkbox input "false"
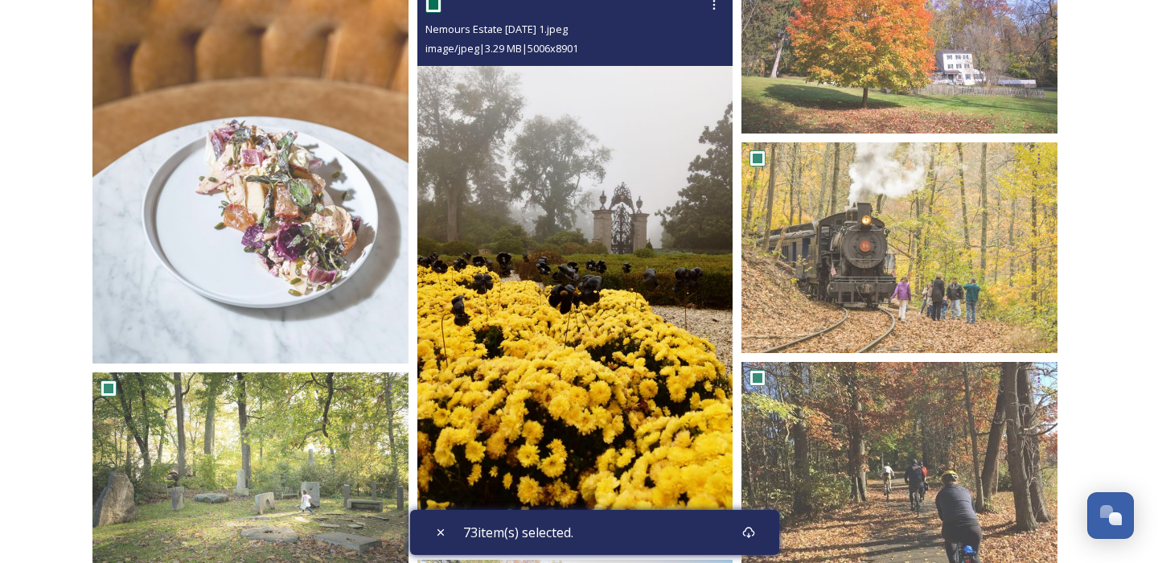
scroll to position [1971, 0]
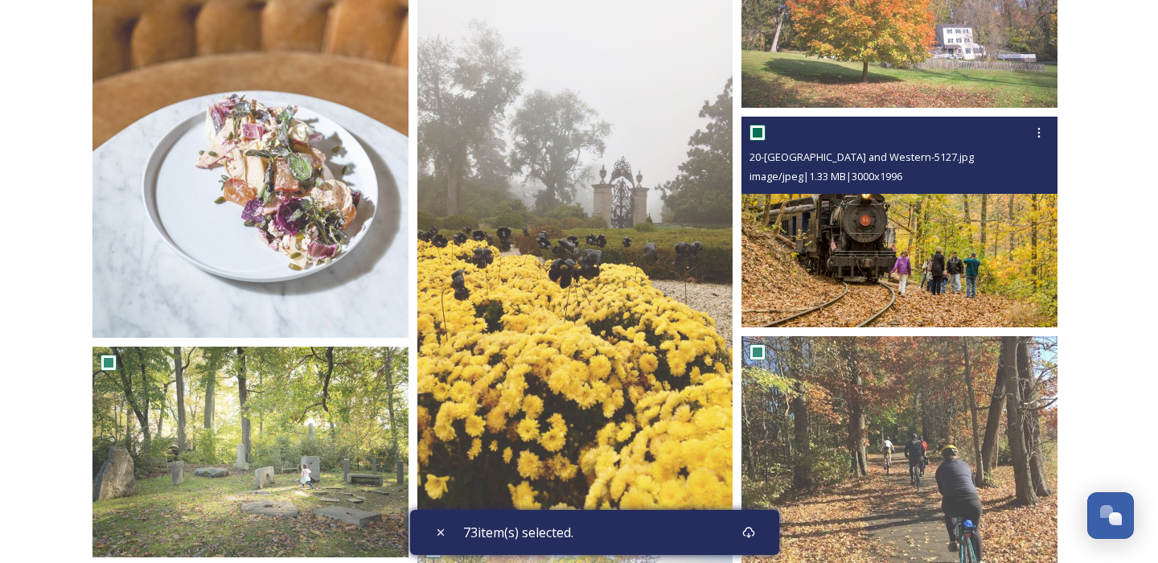
click at [759, 133] on input "checkbox" at bounding box center [757, 133] width 16 height 16
checkbox input "false"
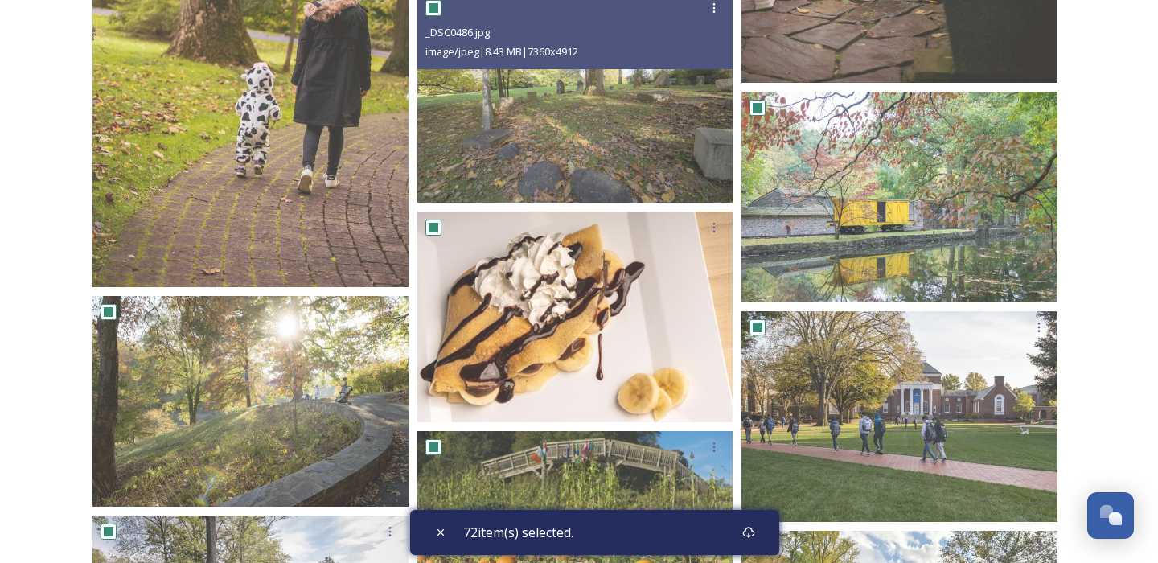
scroll to position [4064, 0]
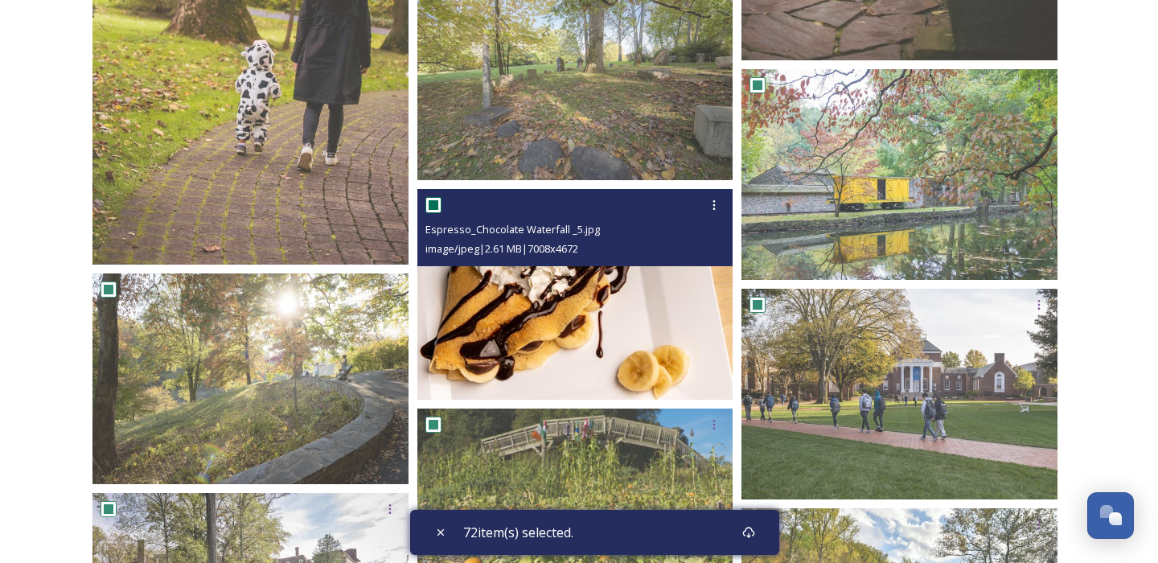
click at [432, 204] on input "checkbox" at bounding box center [433, 205] width 16 height 16
checkbox input "false"
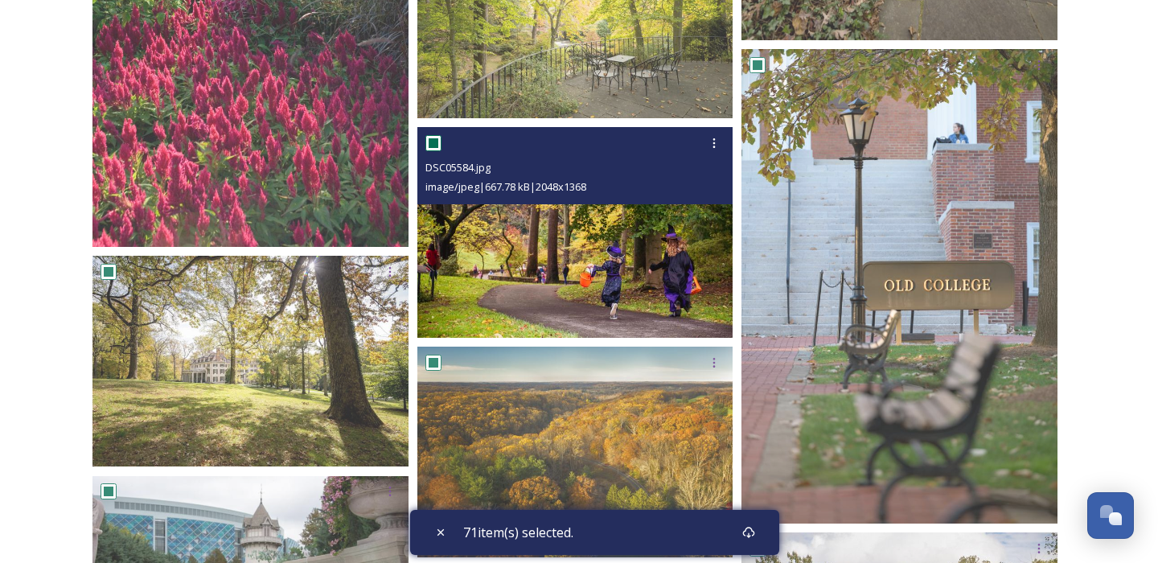
scroll to position [5260, 0]
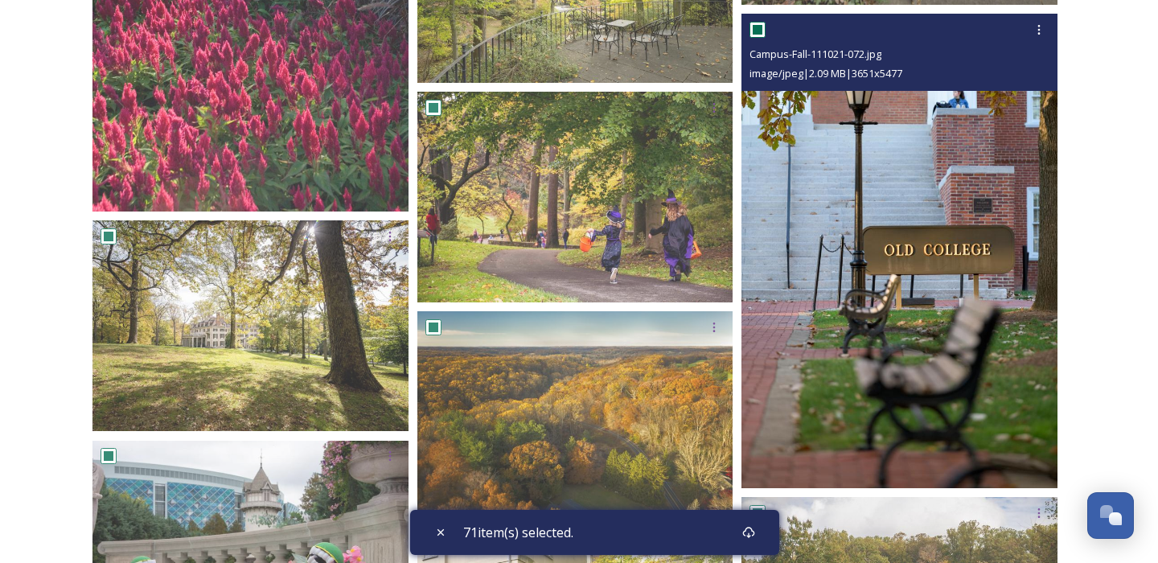
click at [761, 28] on input "checkbox" at bounding box center [757, 30] width 16 height 16
checkbox input "false"
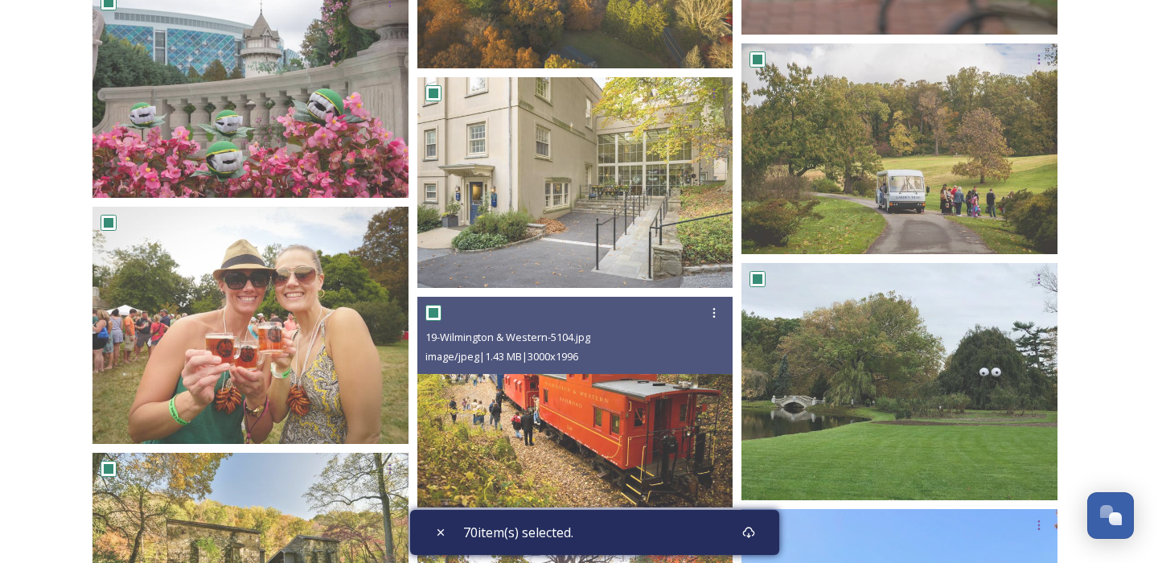
scroll to position [5711, 0]
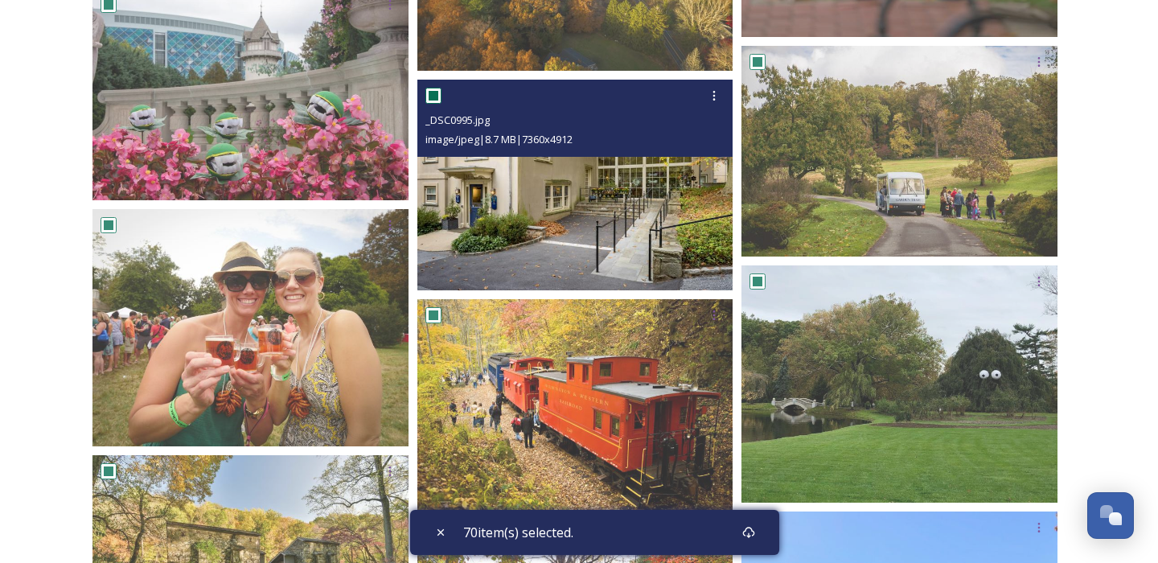
click at [436, 97] on input "checkbox" at bounding box center [433, 96] width 16 height 16
checkbox input "false"
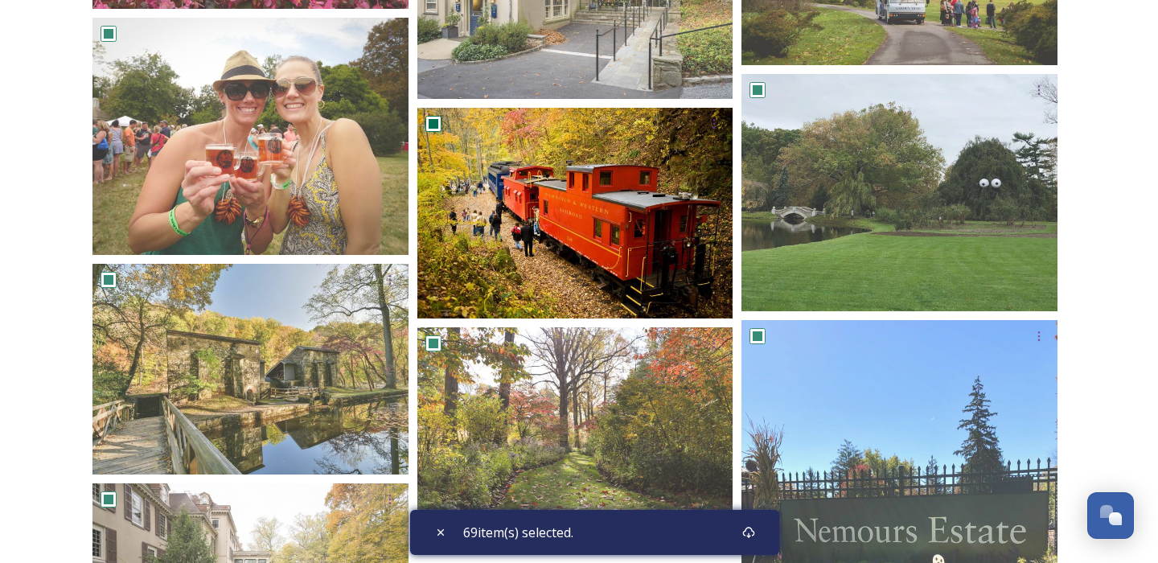
scroll to position [5904, 0]
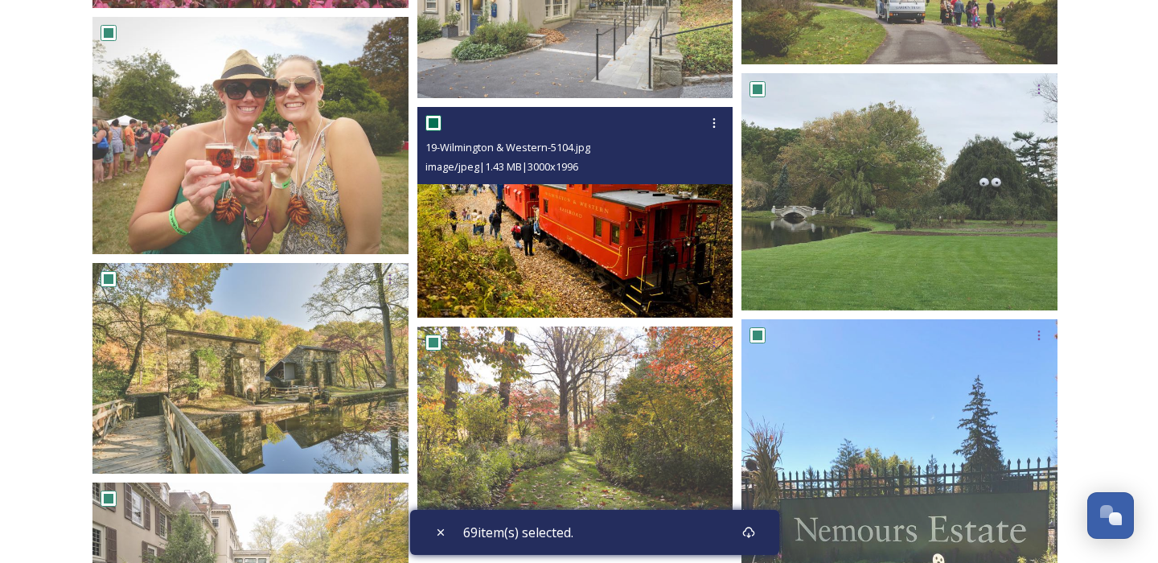
click at [434, 123] on input "checkbox" at bounding box center [433, 123] width 16 height 16
checkbox input "false"
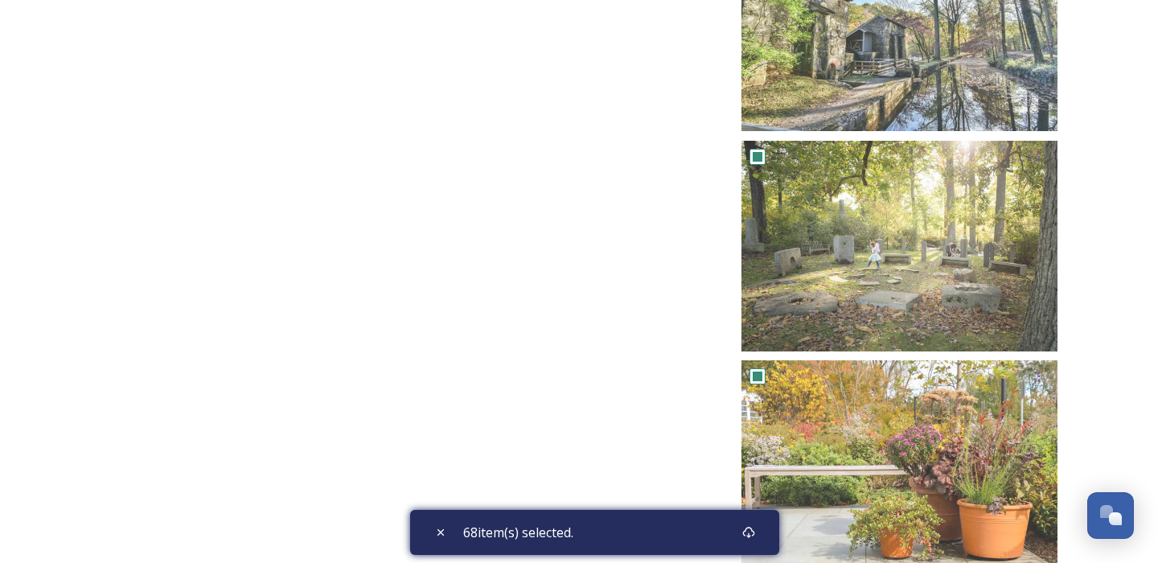
scroll to position [6995, 0]
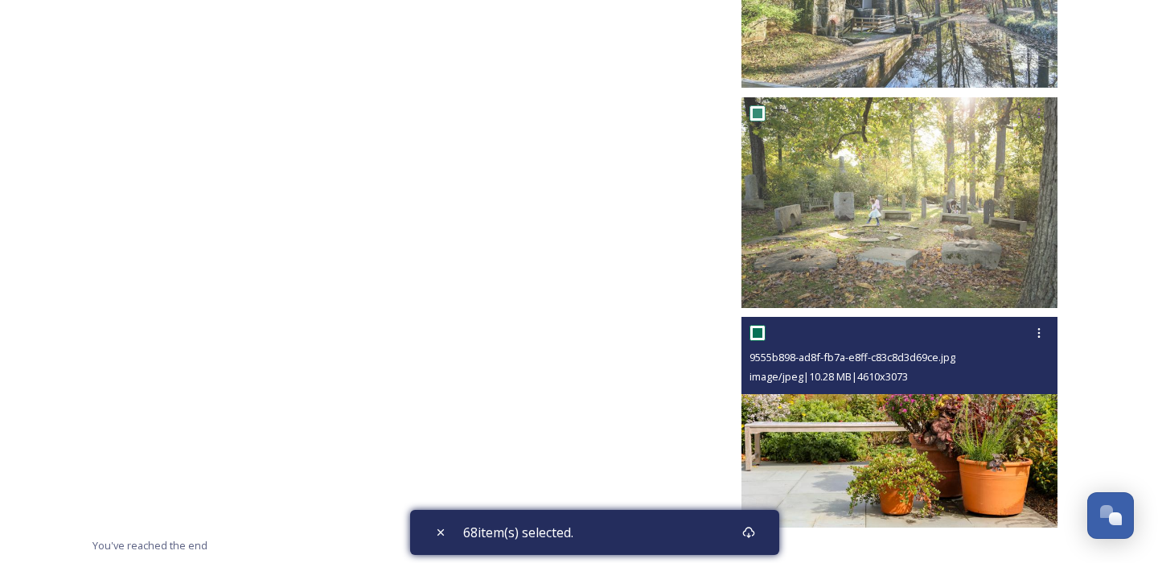
click at [757, 333] on input "checkbox" at bounding box center [757, 333] width 16 height 16
checkbox input "false"
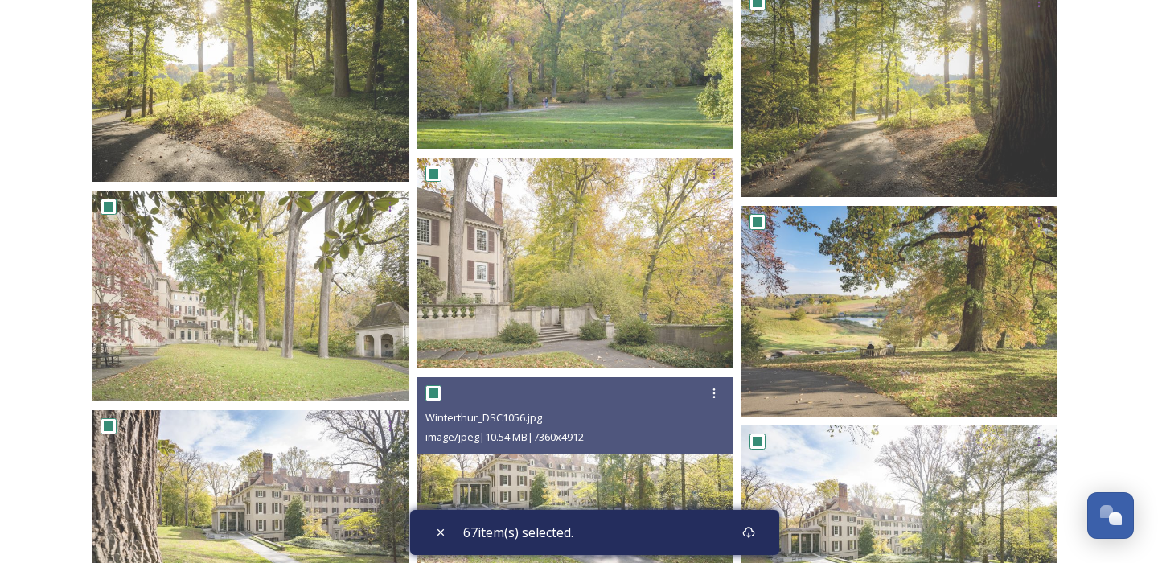
scroll to position [2323, 0]
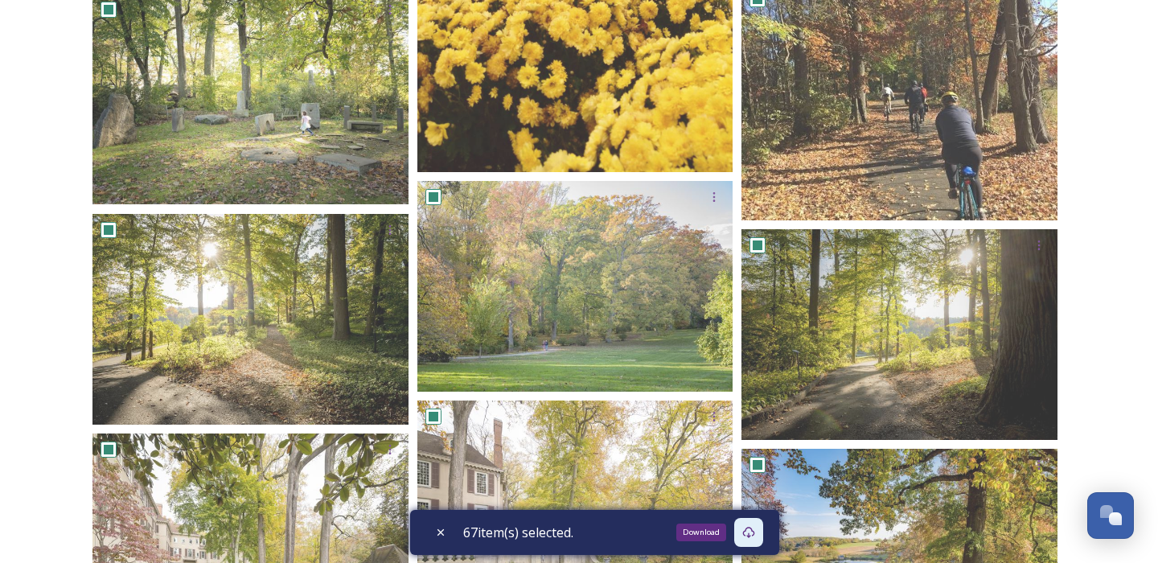
click at [753, 535] on icon at bounding box center [748, 532] width 13 height 13
click at [747, 535] on icon at bounding box center [748, 532] width 13 height 13
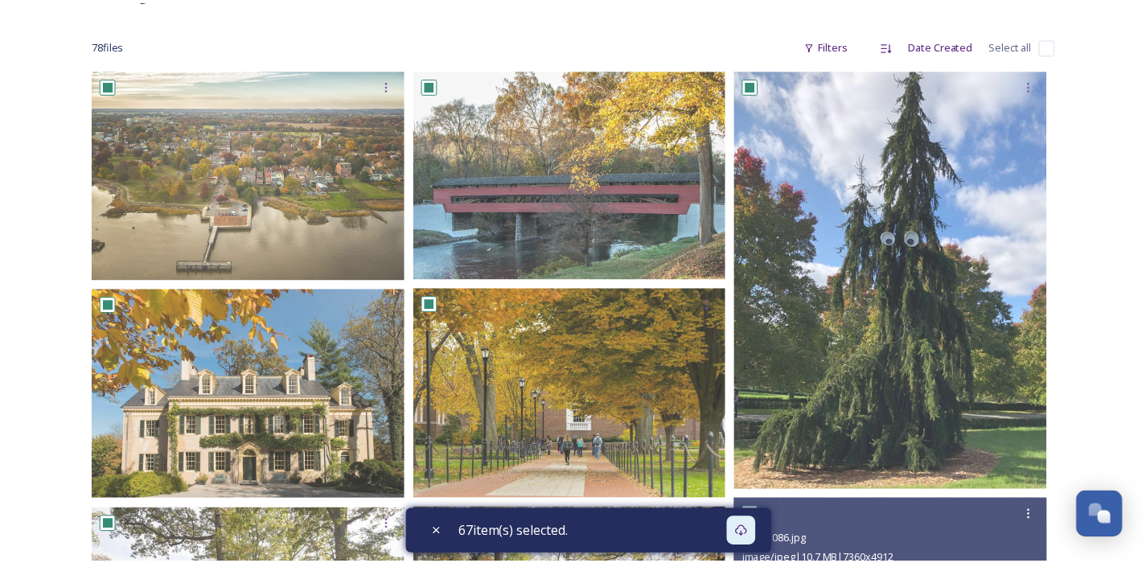
scroll to position [0, 0]
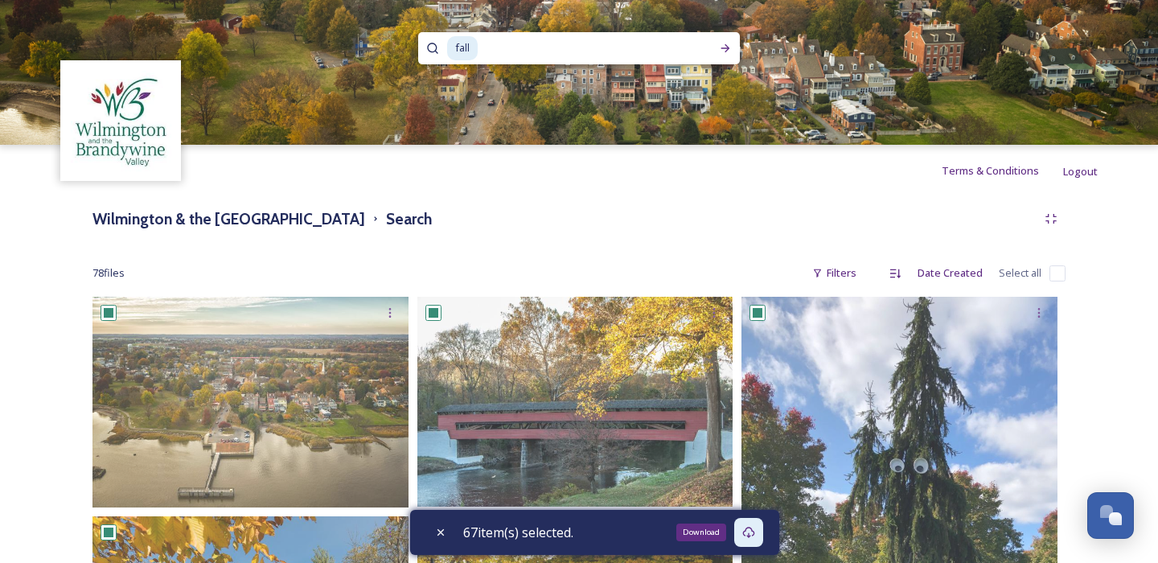
click at [753, 531] on icon at bounding box center [748, 532] width 13 height 13
click at [763, 535] on div "Download" at bounding box center [748, 532] width 29 height 29
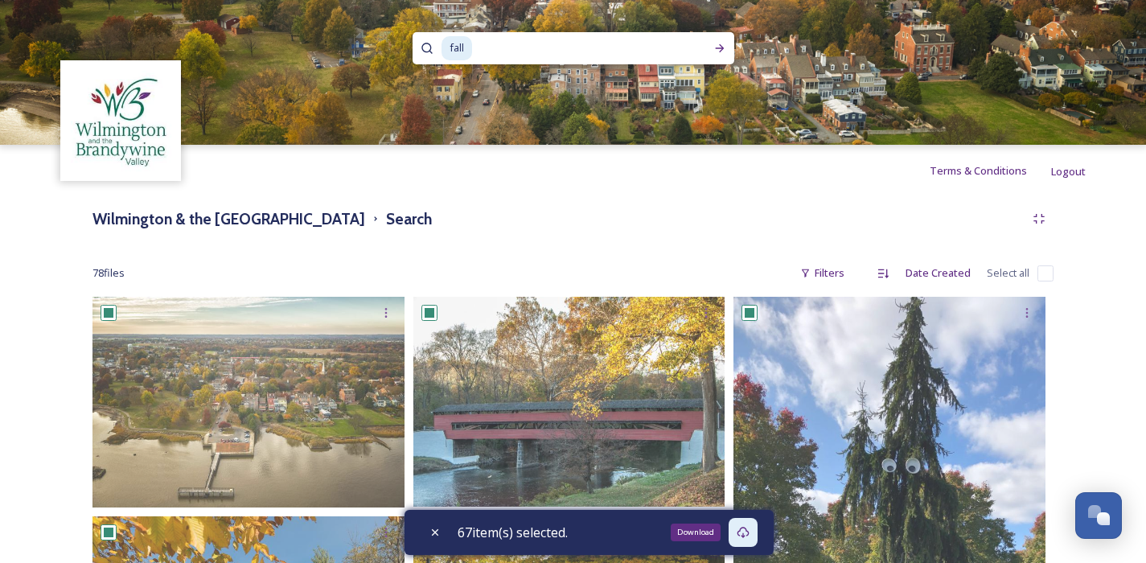
click at [746, 535] on icon at bounding box center [742, 532] width 13 height 13
click at [739, 535] on div "Download" at bounding box center [742, 532] width 29 height 29
click at [723, 535] on div "67 item(s) selected." at bounding box center [588, 532] width 369 height 45
click at [724, 534] on div "67 item(s) selected." at bounding box center [588, 532] width 369 height 45
click at [708, 534] on div "67 item(s) selected." at bounding box center [588, 532] width 369 height 45
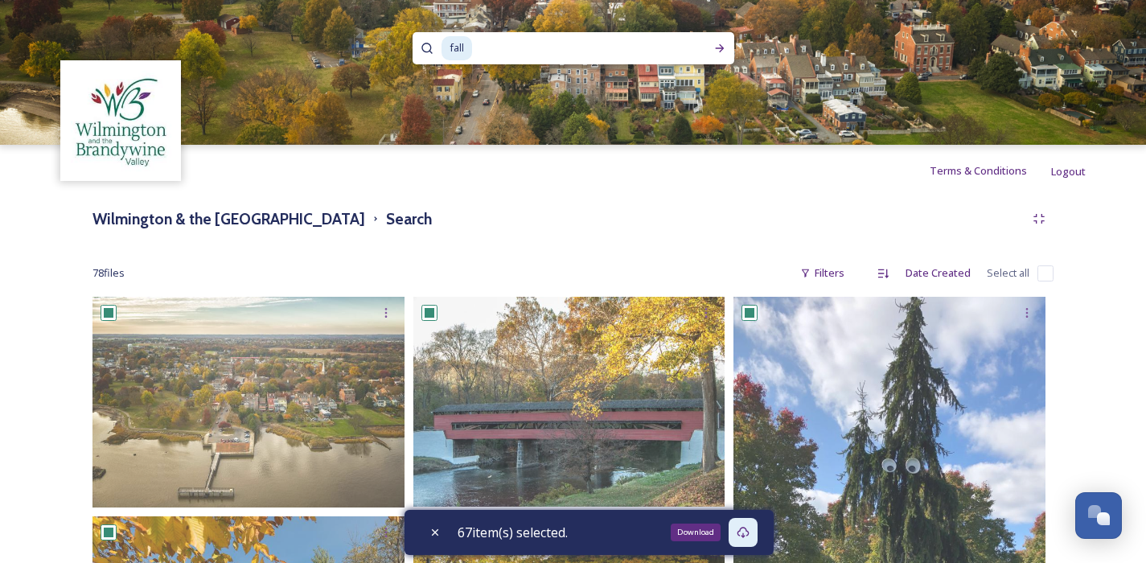
click at [755, 534] on div "Download" at bounding box center [742, 532] width 29 height 29
click at [755, 535] on div "Download" at bounding box center [742, 532] width 29 height 29
click at [754, 535] on div "Download" at bounding box center [742, 532] width 29 height 29
click at [749, 535] on icon at bounding box center [742, 532] width 13 height 13
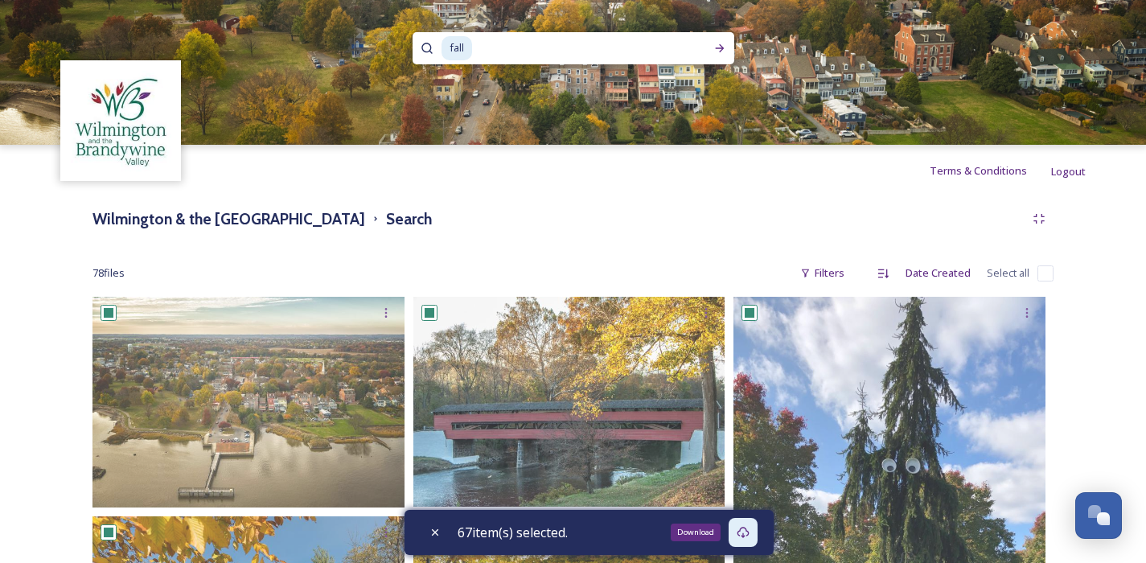
click at [747, 535] on icon at bounding box center [742, 532] width 12 height 11
click at [747, 530] on icon at bounding box center [742, 532] width 13 height 13
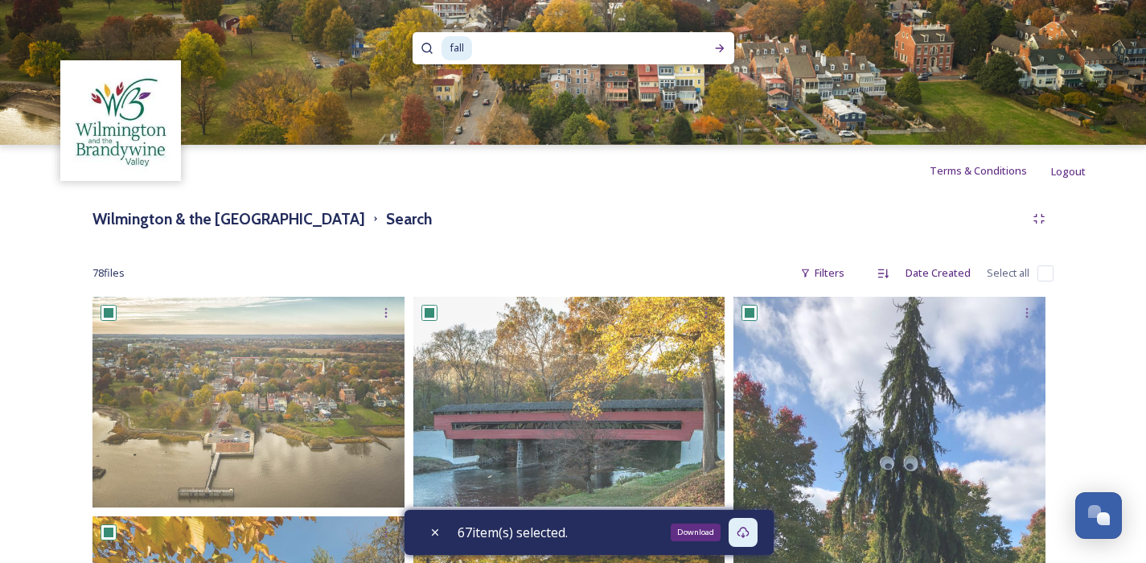
click at [749, 532] on icon at bounding box center [742, 532] width 13 height 13
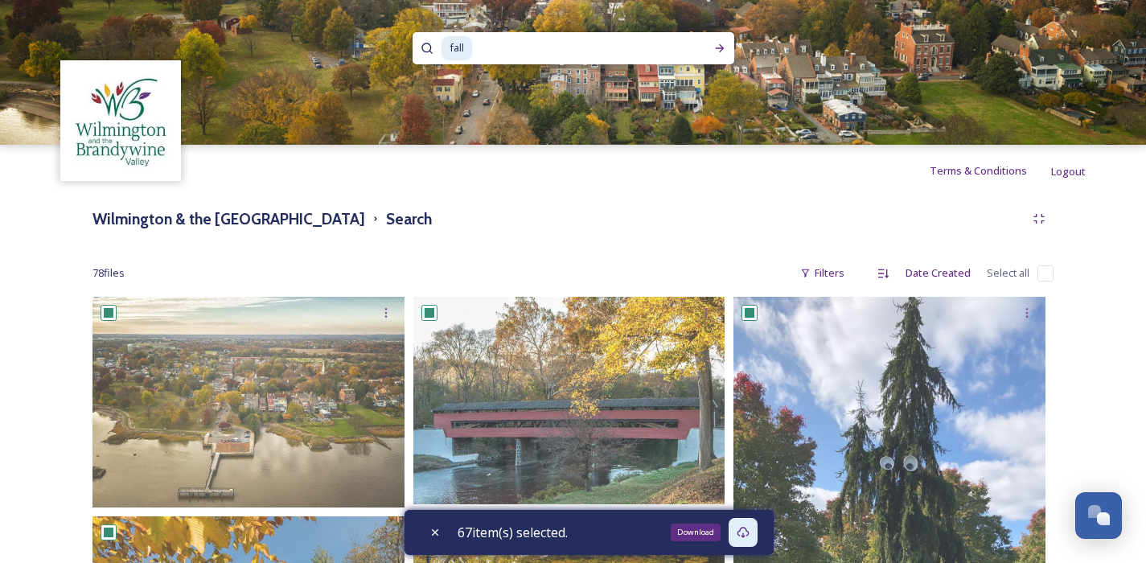
click at [749, 535] on icon at bounding box center [742, 532] width 12 height 11
click at [576, 270] on div "78 file s Filters Date Created Select all" at bounding box center [572, 272] width 961 height 31
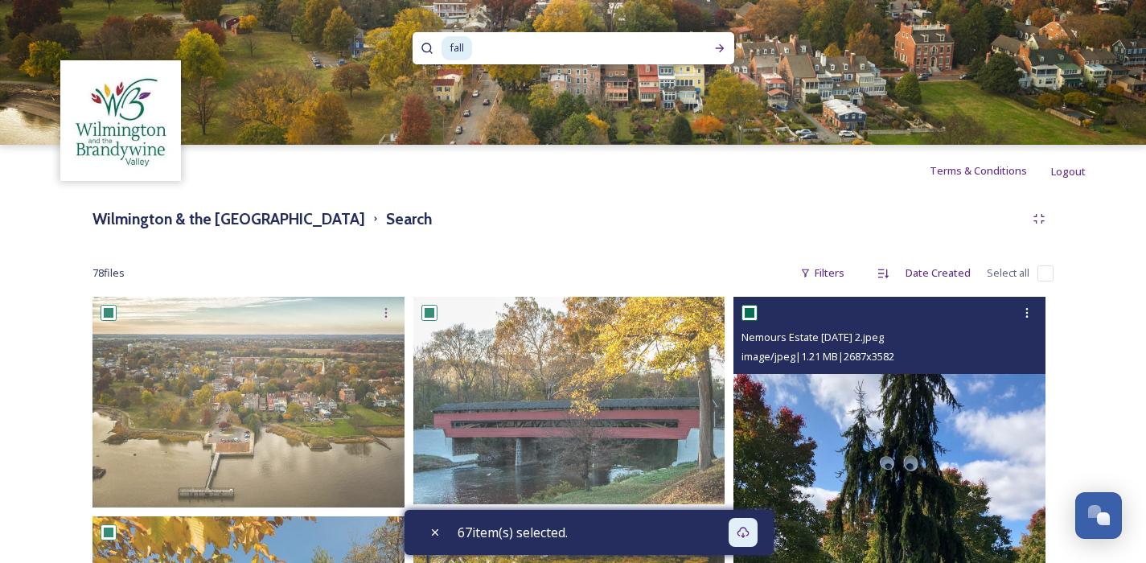
click at [753, 314] on input "checkbox" at bounding box center [749, 313] width 16 height 16
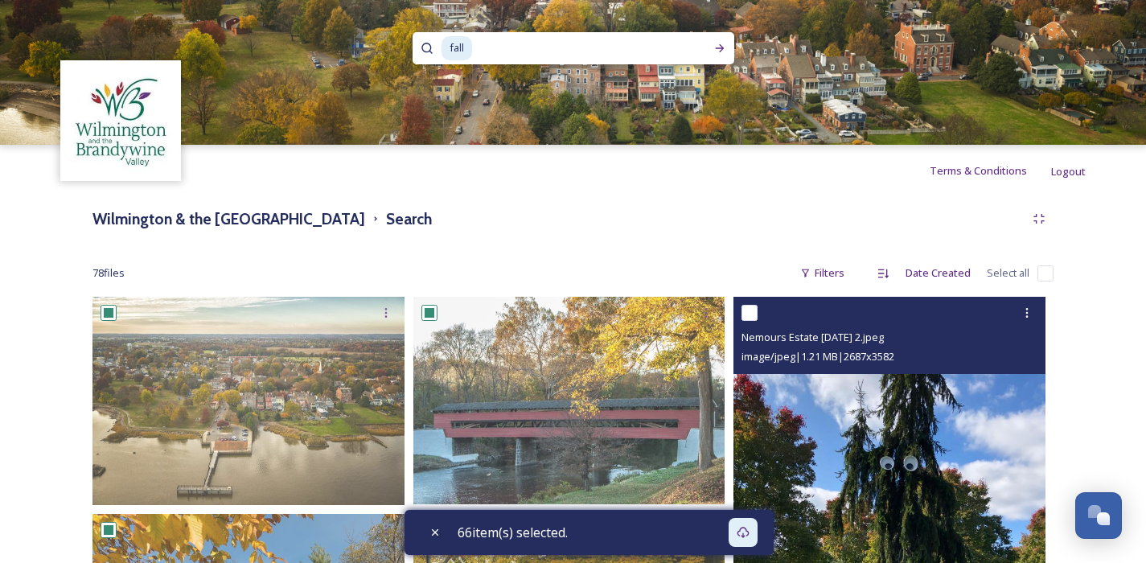
click at [748, 313] on input "checkbox" at bounding box center [749, 313] width 16 height 16
checkbox input "true"
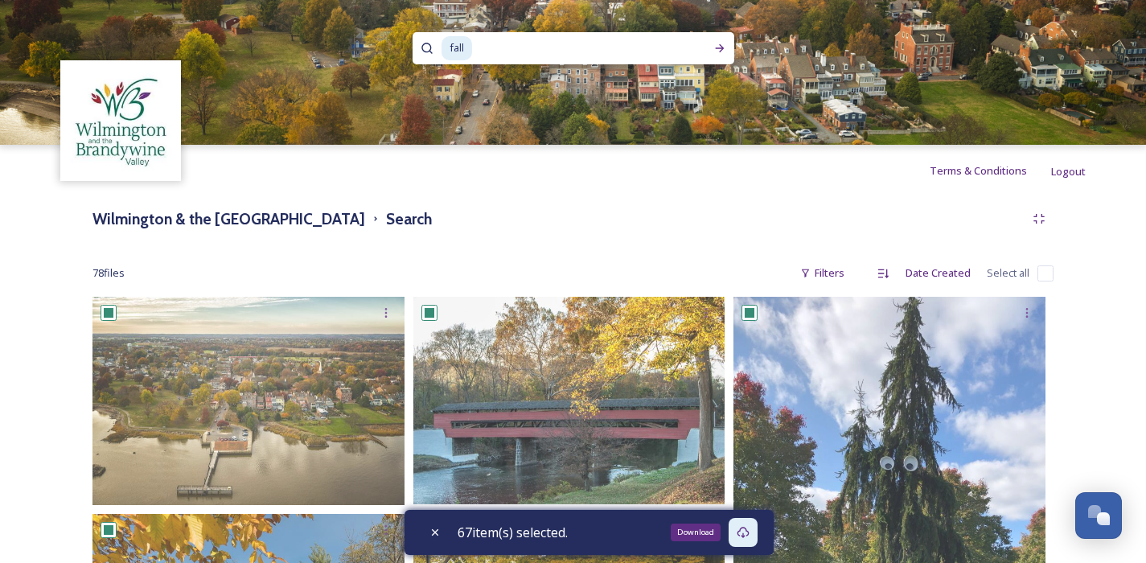
click at [746, 535] on icon at bounding box center [742, 532] width 13 height 13
click at [703, 531] on div "67 item(s) selected." at bounding box center [588, 532] width 369 height 45
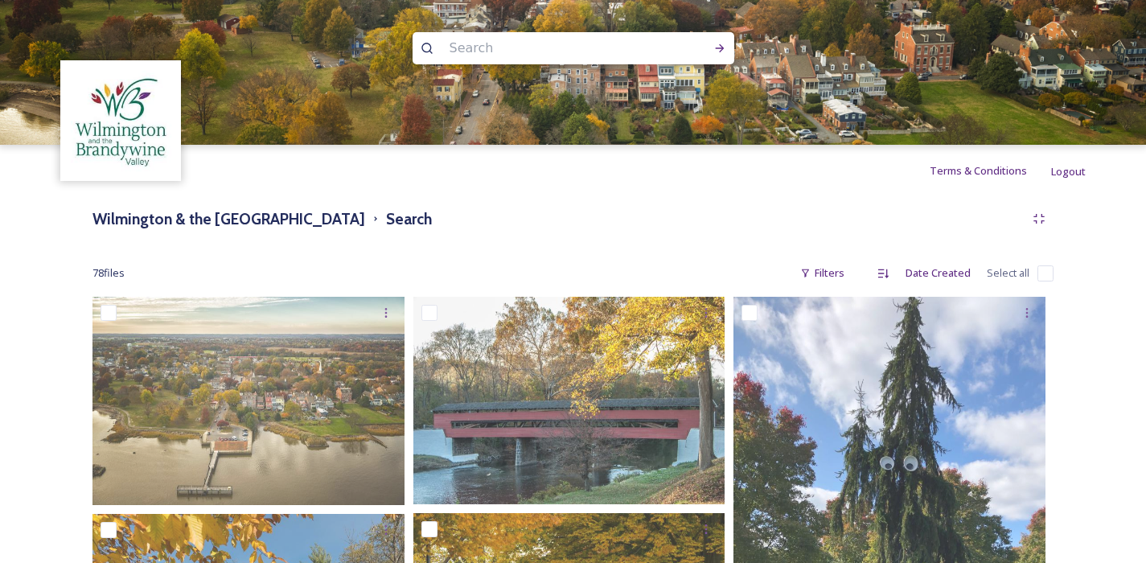
click at [1044, 272] on input "checkbox" at bounding box center [1045, 273] width 16 height 16
checkbox input "true"
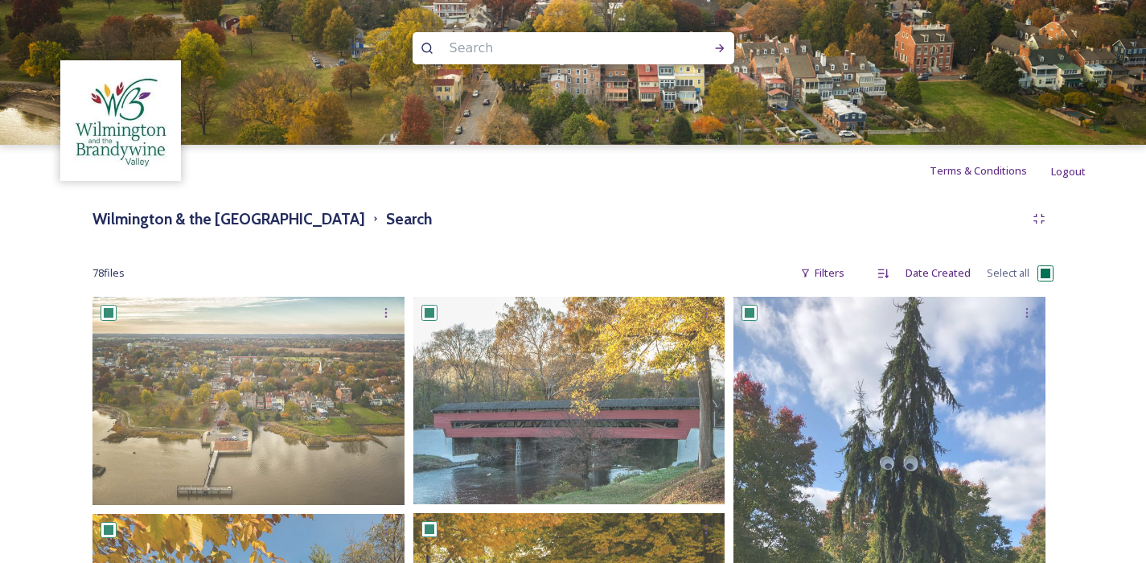
checkbox input "true"
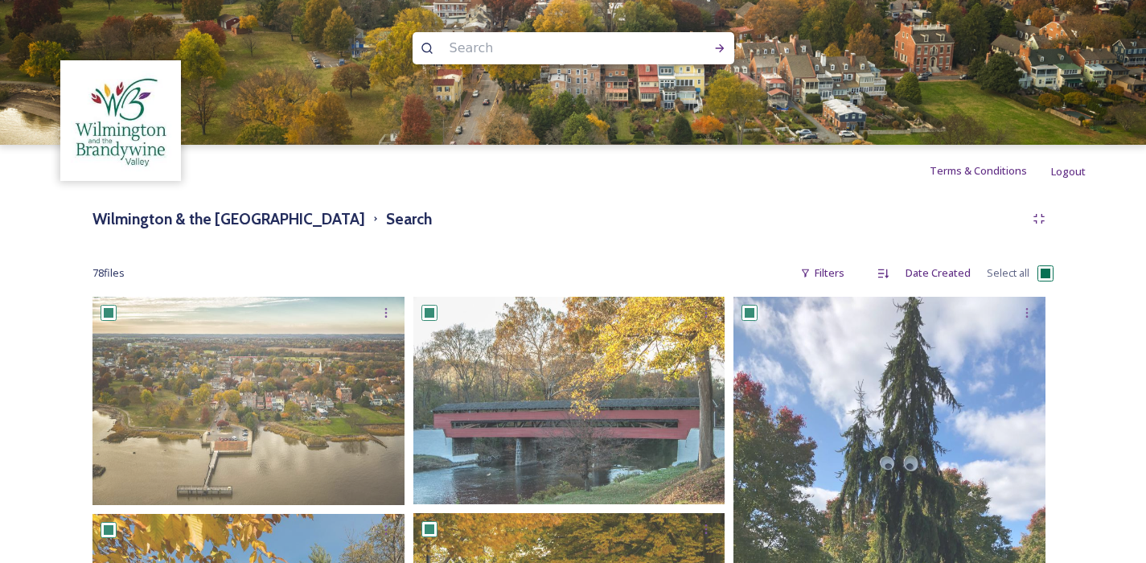
checkbox input "true"
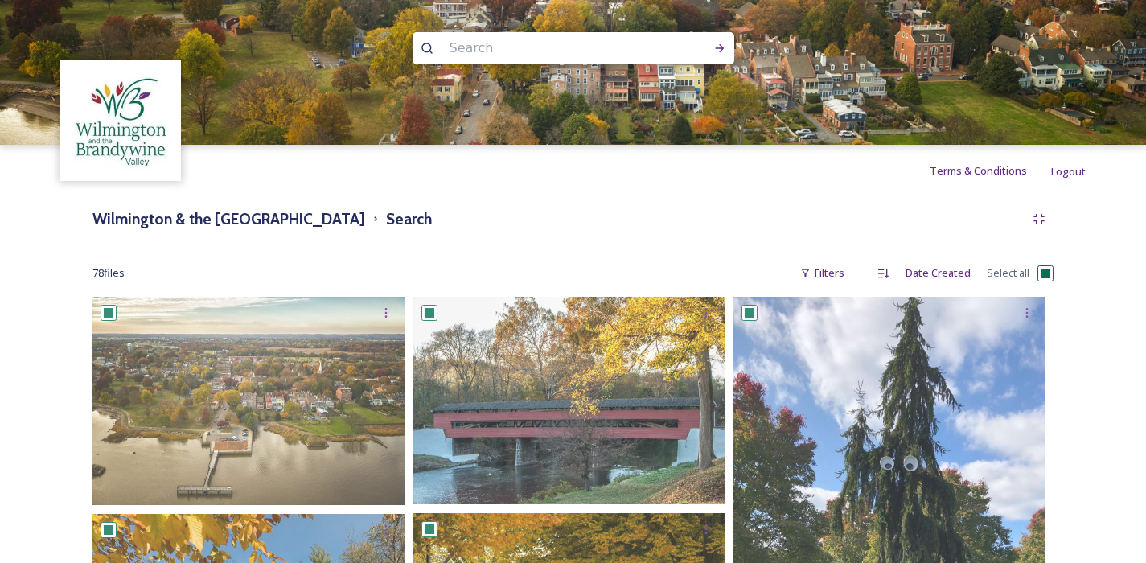
checkbox input "true"
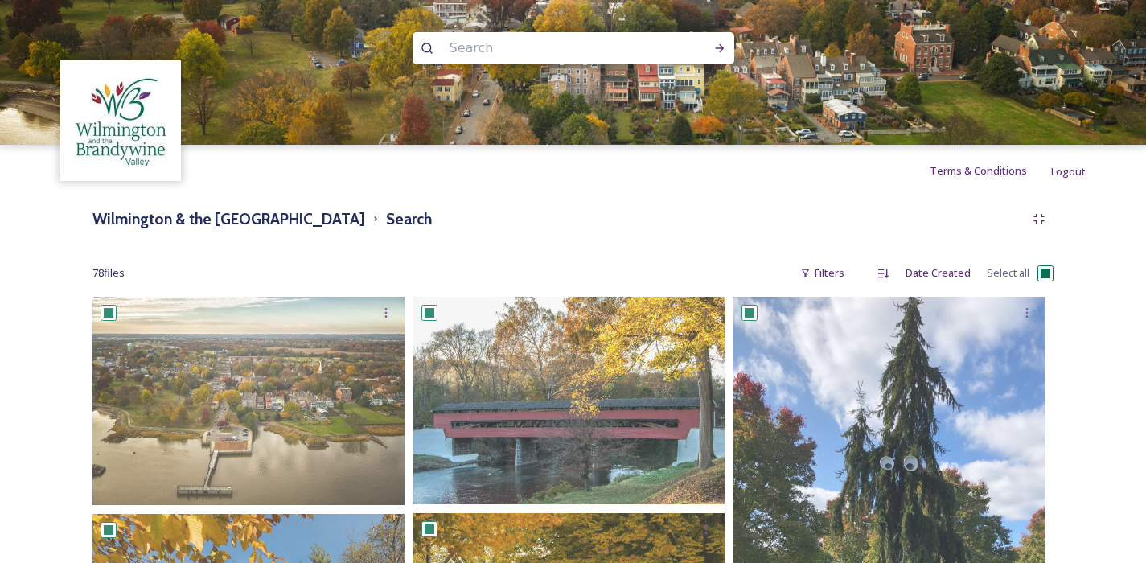
checkbox input "true"
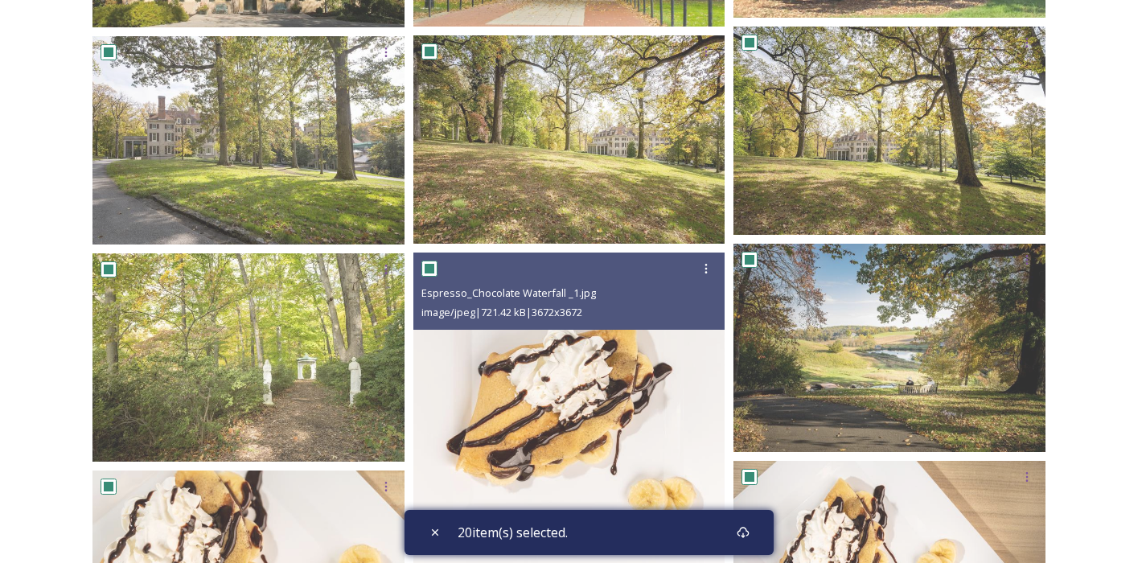
checkbox input "false"
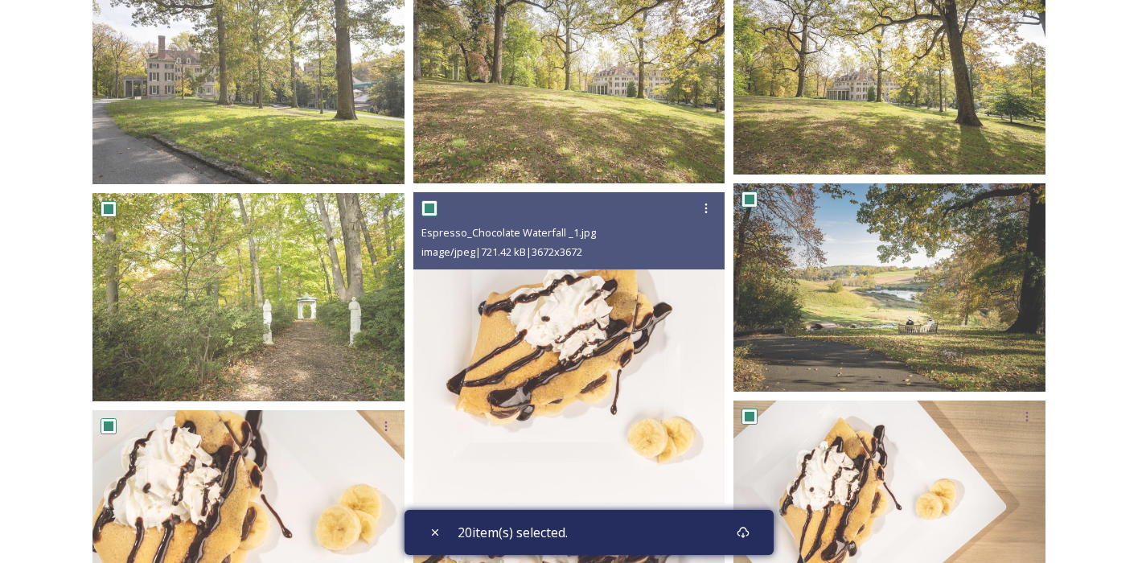
scroll to position [788, 0]
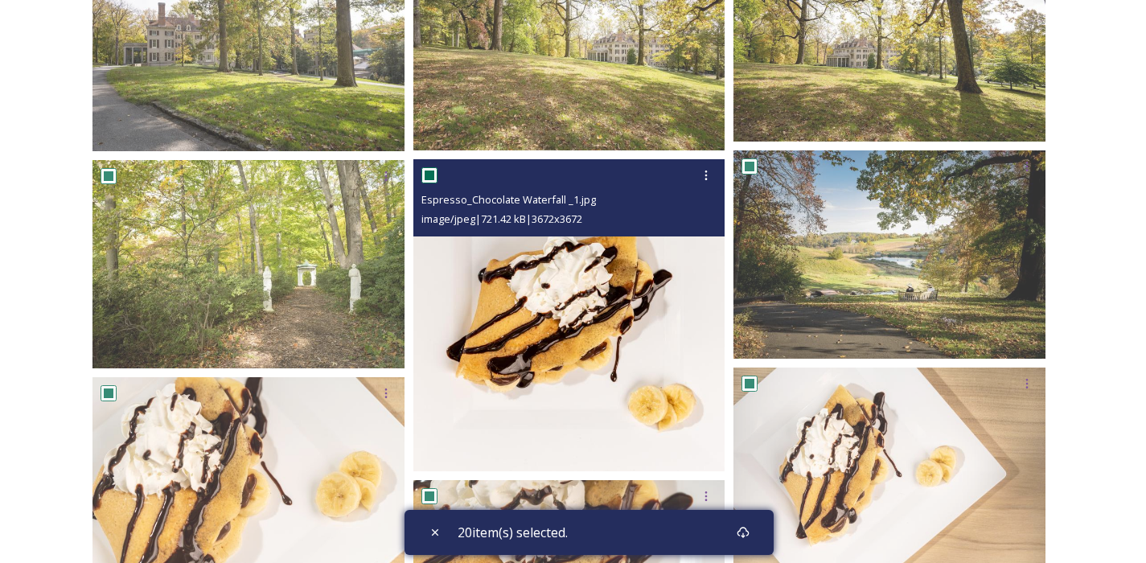
click at [428, 175] on input "checkbox" at bounding box center [429, 175] width 16 height 16
checkbox input "false"
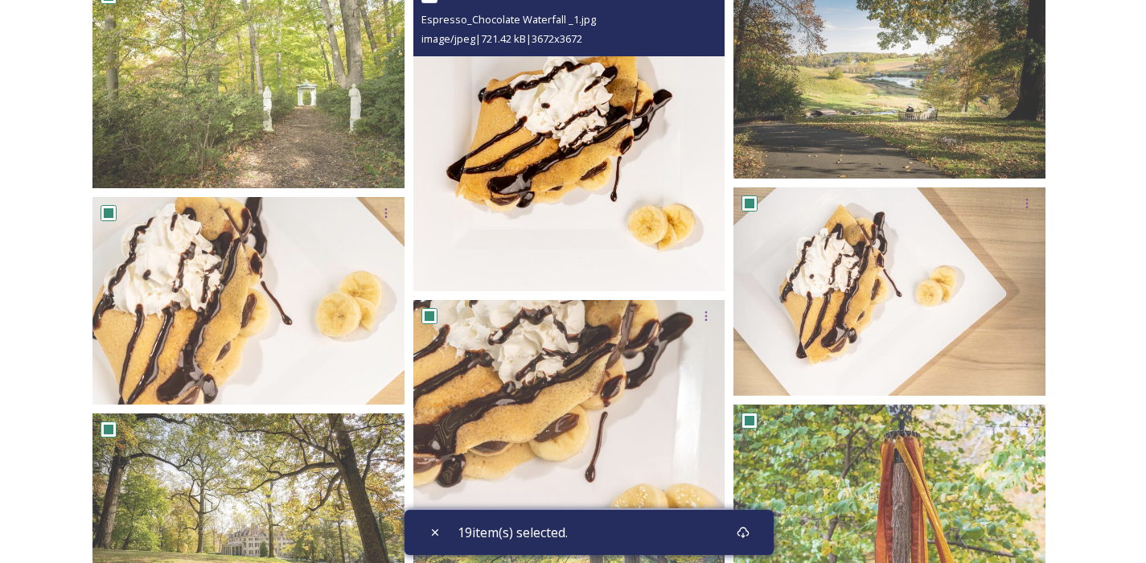
scroll to position [1002, 0]
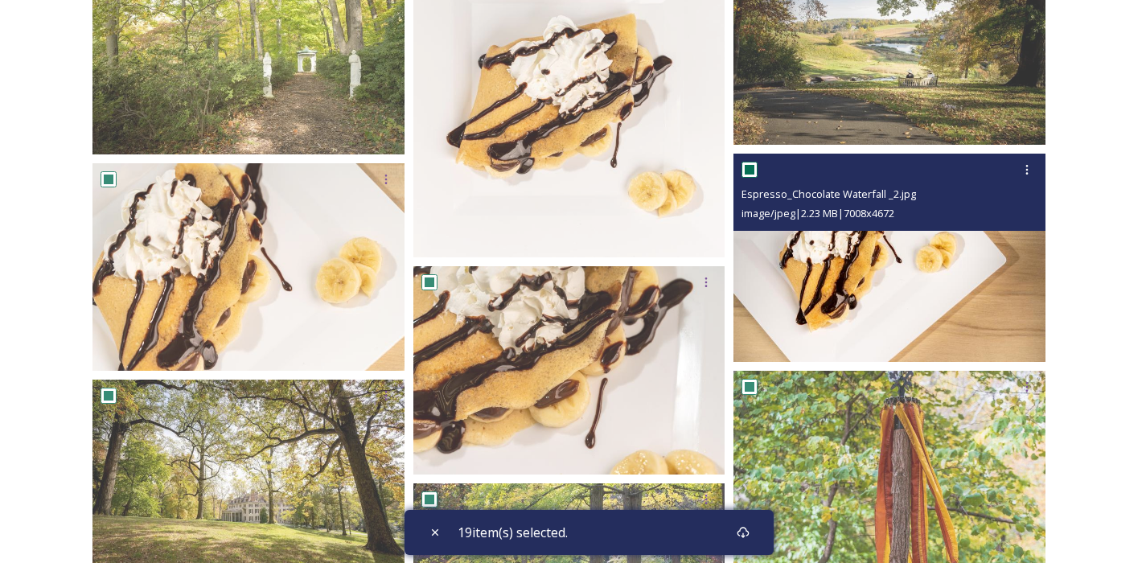
click at [748, 170] on input "checkbox" at bounding box center [749, 170] width 16 height 16
checkbox input "false"
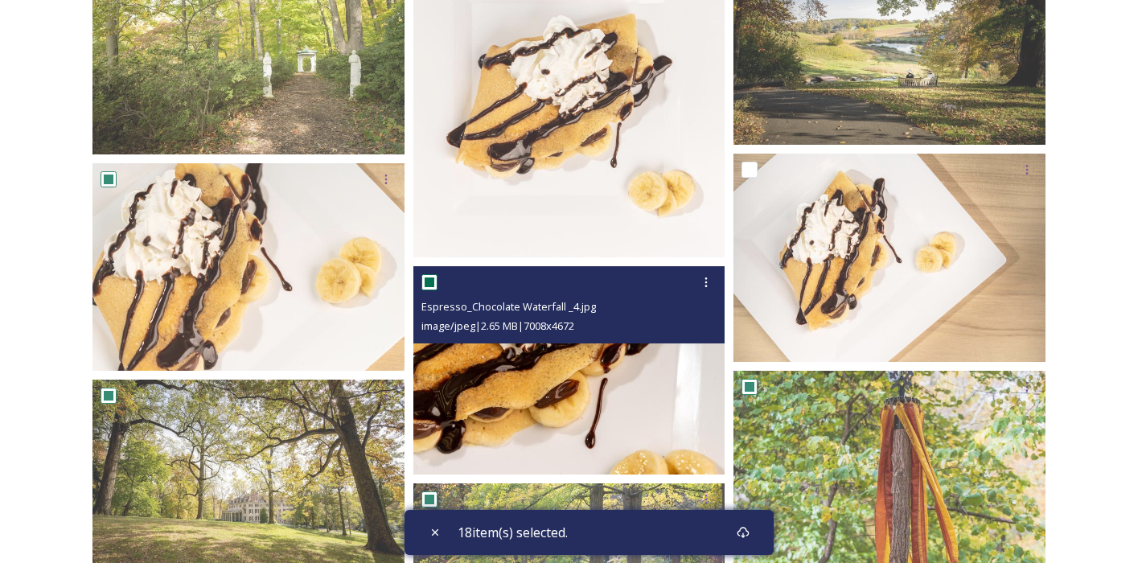
click at [429, 282] on input "checkbox" at bounding box center [429, 282] width 16 height 16
checkbox input "false"
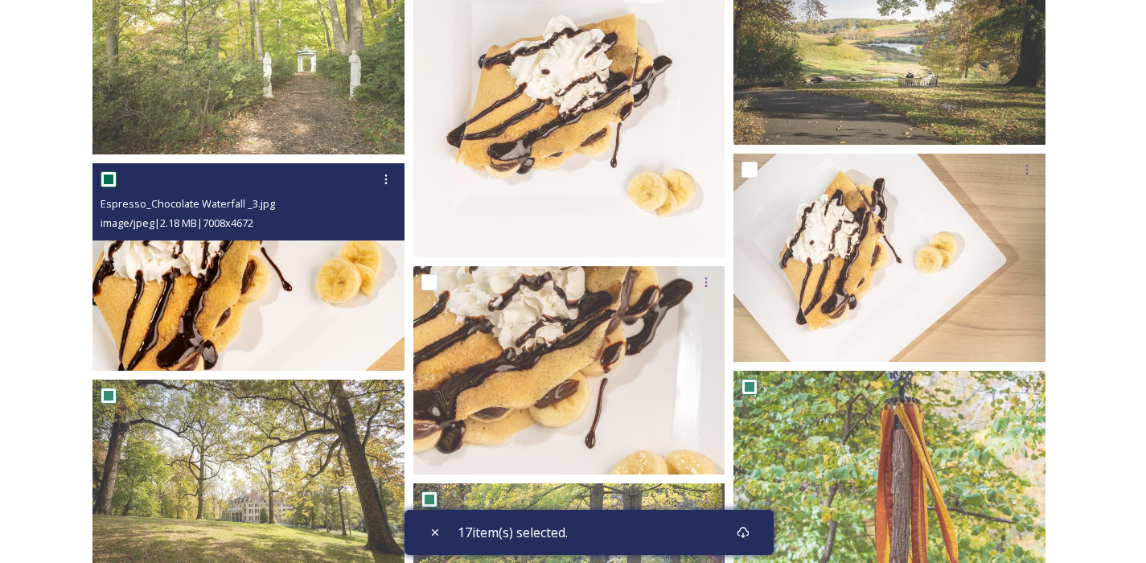
click at [94, 178] on div "Espresso_Chocolate Waterfall _3.jpg image/jpeg | 2.18 MB | 7008 x 4672" at bounding box center [248, 201] width 312 height 77
click at [105, 178] on input "checkbox" at bounding box center [108, 179] width 16 height 16
checkbox input "false"
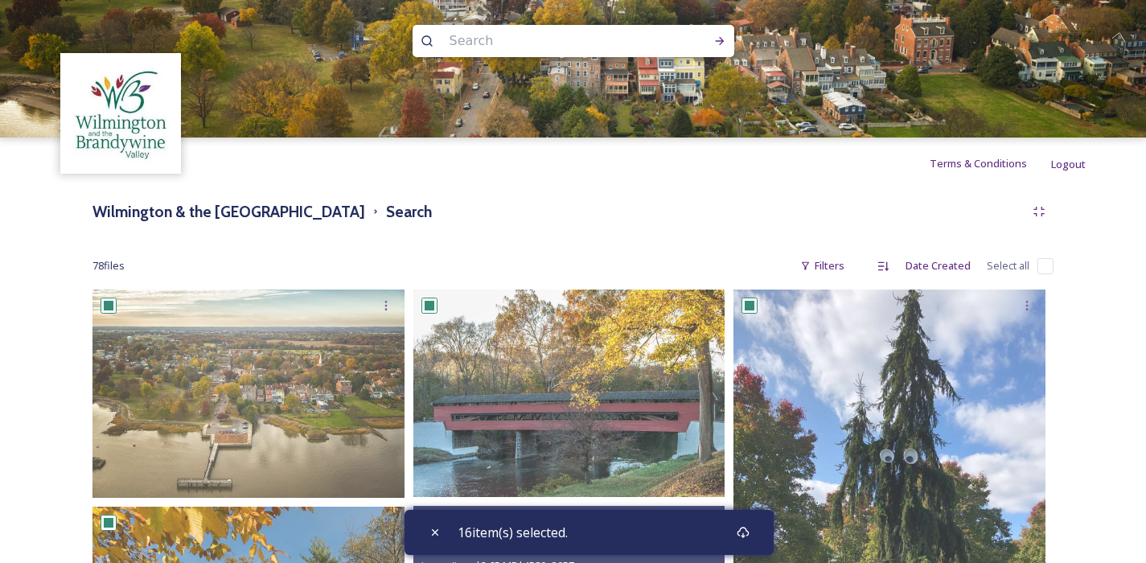
scroll to position [0, 0]
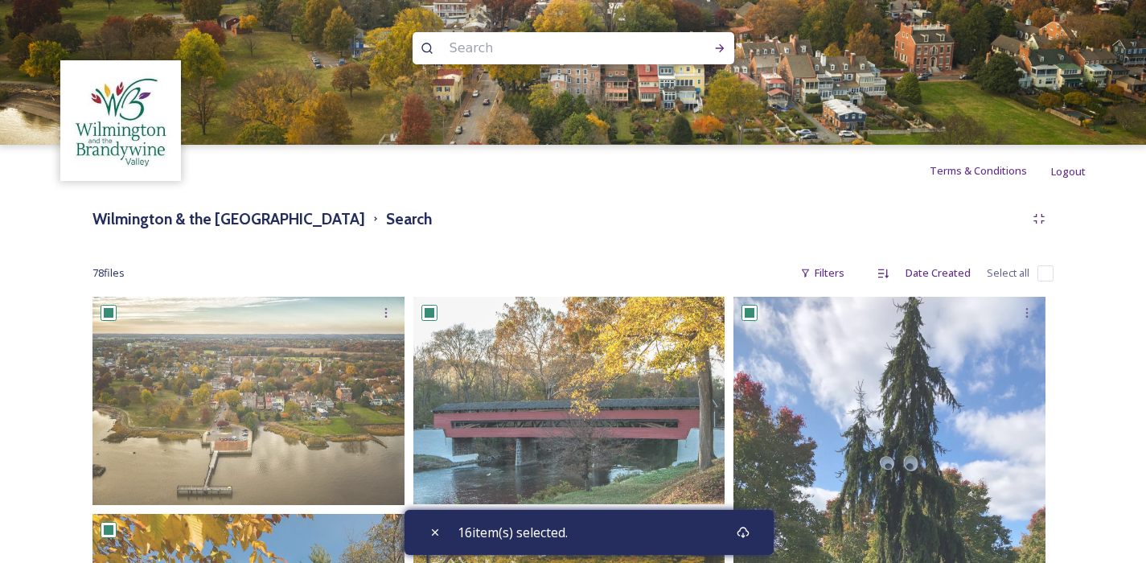
click at [1044, 268] on input "checkbox" at bounding box center [1045, 273] width 16 height 16
checkbox input "true"
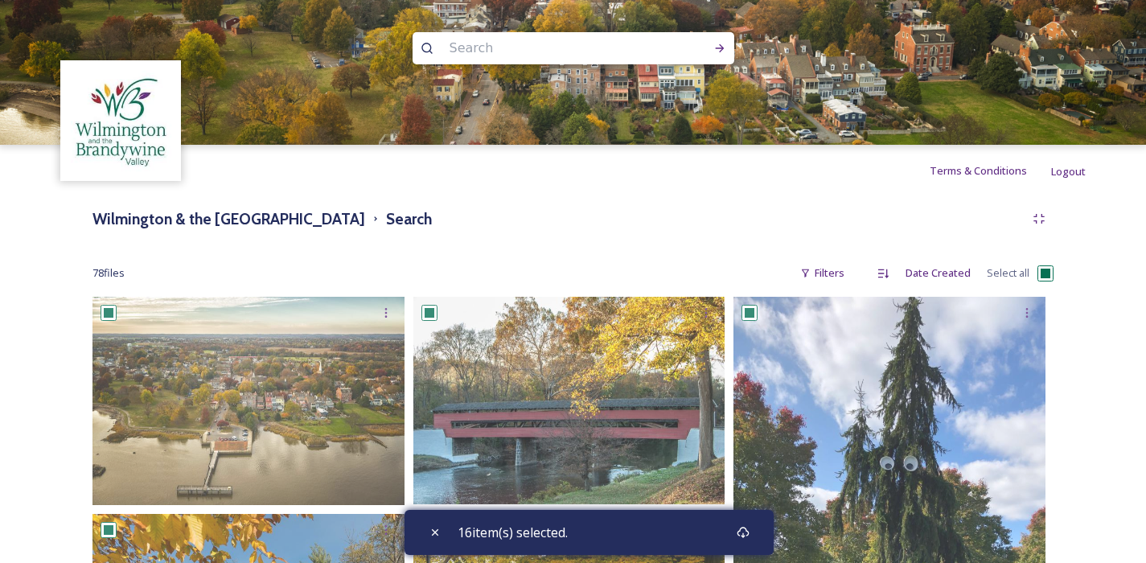
checkbox input "true"
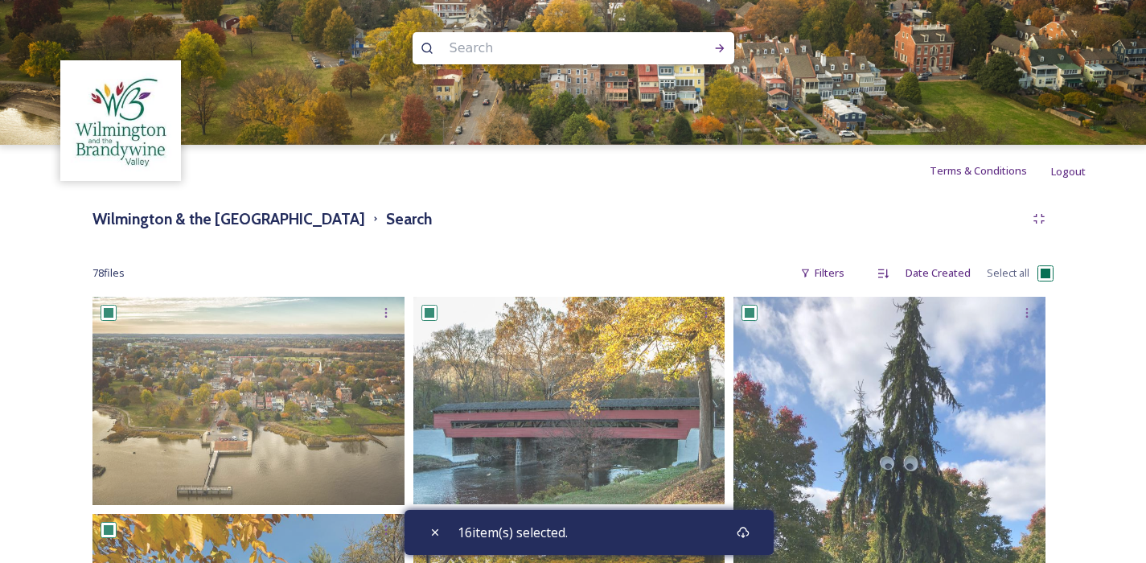
checkbox input "true"
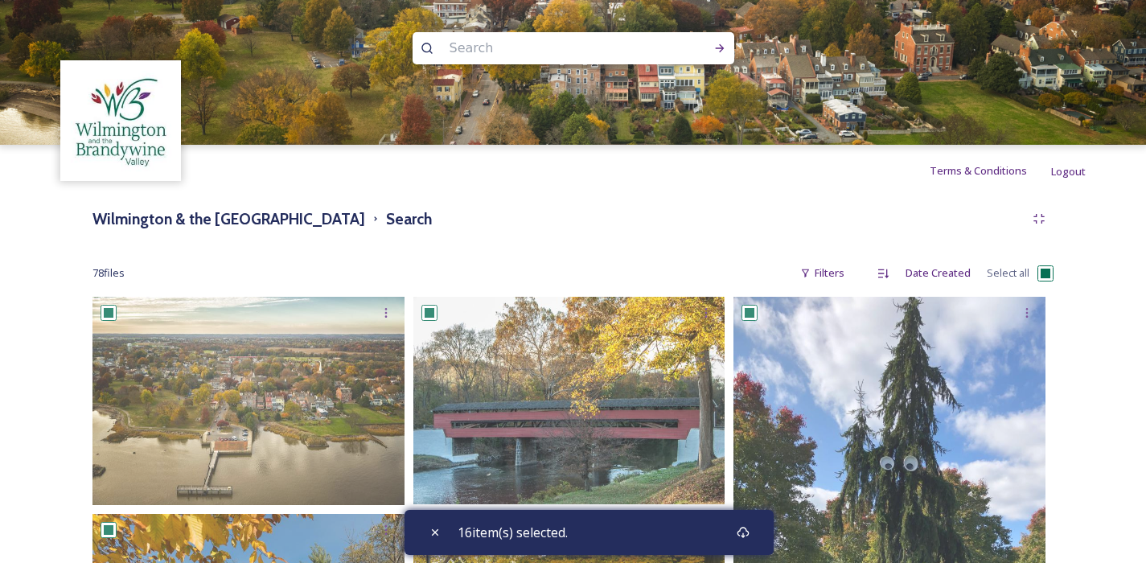
checkbox input "true"
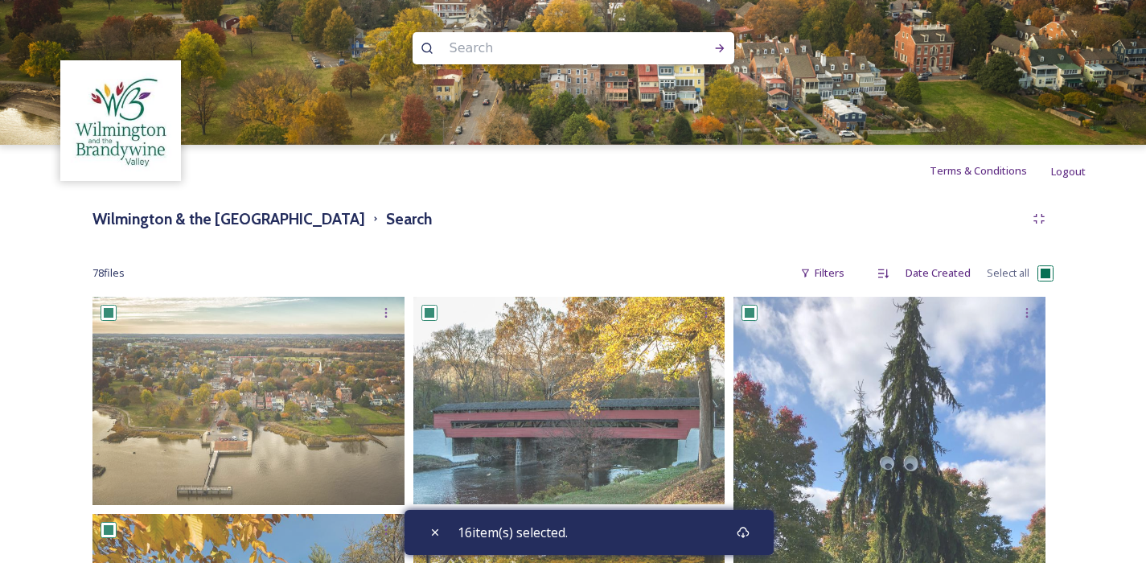
checkbox input "true"
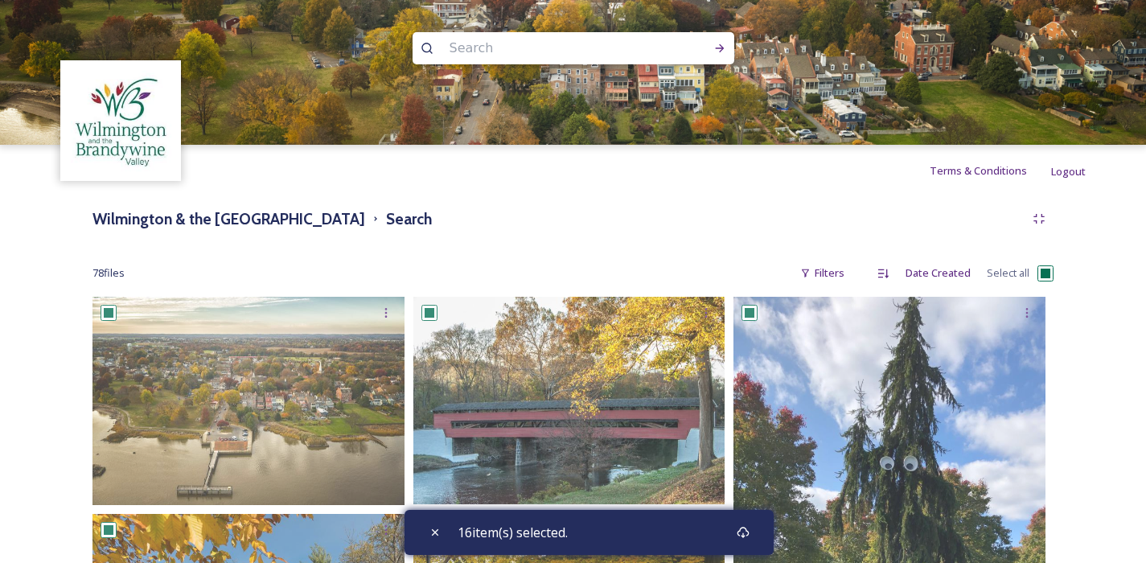
checkbox input "true"
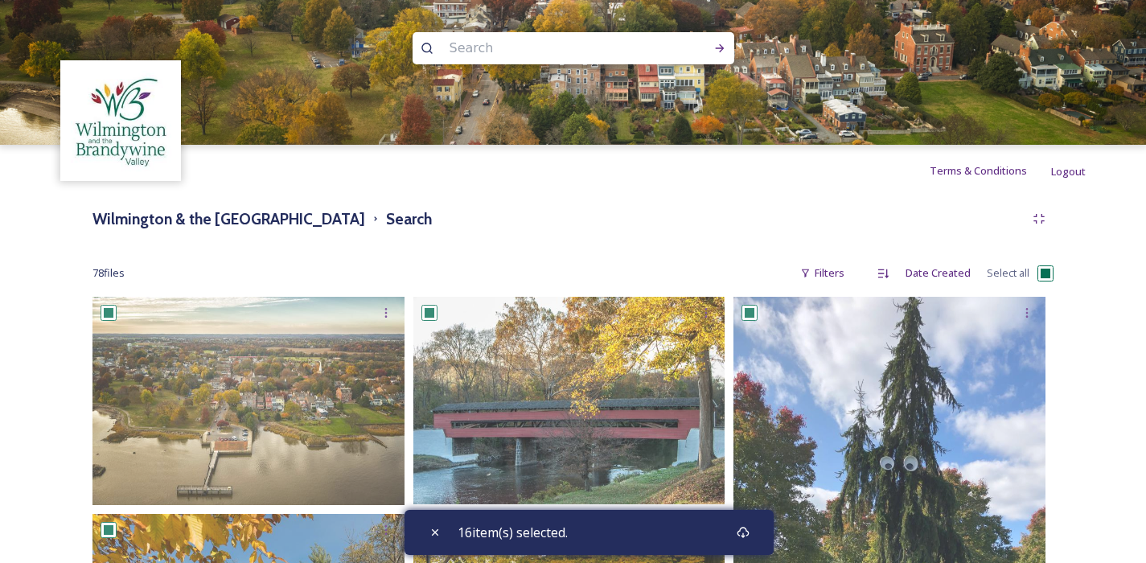
checkbox input "true"
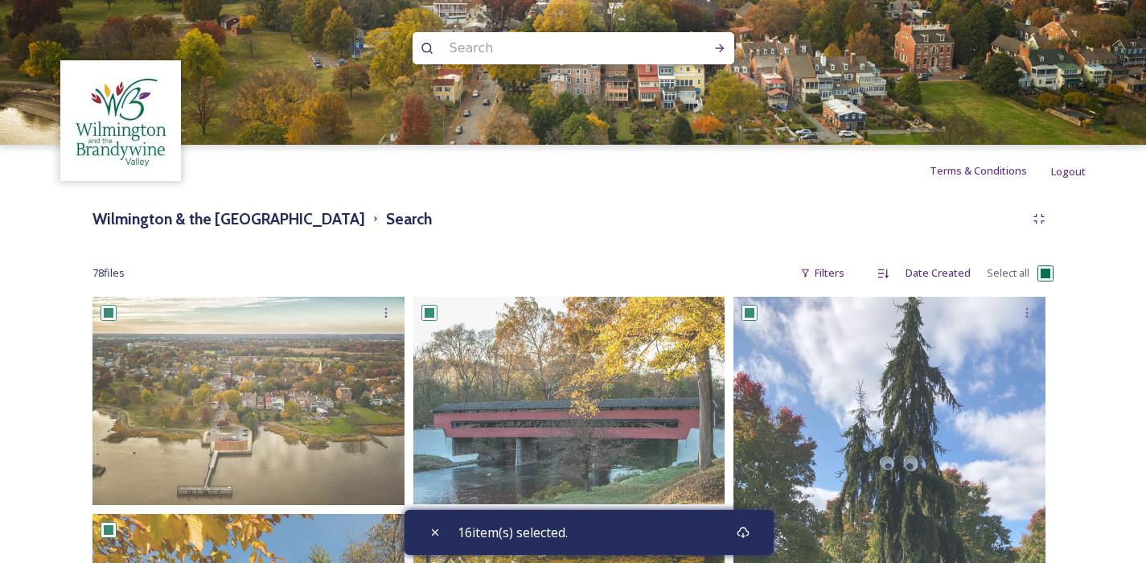
checkbox input "true"
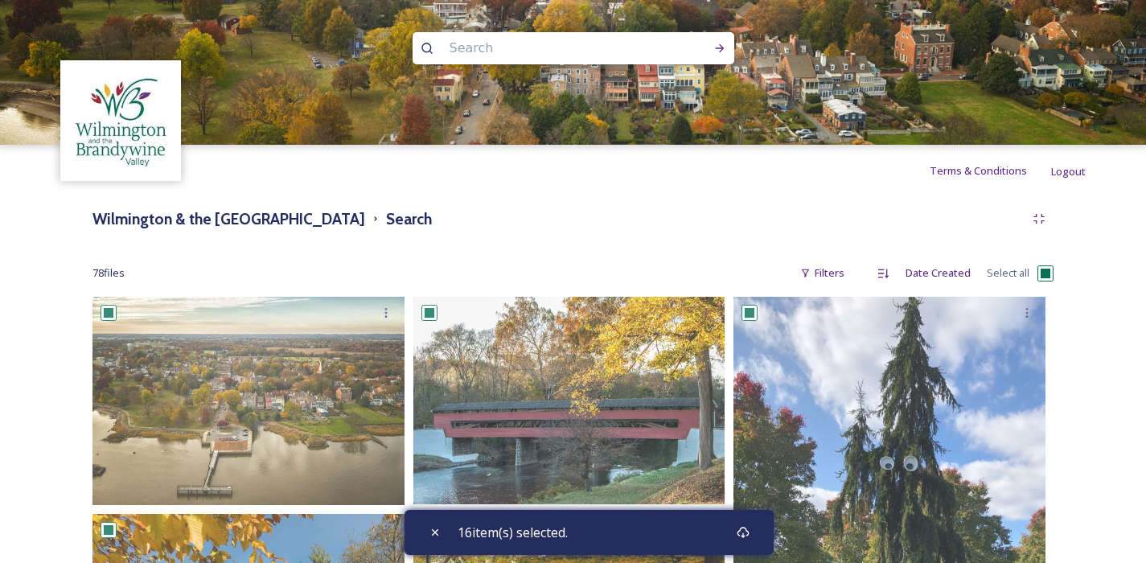
checkbox input "true"
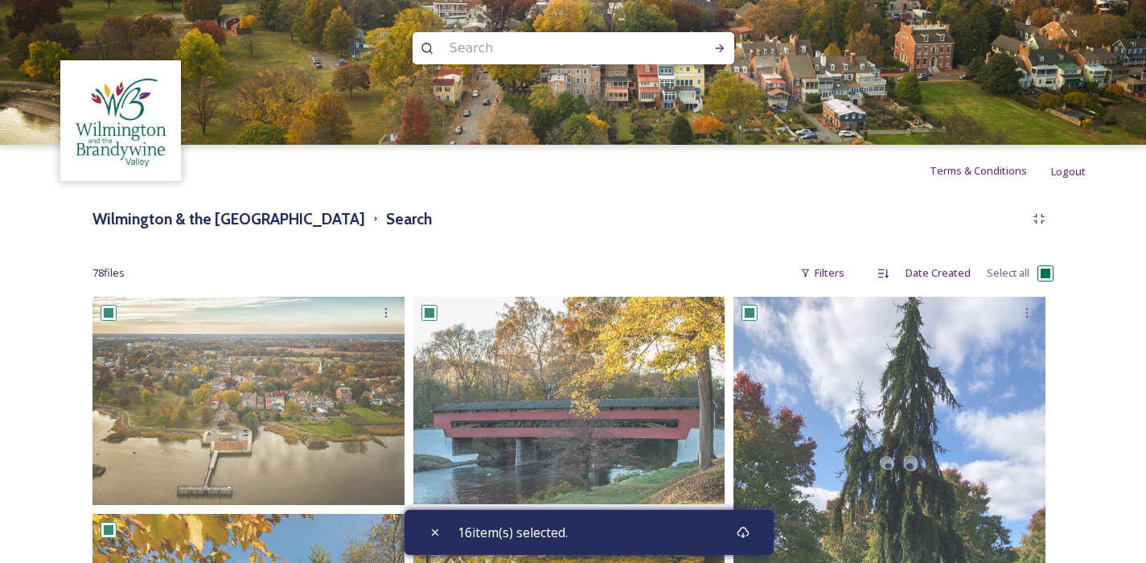
checkbox input "true"
click at [1048, 275] on input "checkbox" at bounding box center [1045, 273] width 16 height 16
checkbox input "true"
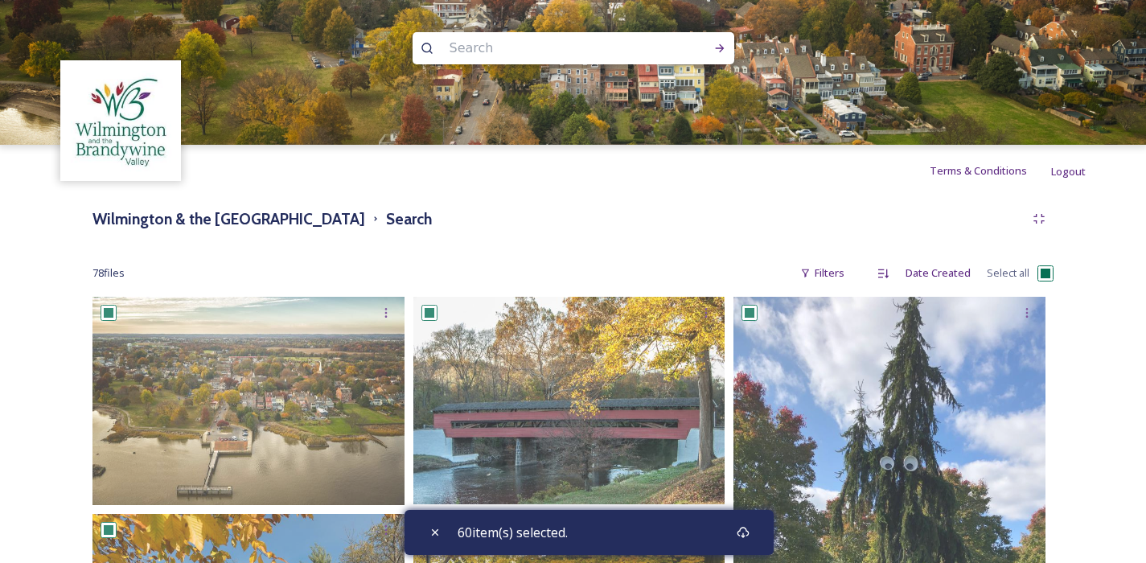
checkbox input "true"
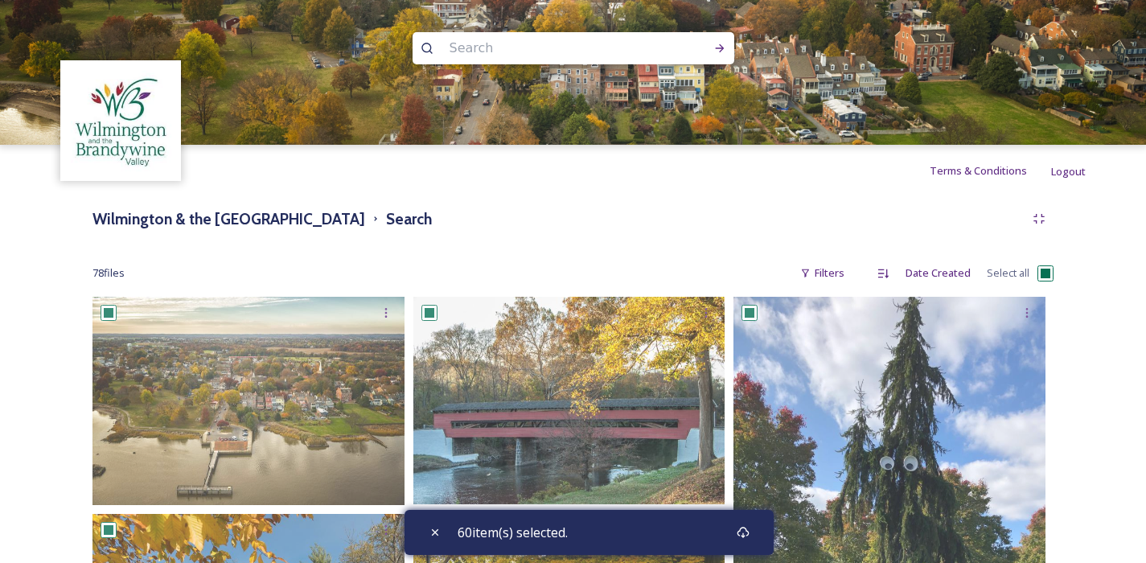
checkbox input "true"
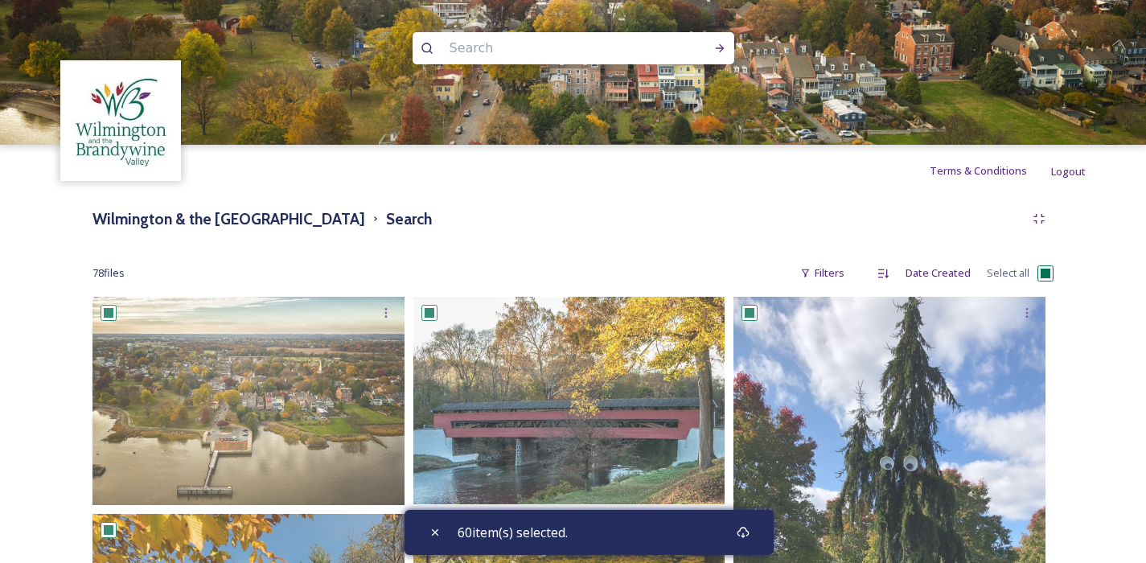
checkbox input "true"
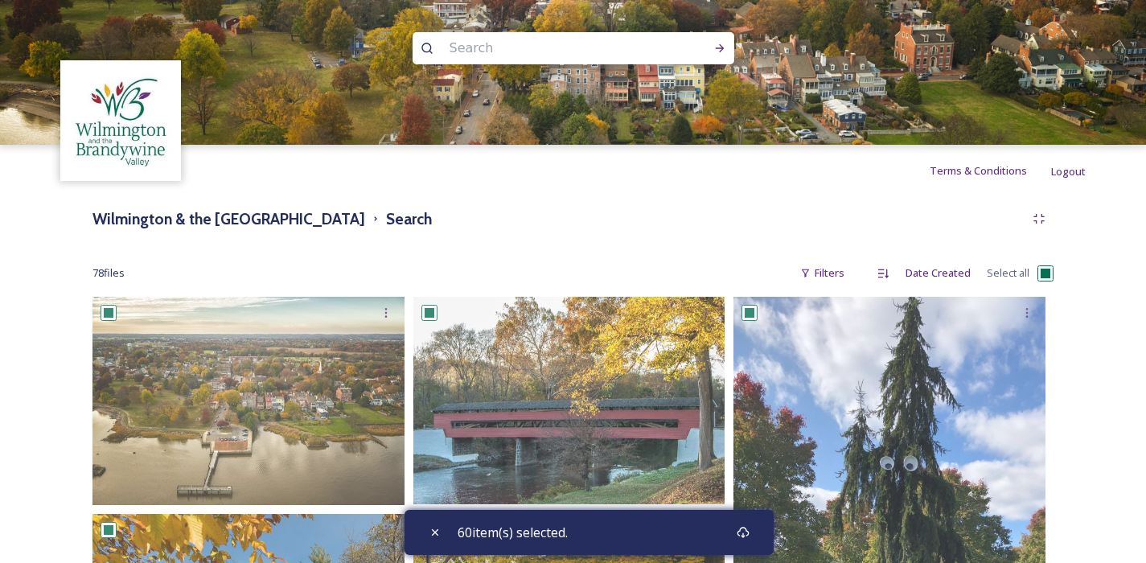
checkbox input "true"
click at [747, 533] on icon at bounding box center [742, 532] width 12 height 11
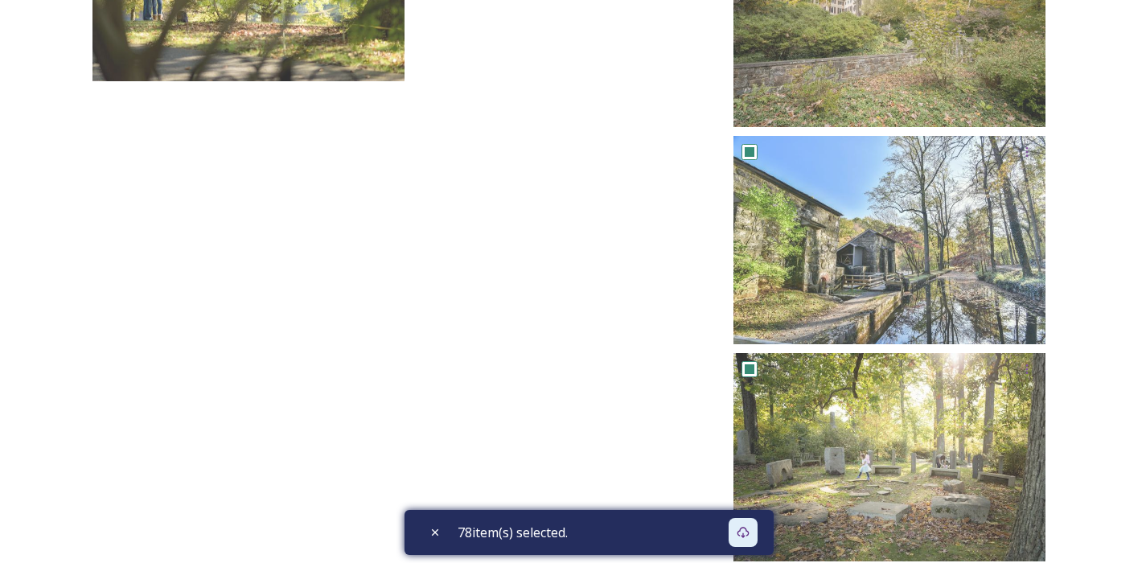
scroll to position [6764, 0]
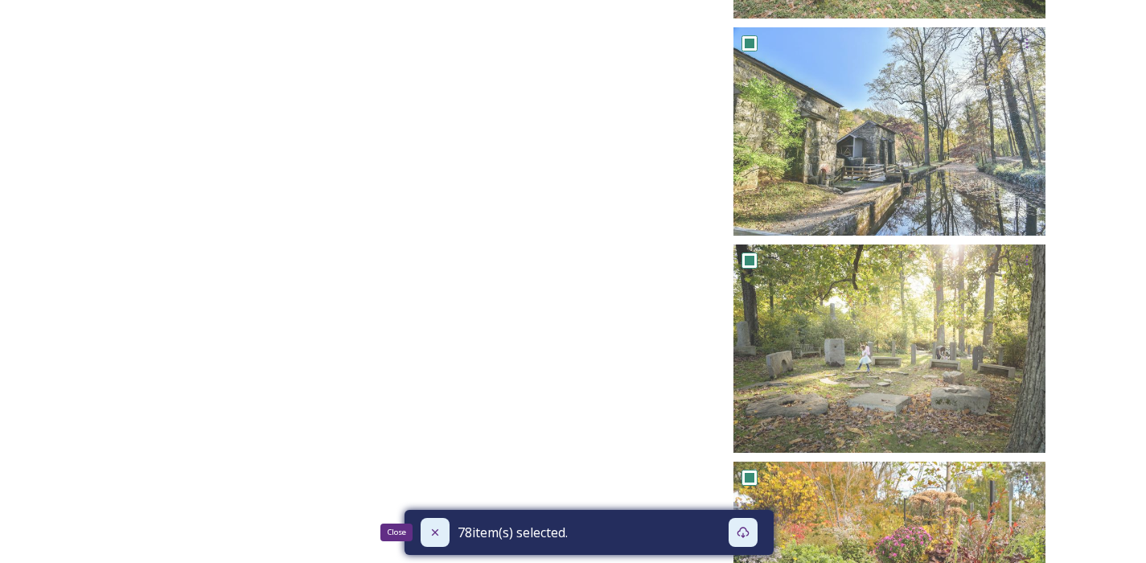
click at [441, 529] on icon at bounding box center [435, 532] width 13 height 13
checkbox input "false"
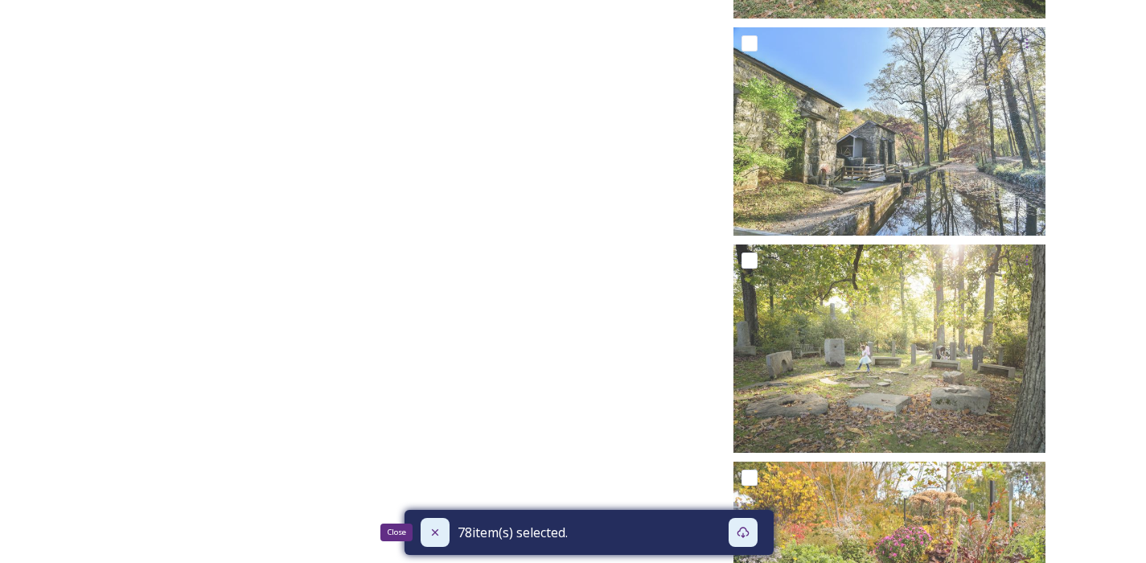
checkbox input "false"
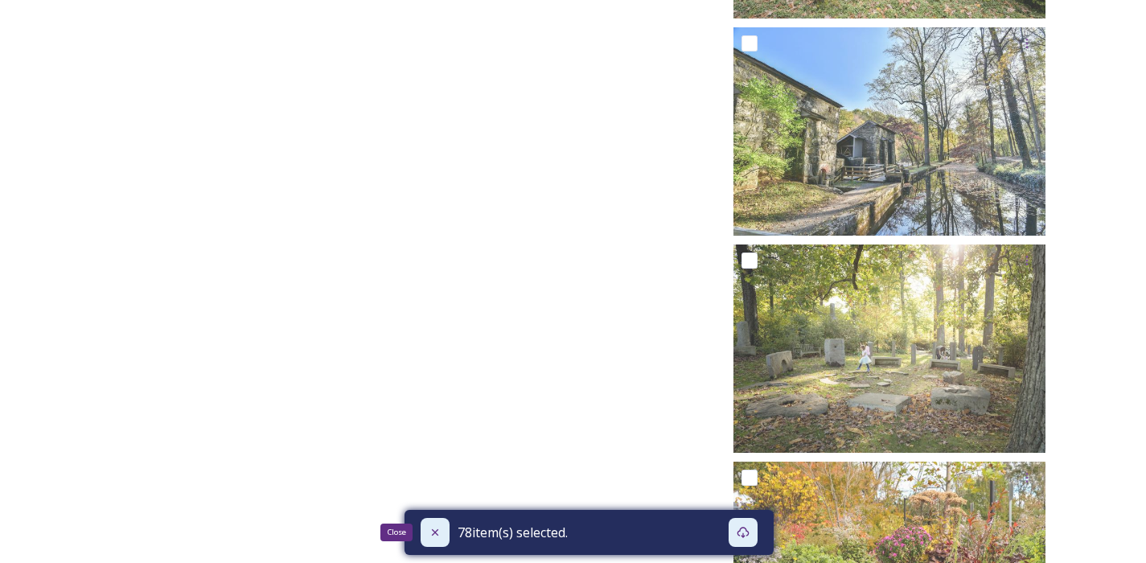
checkbox input "false"
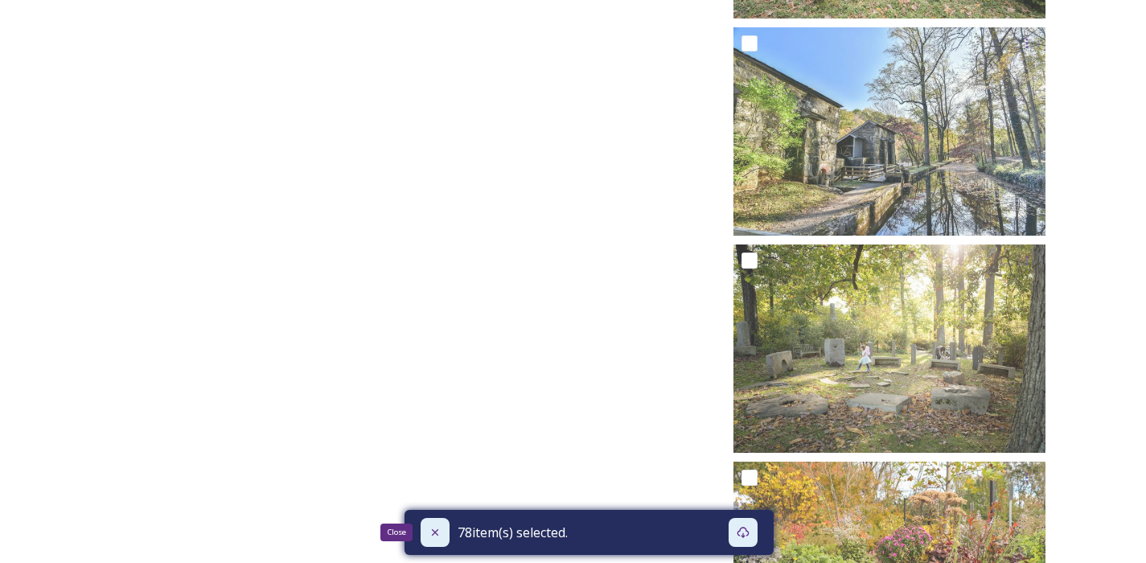
checkbox input "false"
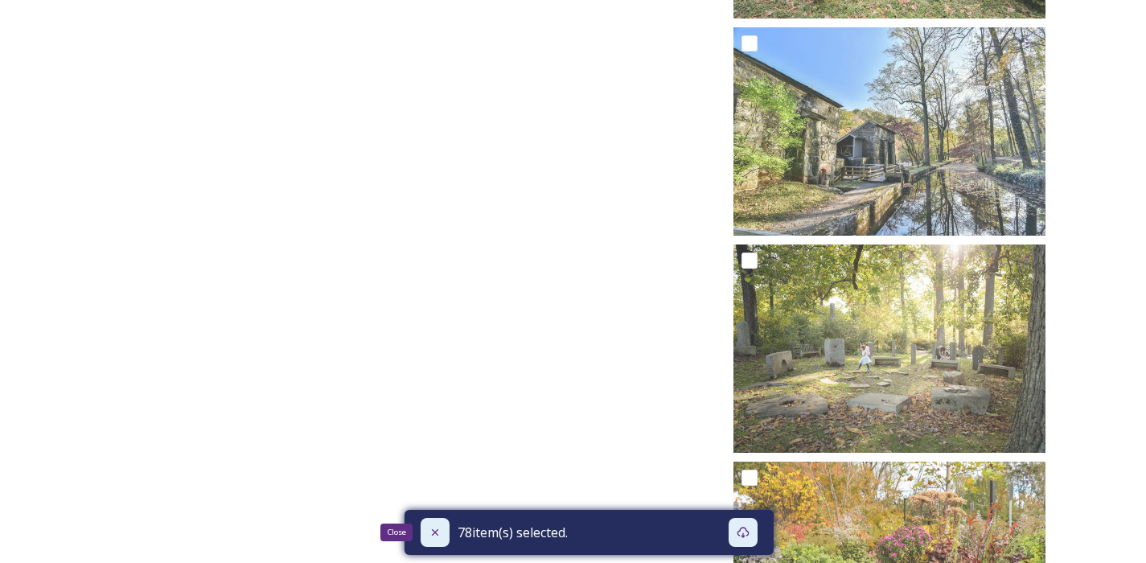
checkbox input "false"
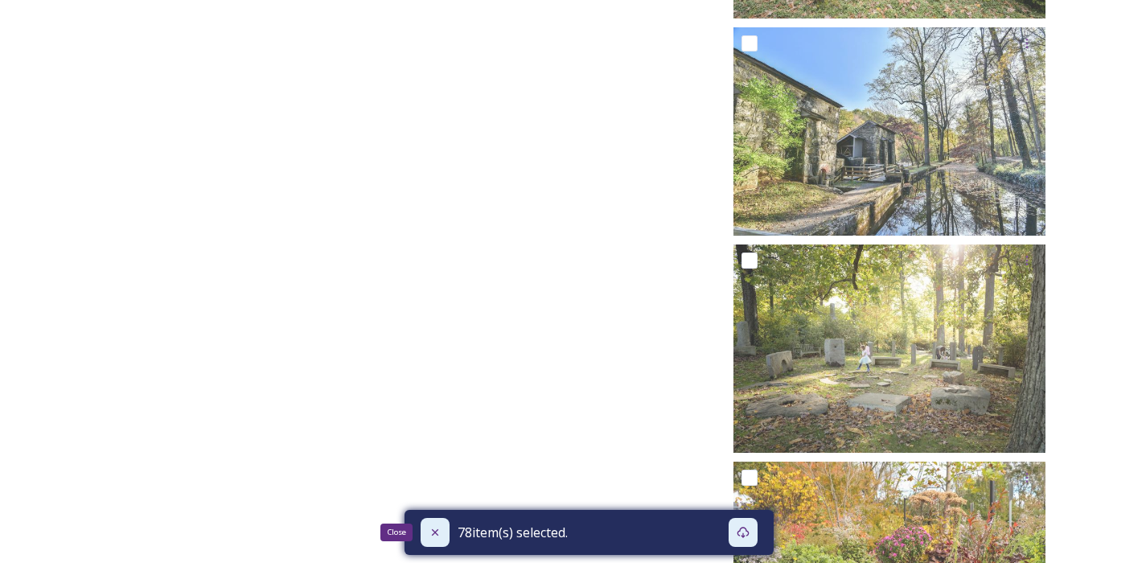
checkbox input "false"
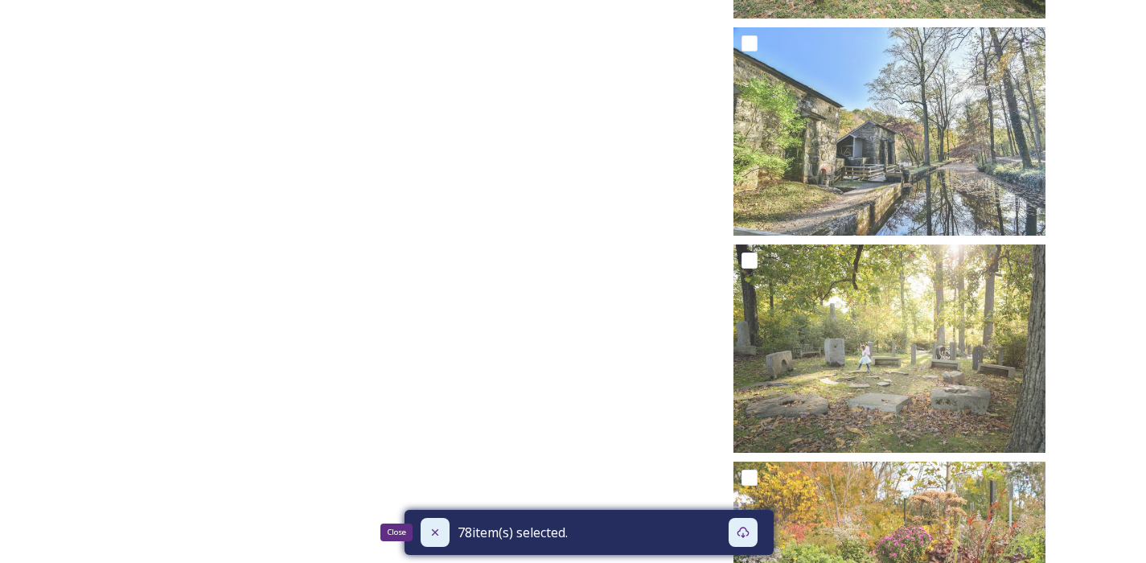
checkbox input "false"
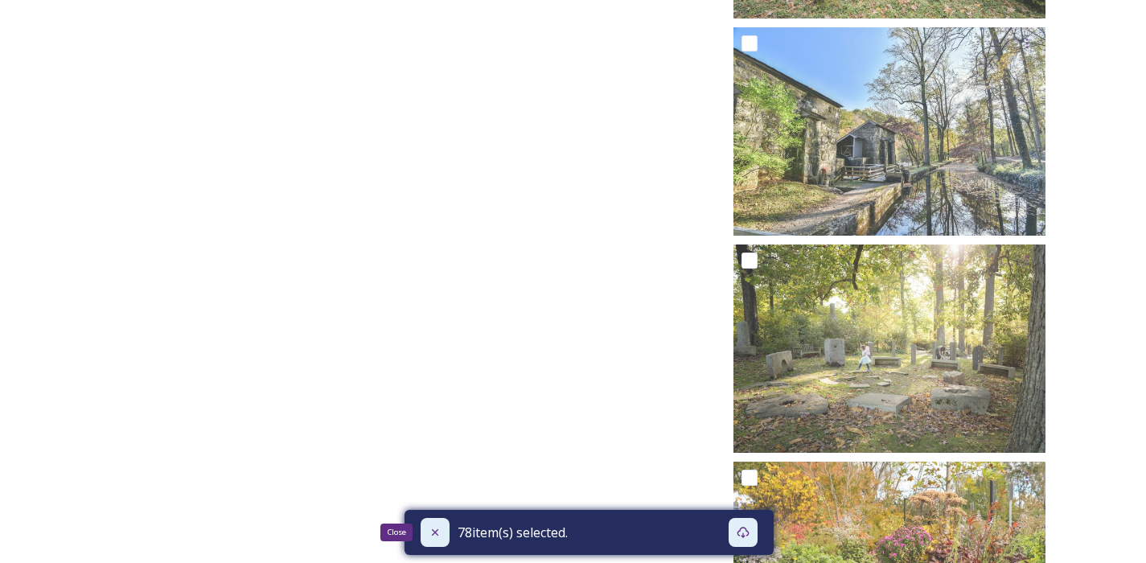
checkbox input "false"
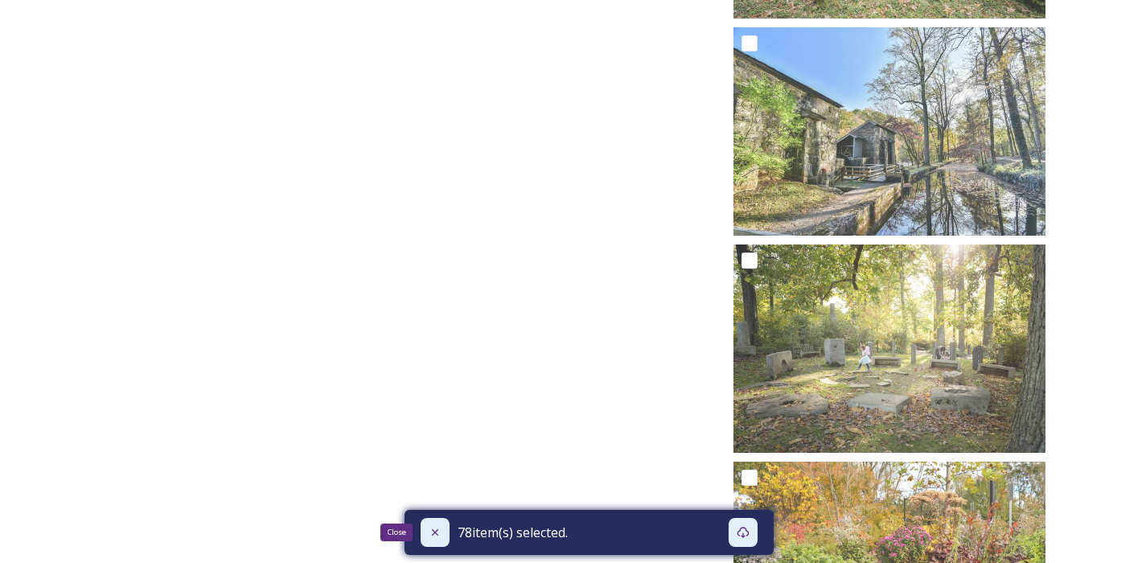
checkbox input "false"
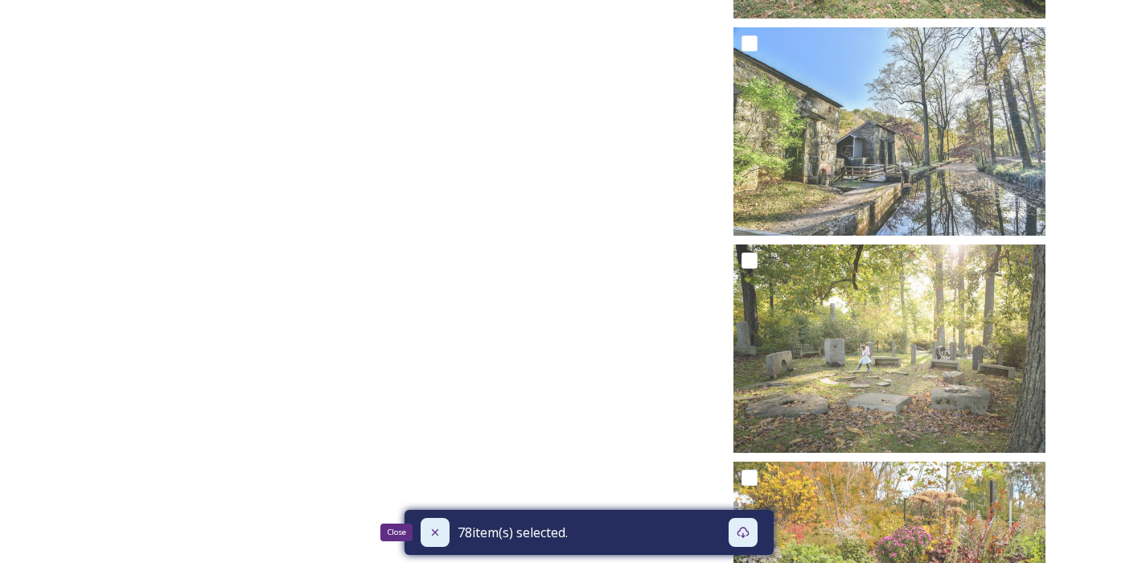
checkbox input "false"
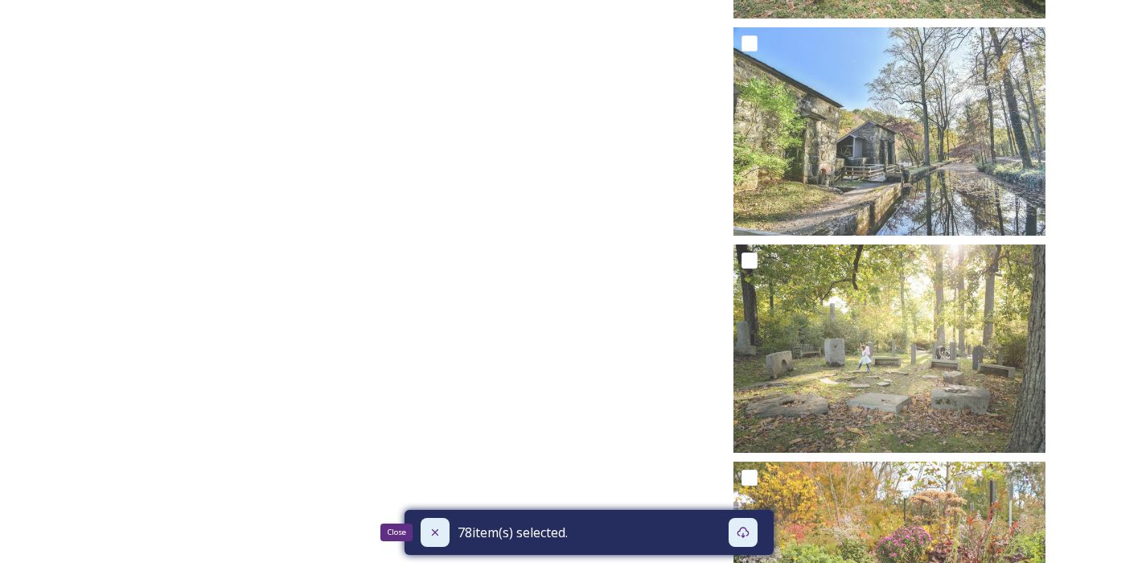
checkbox input "false"
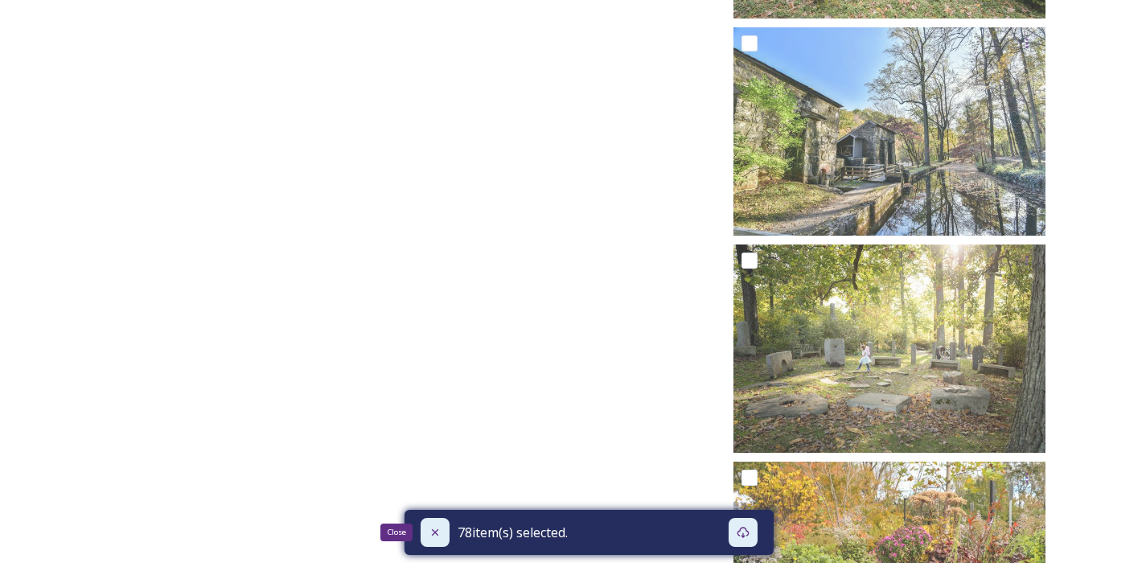
checkbox input "false"
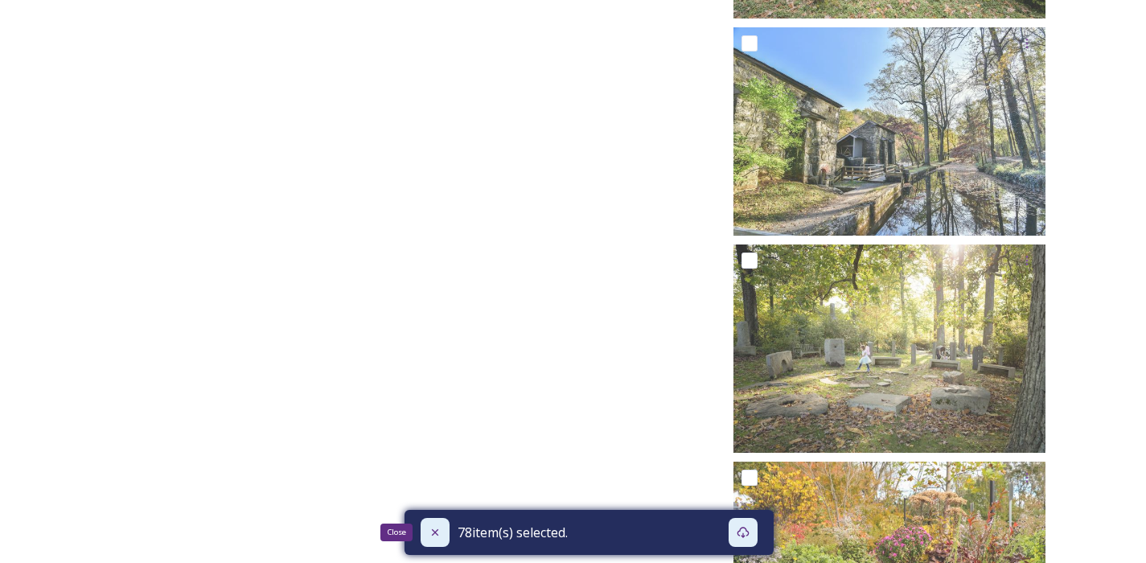
checkbox input "false"
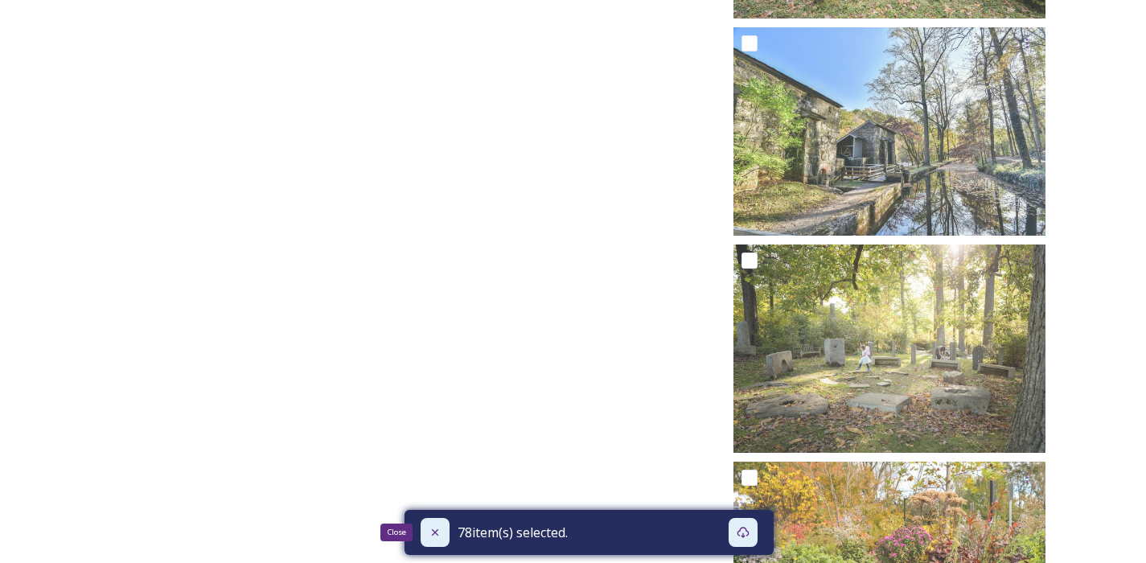
checkbox input "false"
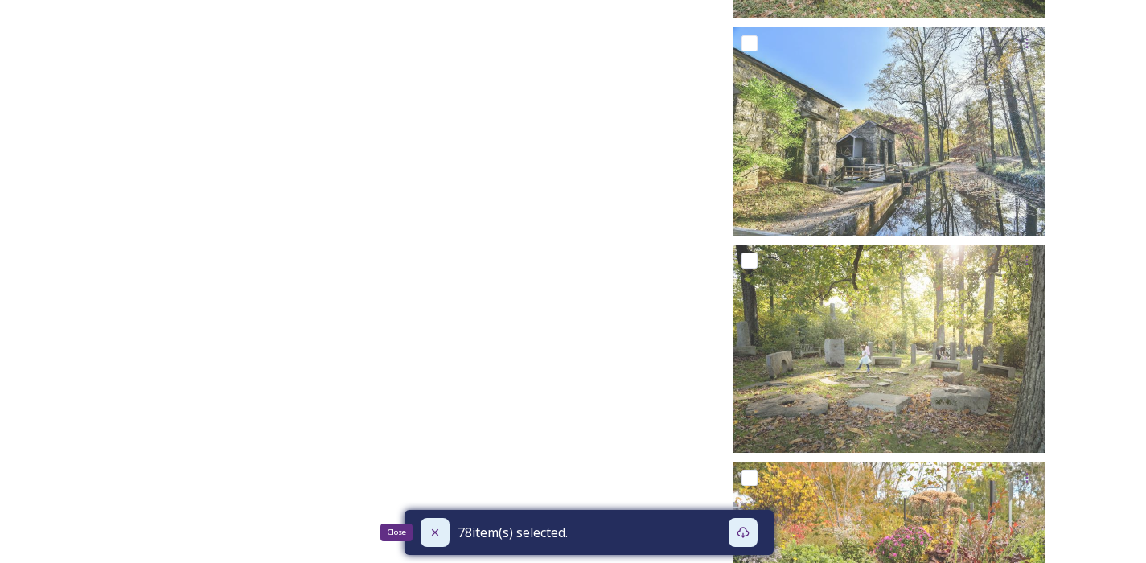
checkbox input "false"
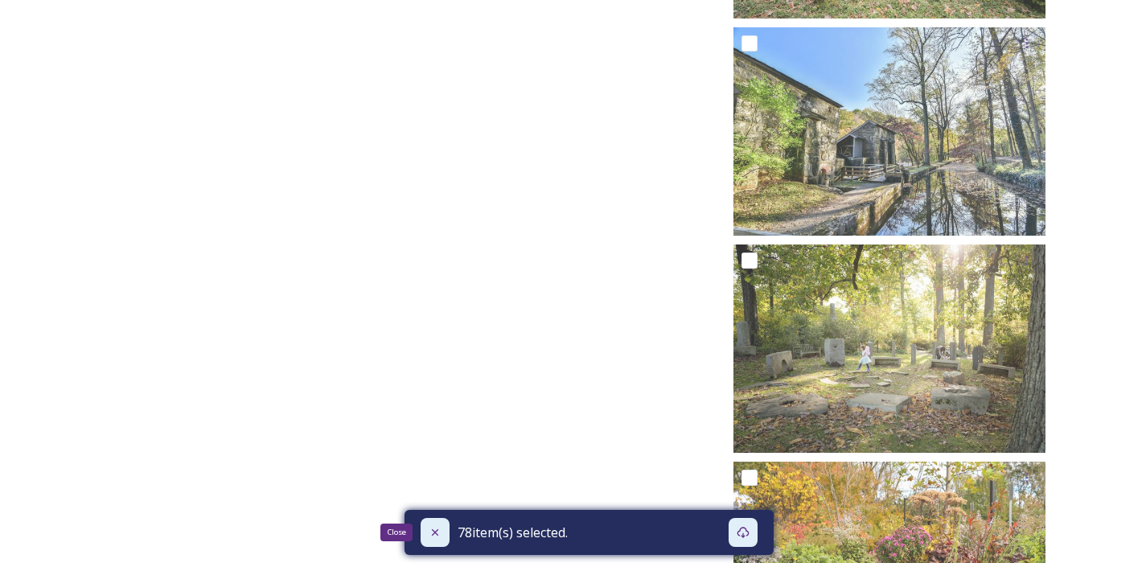
checkbox input "false"
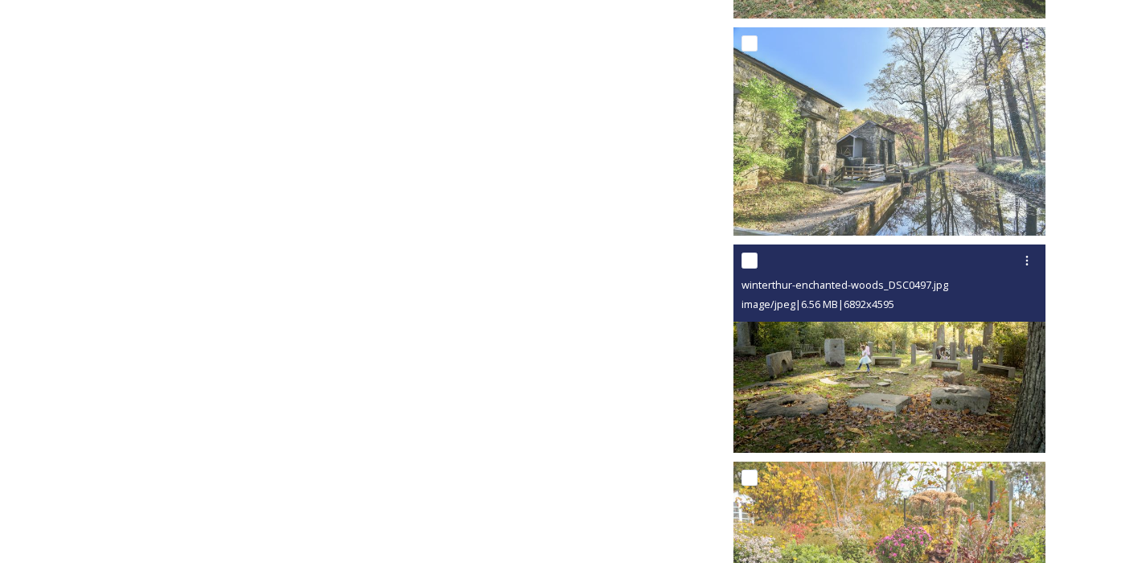
click at [751, 264] on input "checkbox" at bounding box center [749, 260] width 16 height 16
checkbox input "true"
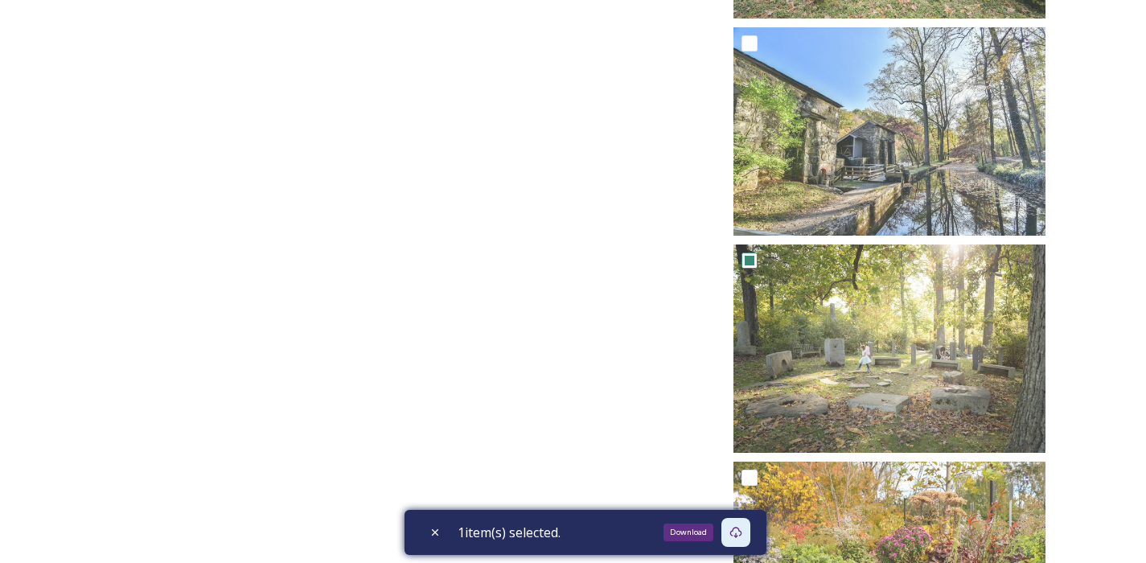
click at [742, 532] on icon at bounding box center [735, 532] width 13 height 13
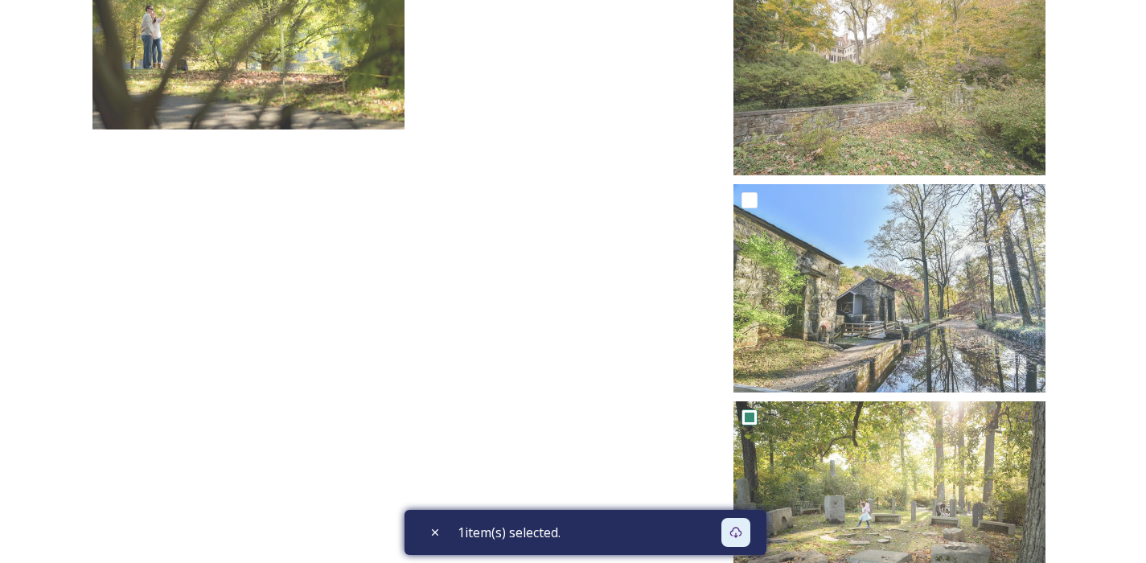
scroll to position [6491, 0]
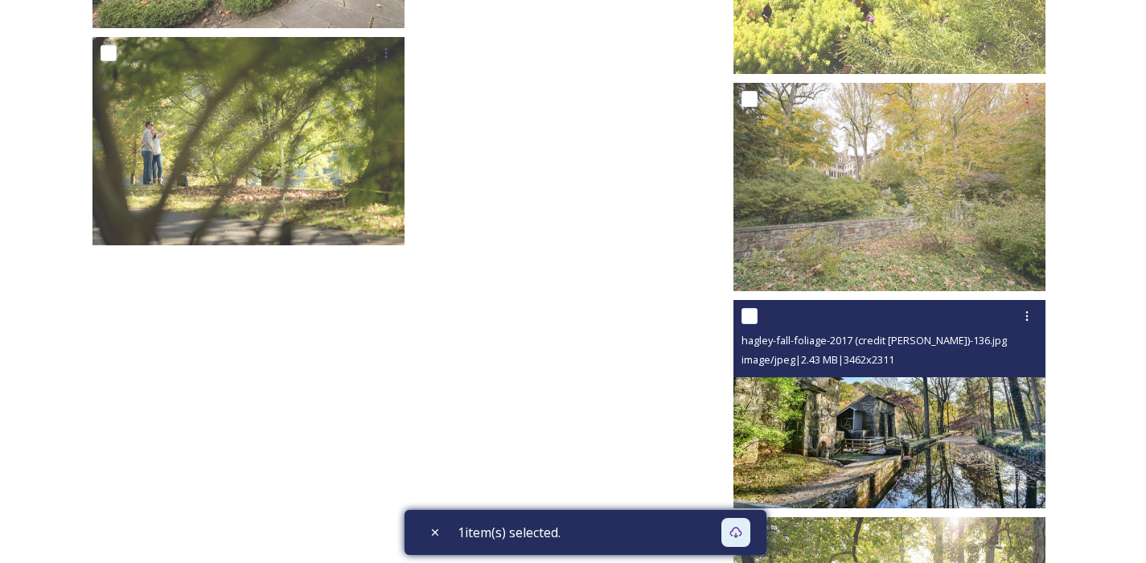
click at [748, 320] on input "checkbox" at bounding box center [749, 316] width 16 height 16
checkbox input "true"
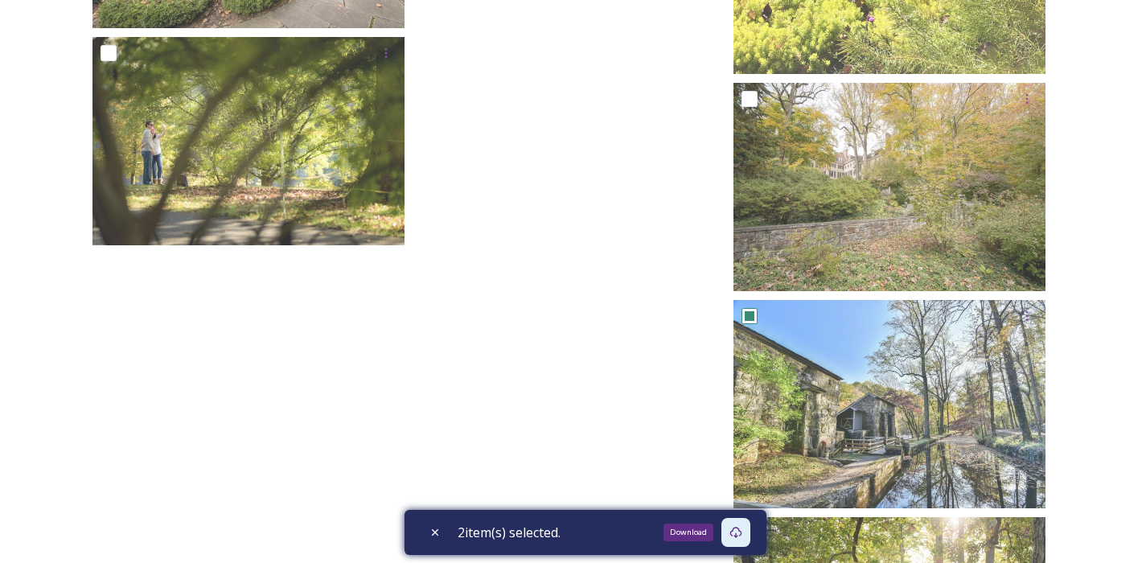
click at [740, 531] on icon at bounding box center [735, 532] width 13 height 13
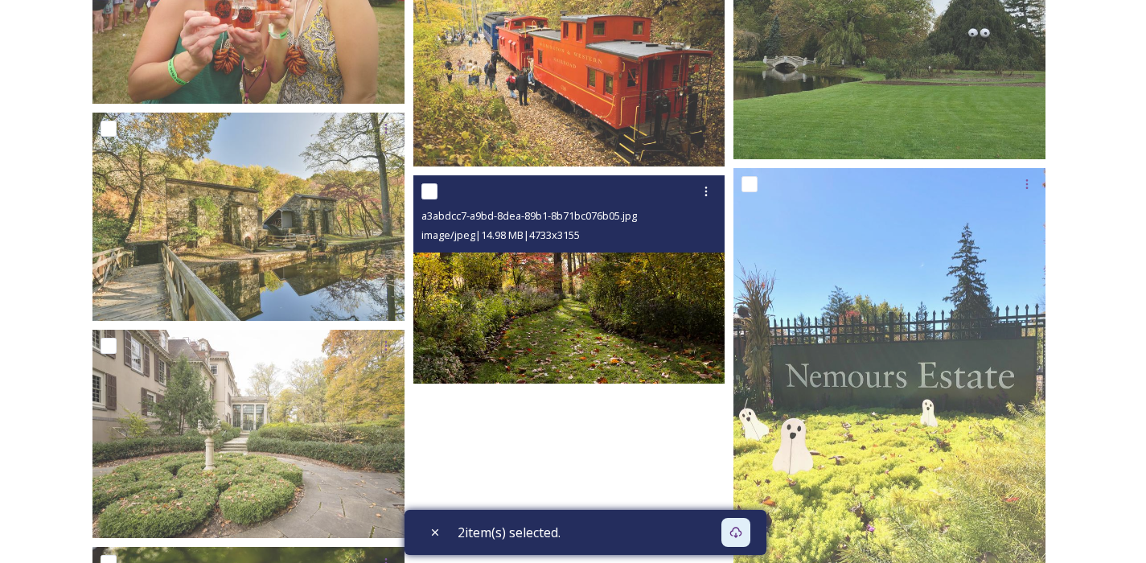
scroll to position [5981, 0]
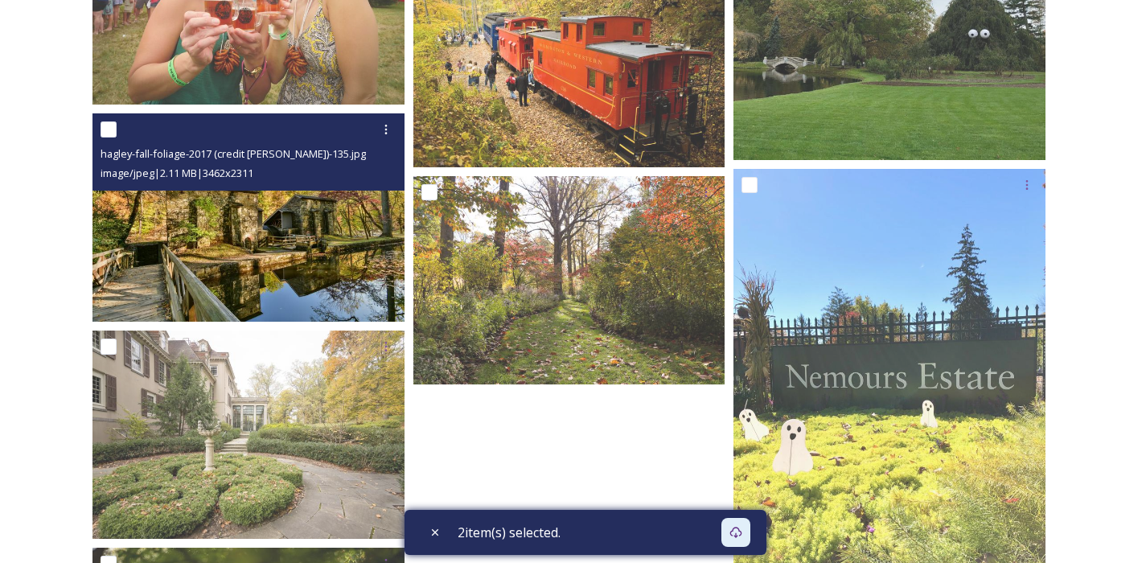
click at [109, 133] on input "checkbox" at bounding box center [108, 129] width 16 height 16
checkbox input "true"
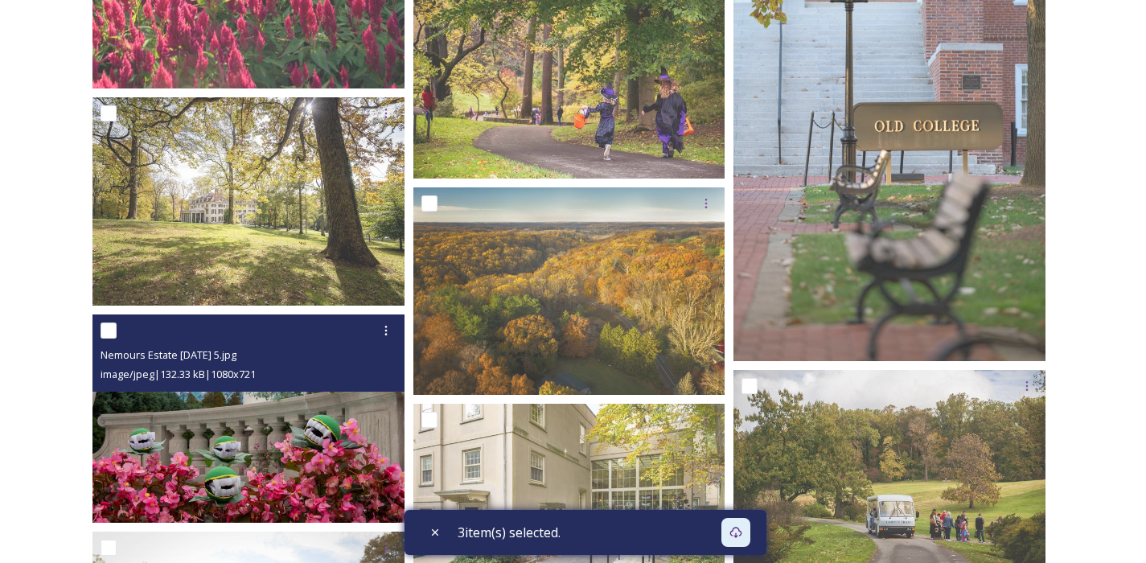
scroll to position [5306, 0]
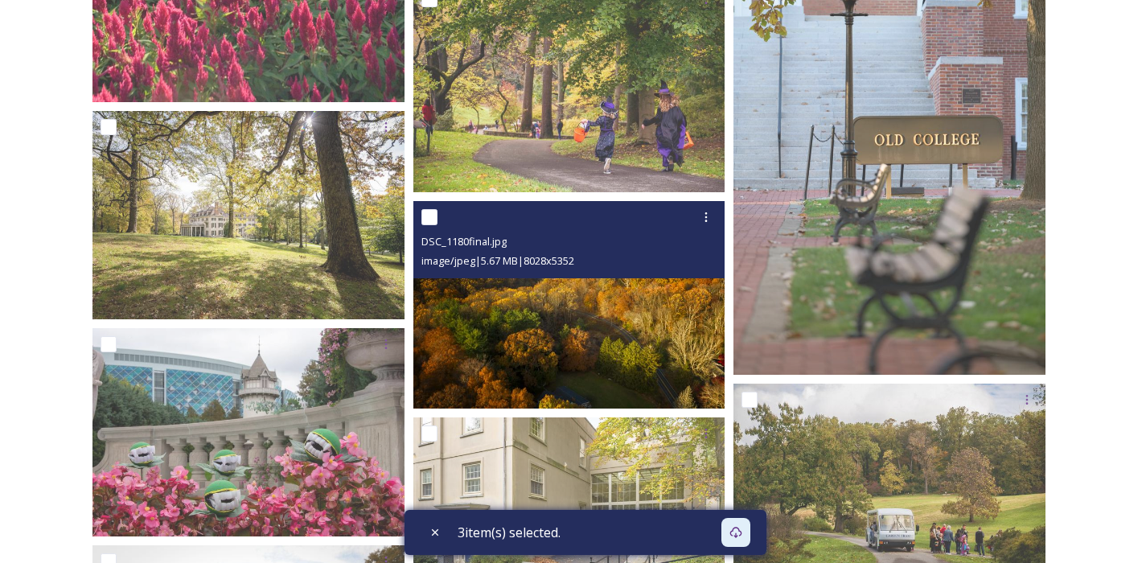
click at [425, 219] on input "checkbox" at bounding box center [429, 217] width 16 height 16
checkbox input "true"
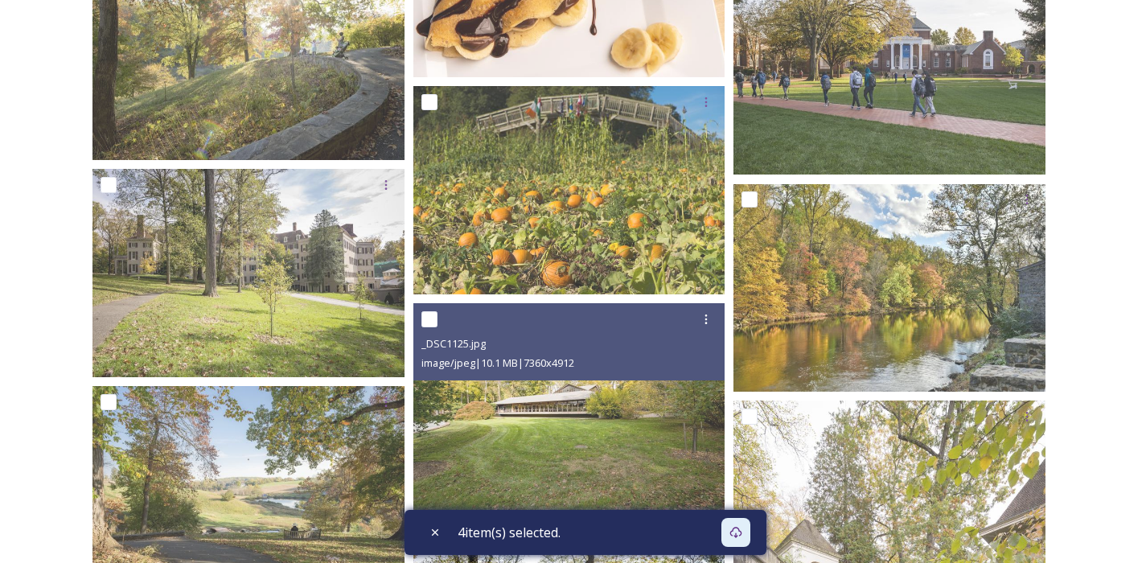
scroll to position [4332, 0]
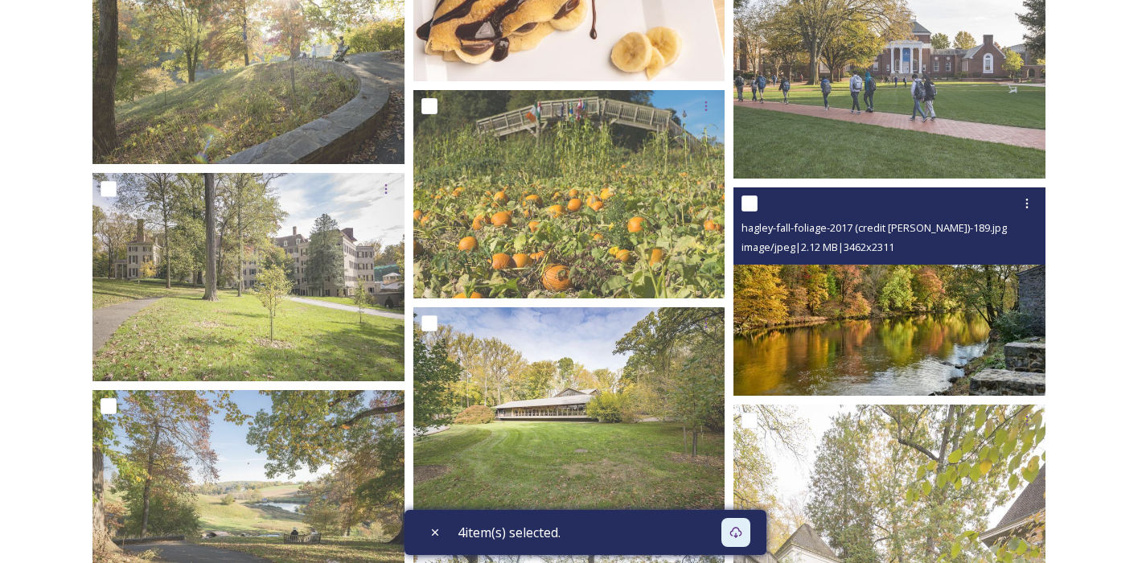
click at [742, 201] on input "checkbox" at bounding box center [749, 203] width 16 height 16
checkbox input "true"
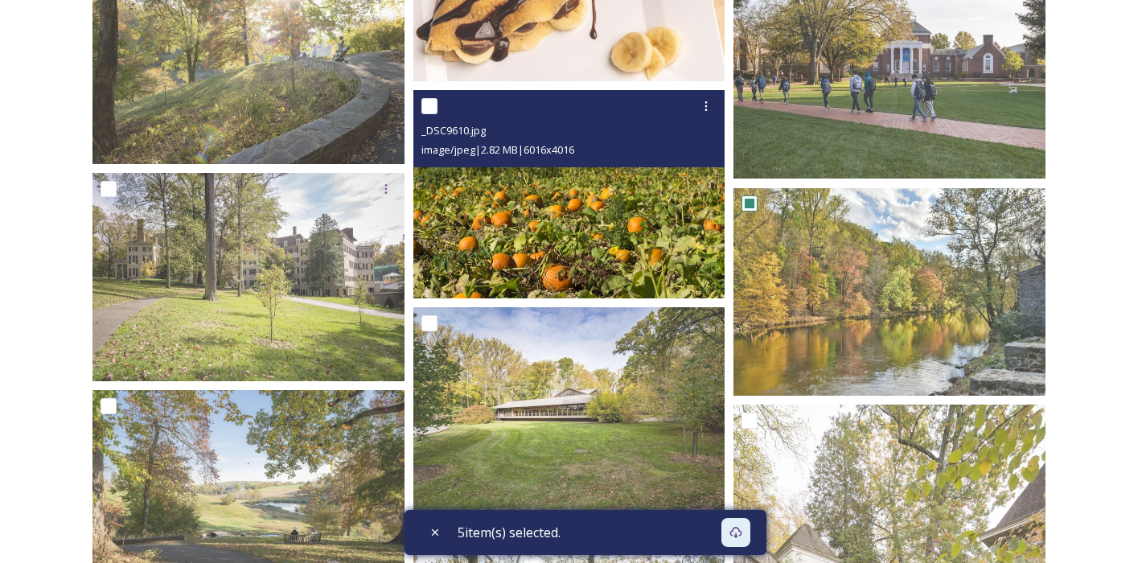
click at [427, 108] on input "checkbox" at bounding box center [429, 106] width 16 height 16
checkbox input "true"
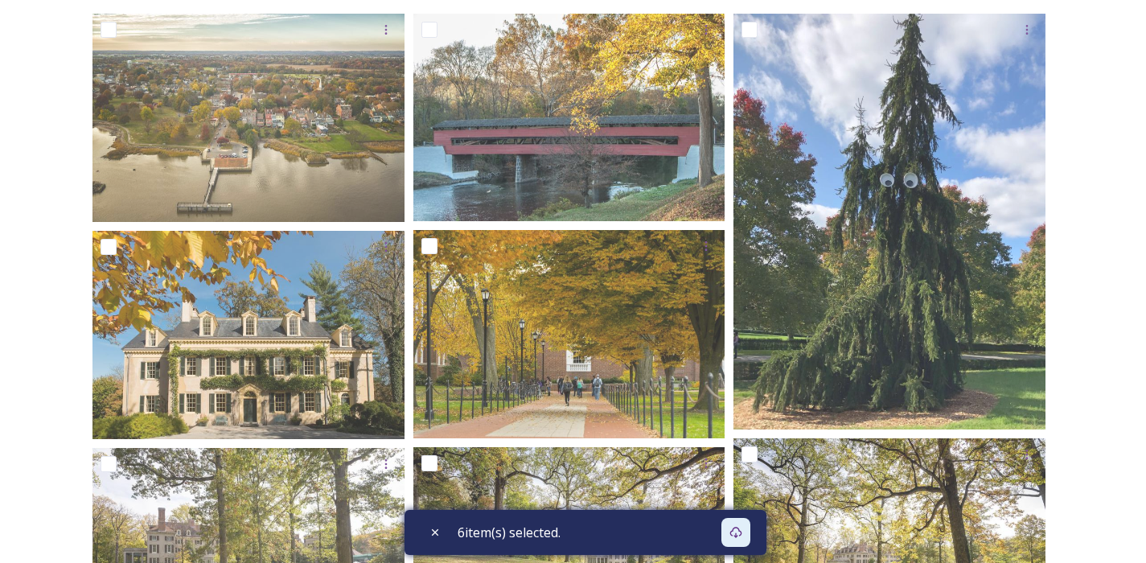
scroll to position [293, 0]
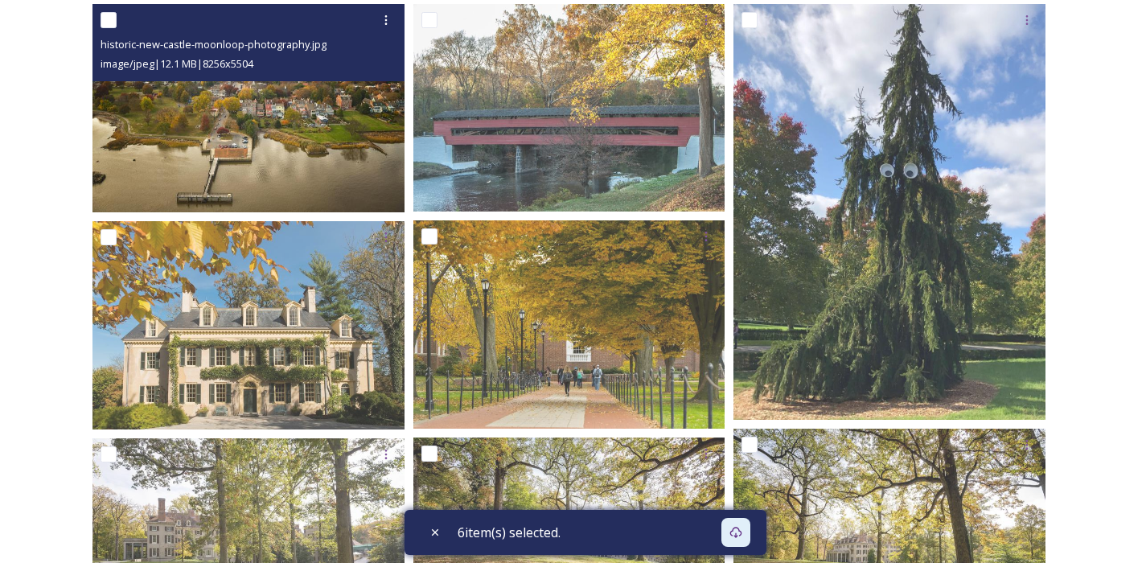
click at [105, 23] on input "checkbox" at bounding box center [108, 20] width 16 height 16
checkbox input "true"
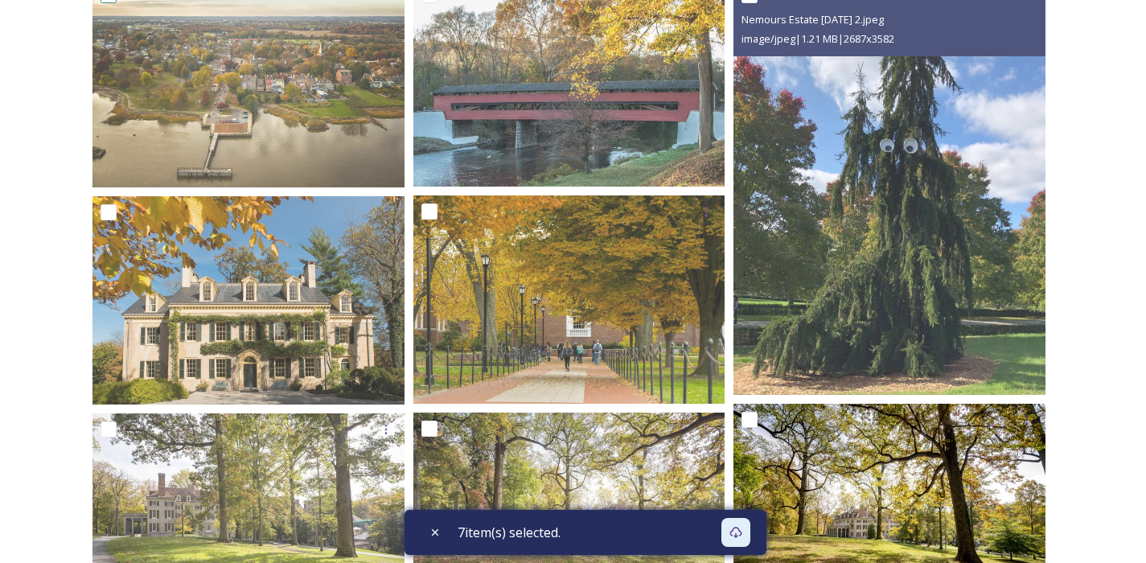
scroll to position [509, 0]
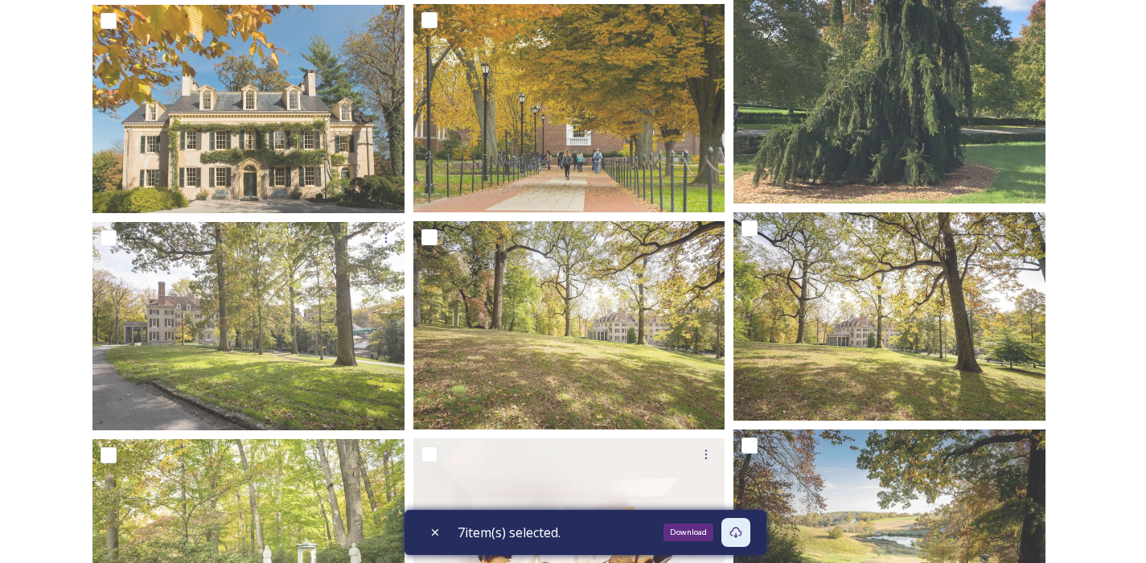
click at [740, 535] on icon at bounding box center [735, 532] width 12 height 11
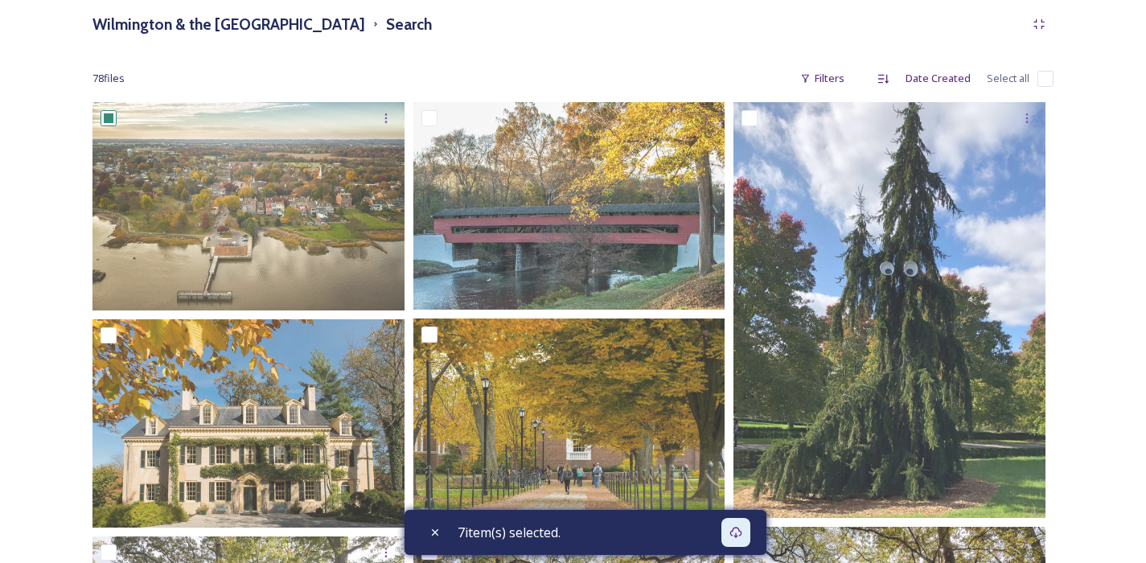
scroll to position [0, 0]
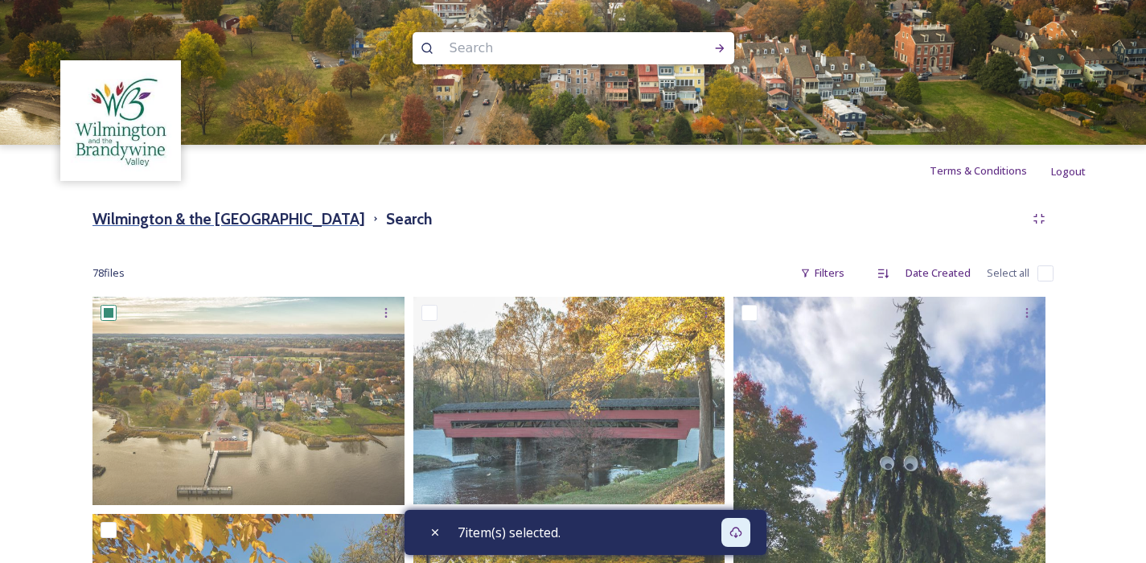
click at [334, 223] on h3 "Wilmington & the [GEOGRAPHIC_DATA]" at bounding box center [228, 218] width 273 height 23
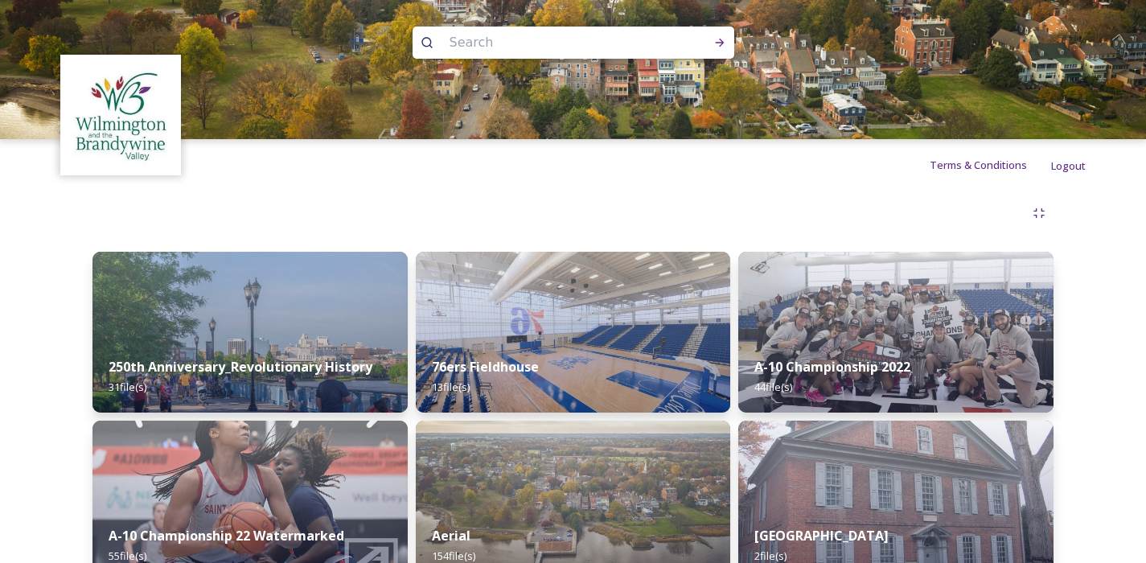
scroll to position [6, 0]
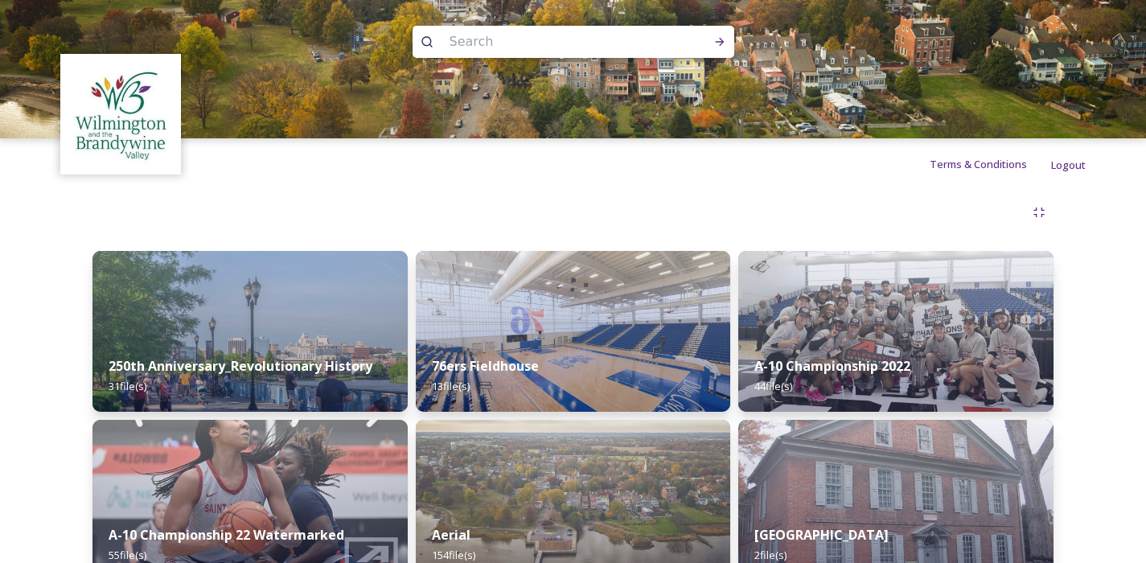
click at [511, 46] on input at bounding box center [551, 41] width 220 height 35
type input "arial"
click at [728, 41] on div "Run Search" at bounding box center [719, 41] width 29 height 29
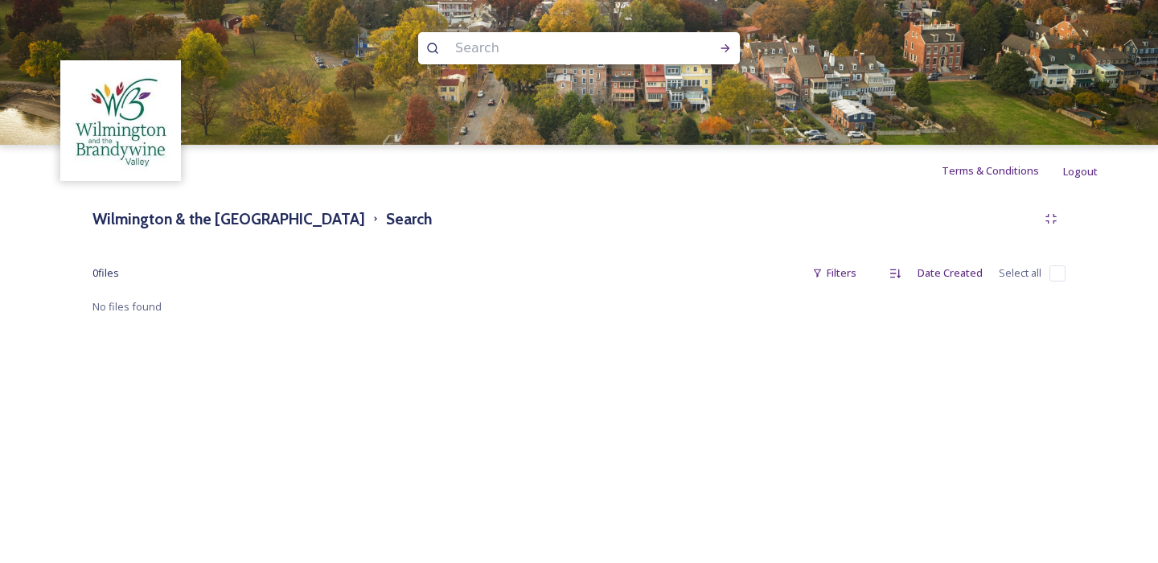
click at [513, 49] on input at bounding box center [557, 48] width 220 height 35
click at [356, 225] on h3 "Wilmington & the [GEOGRAPHIC_DATA]" at bounding box center [228, 218] width 273 height 23
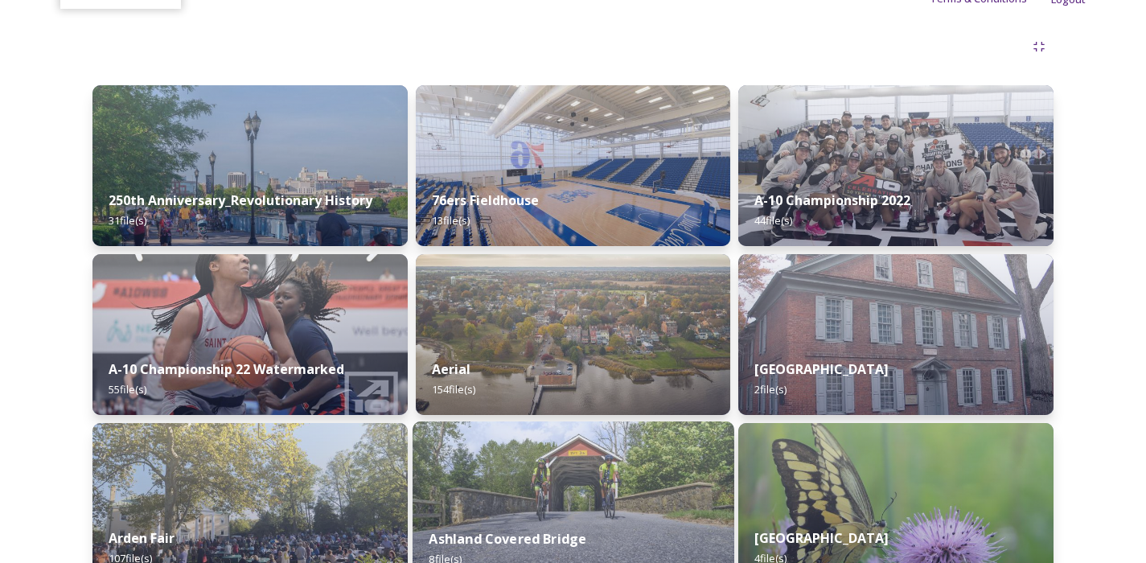
scroll to position [329, 0]
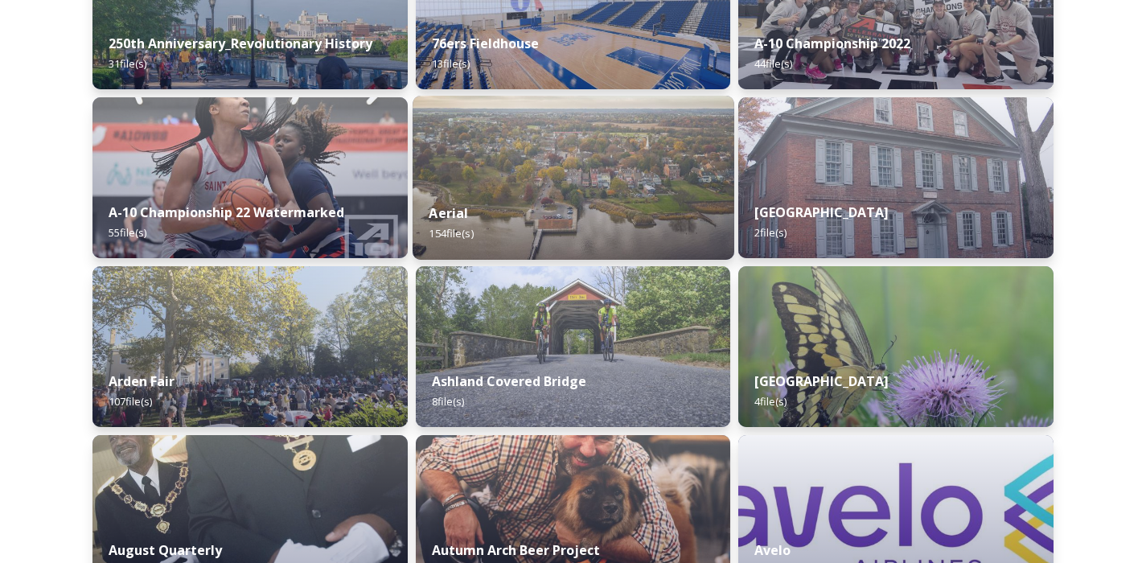
click at [515, 233] on div "Aerial 154 file(s)" at bounding box center [573, 223] width 322 height 73
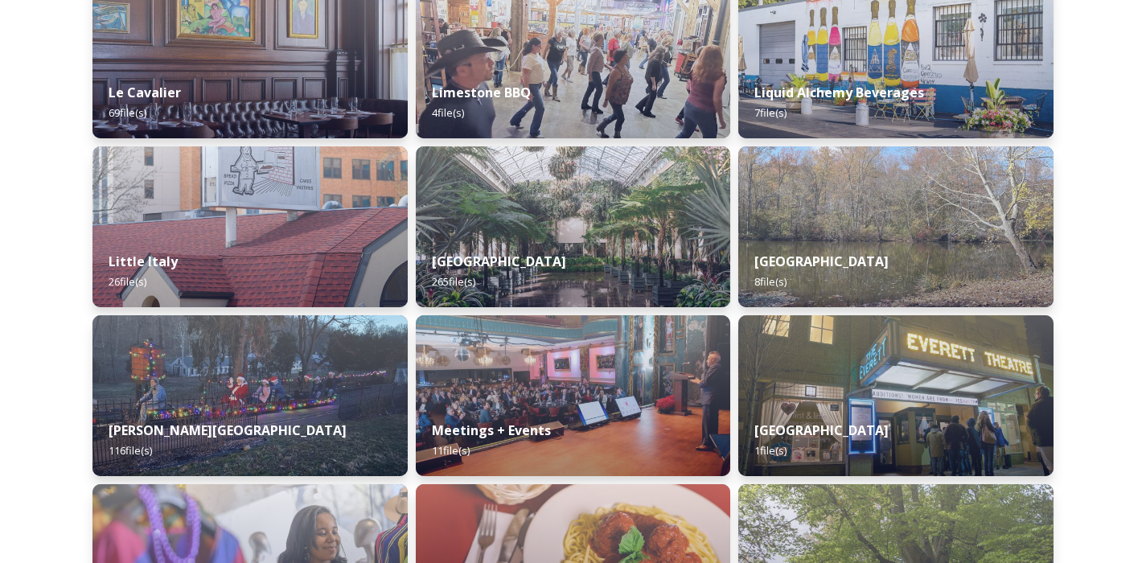
scroll to position [1916, 0]
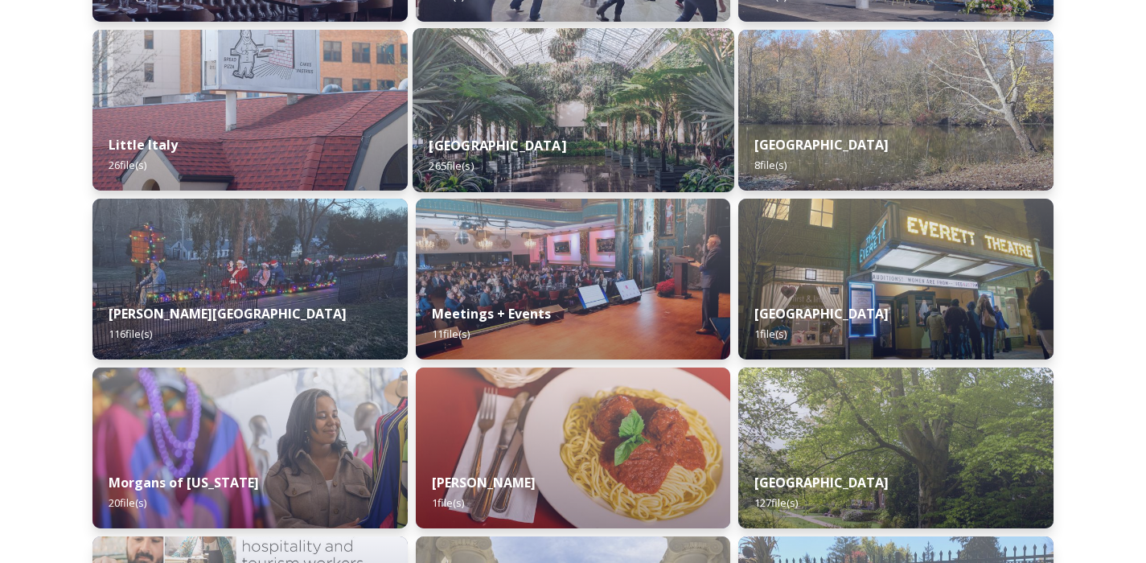
click at [556, 135] on div "Longwood Gardens 265 file(s)" at bounding box center [573, 155] width 322 height 73
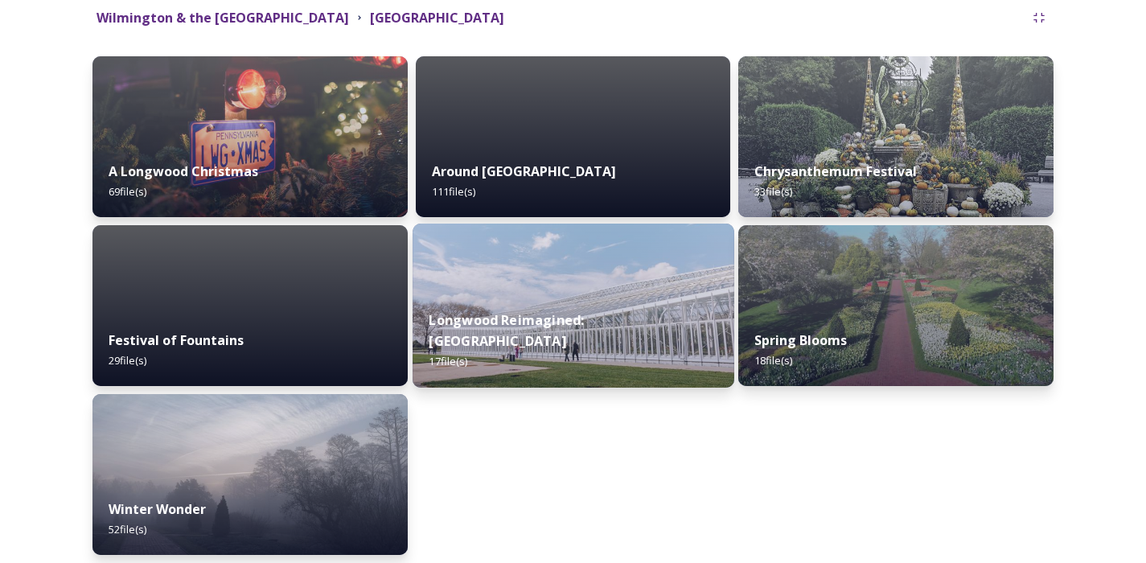
scroll to position [191, 0]
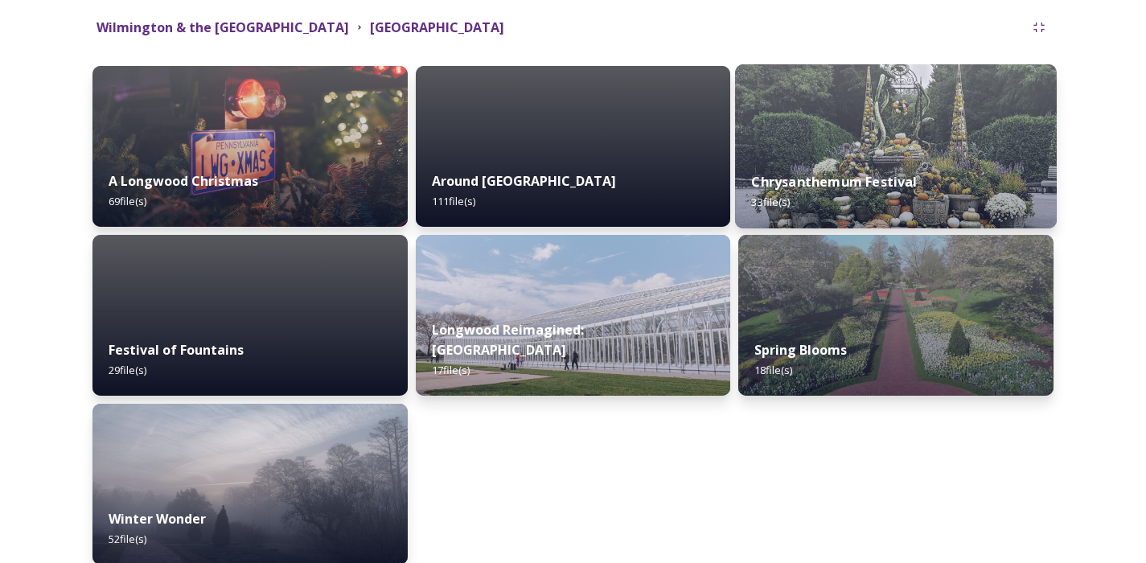
click at [967, 174] on div "Chrysanthemum Festival 33 file(s)" at bounding box center [896, 191] width 322 height 73
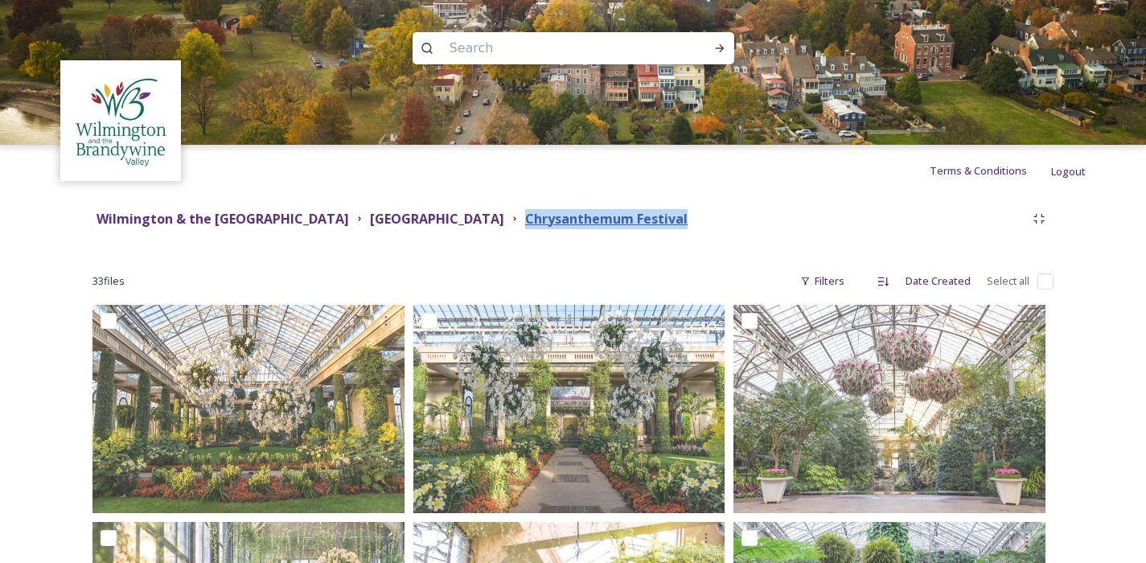
drag, startPoint x: 765, startPoint y: 215, endPoint x: 590, endPoint y: 222, distance: 174.6
click at [590, 222] on div "Wilmington & the Brandywine Valley Media Library Longwood Gardens Chrysanthemum…" at bounding box center [558, 219] width 932 height 20
copy strong "Chrysanthemum Festival"
